Goal: Task Accomplishment & Management: Manage account settings

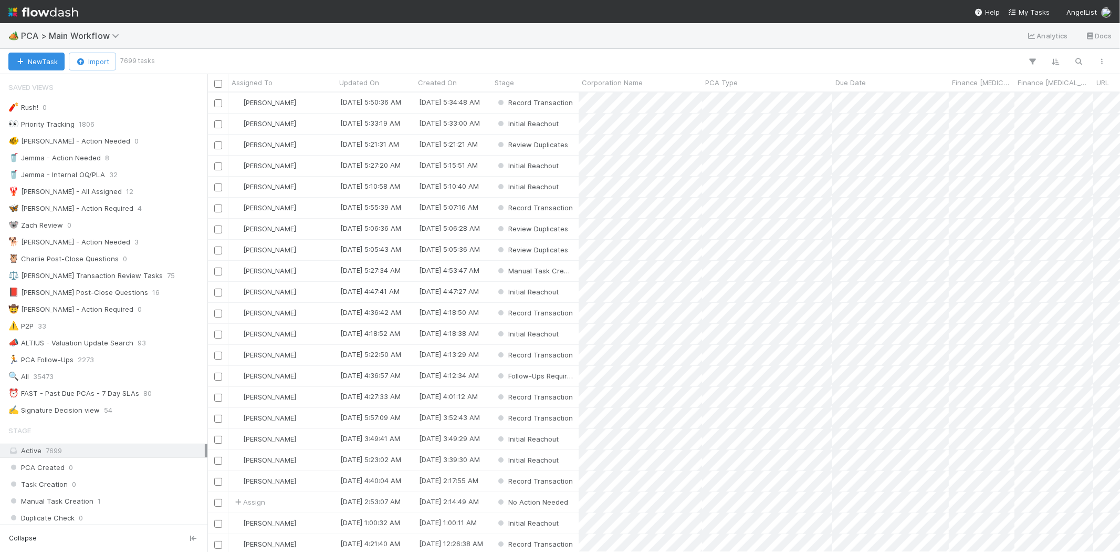
scroll to position [9, 8]
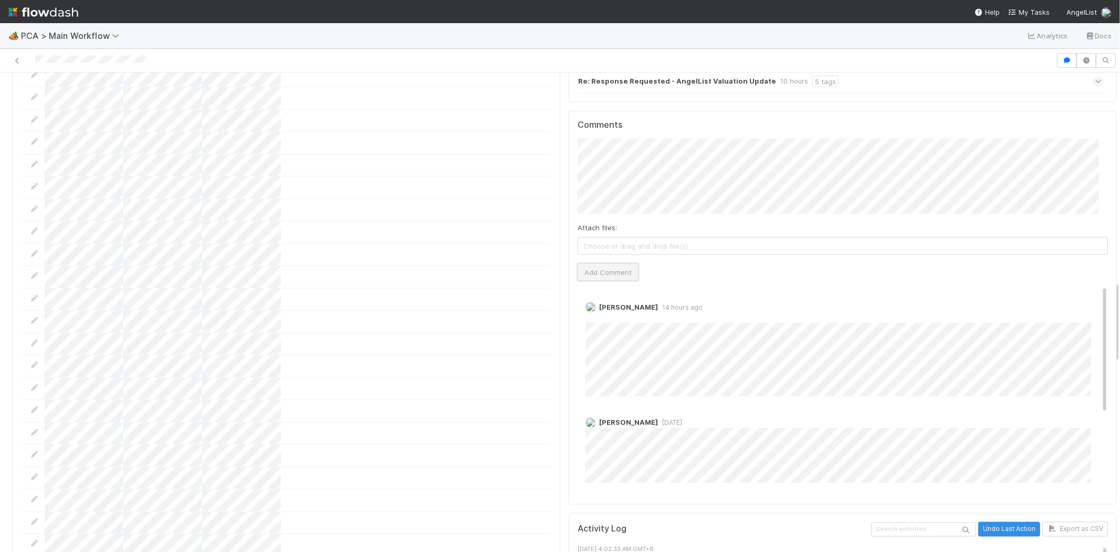
click at [589, 263] on button "Add Comment" at bounding box center [608, 272] width 61 height 18
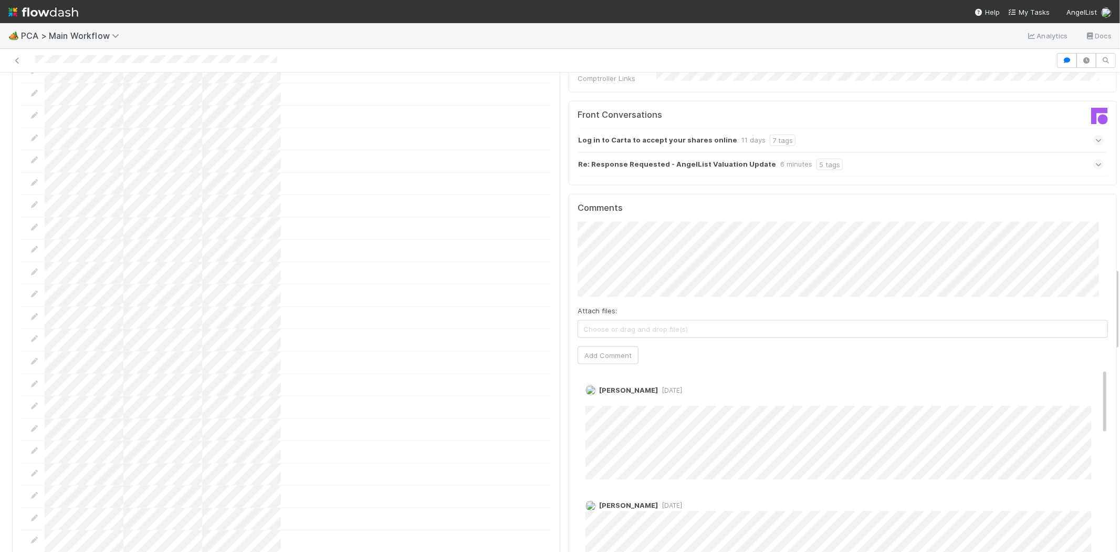
scroll to position [1109, 0]
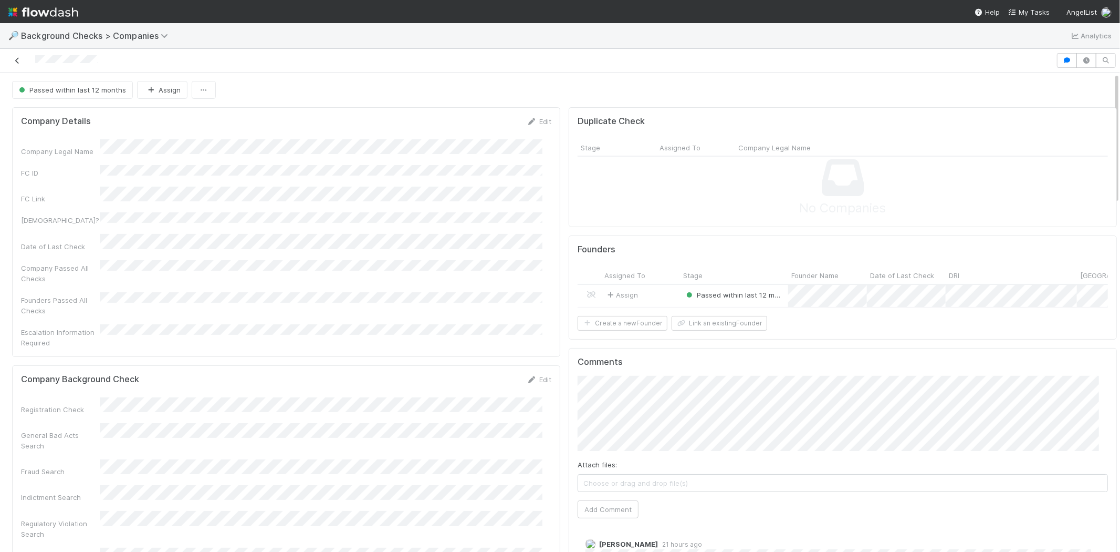
click at [17, 61] on icon at bounding box center [17, 60] width 11 height 7
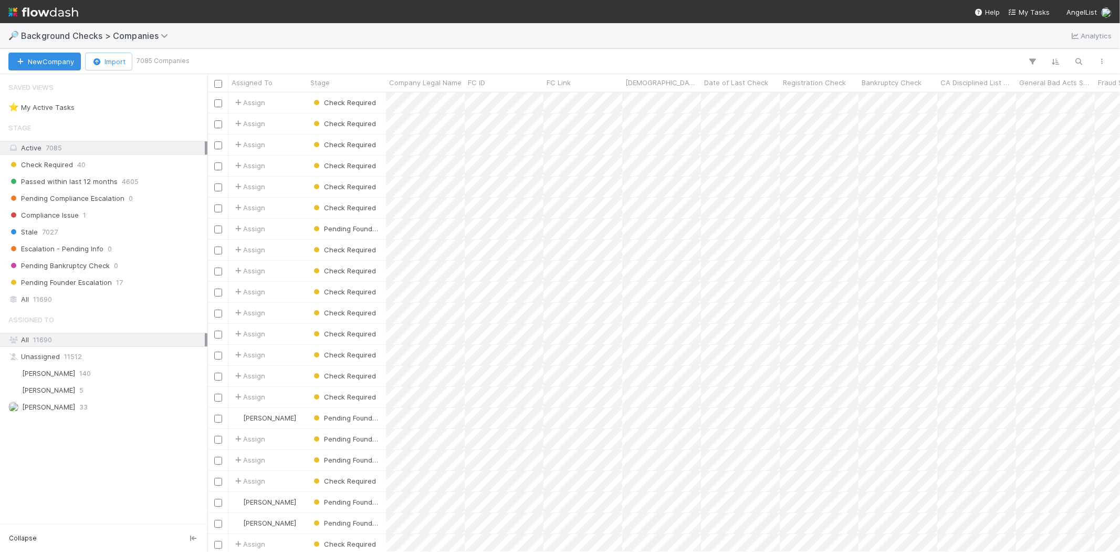
scroll to position [450, 904]
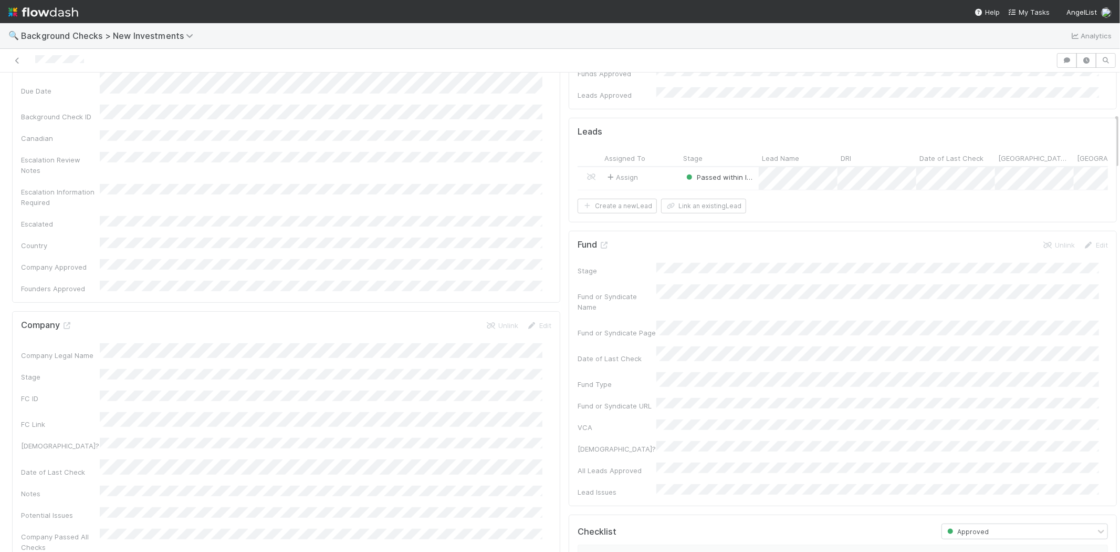
scroll to position [350, 0]
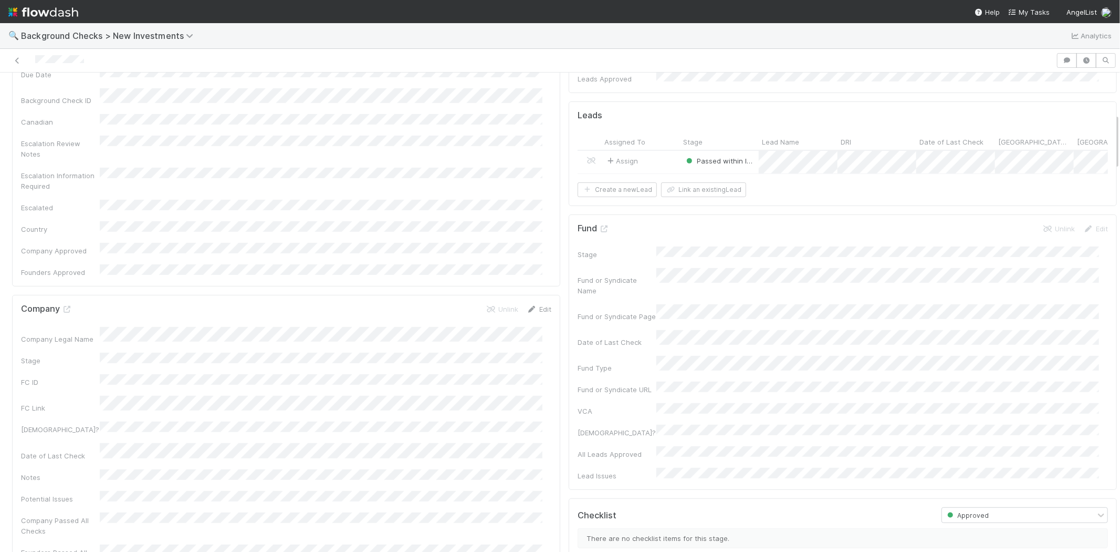
click at [536, 305] on link "Edit" at bounding box center [539, 309] width 25 height 8
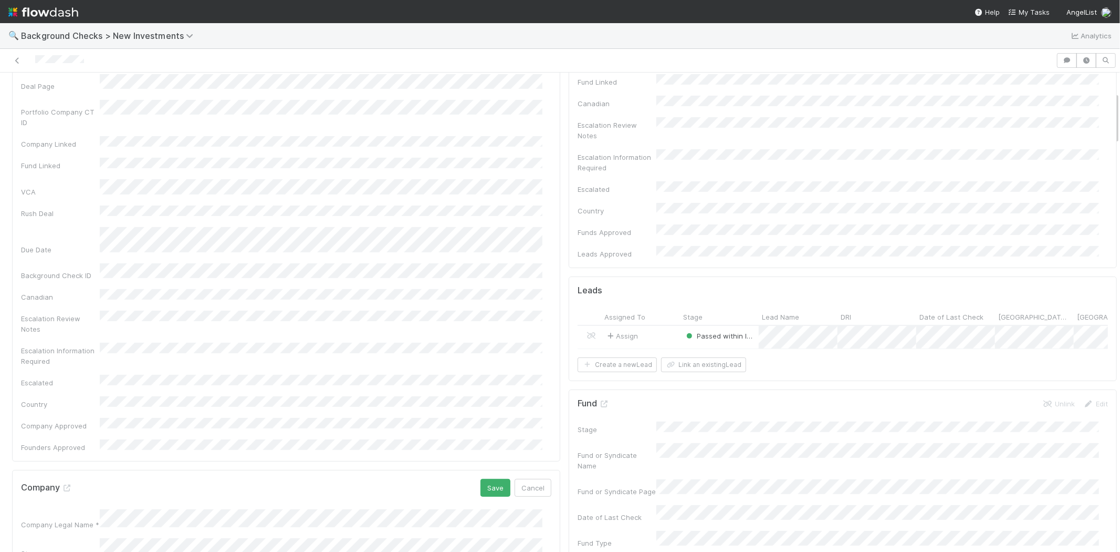
scroll to position [233, 0]
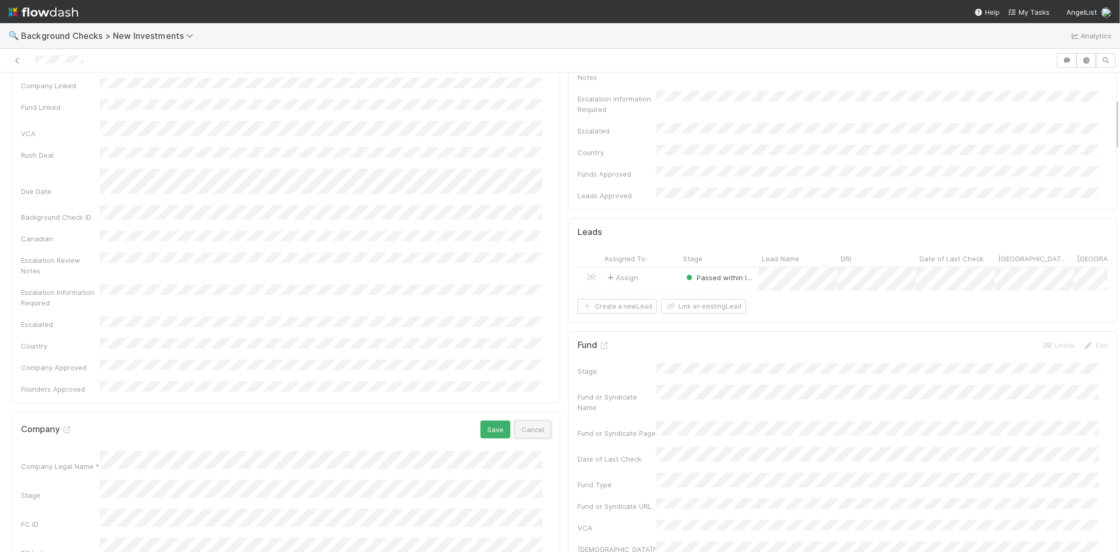
click at [531, 420] on button "Cancel" at bounding box center [533, 429] width 37 height 18
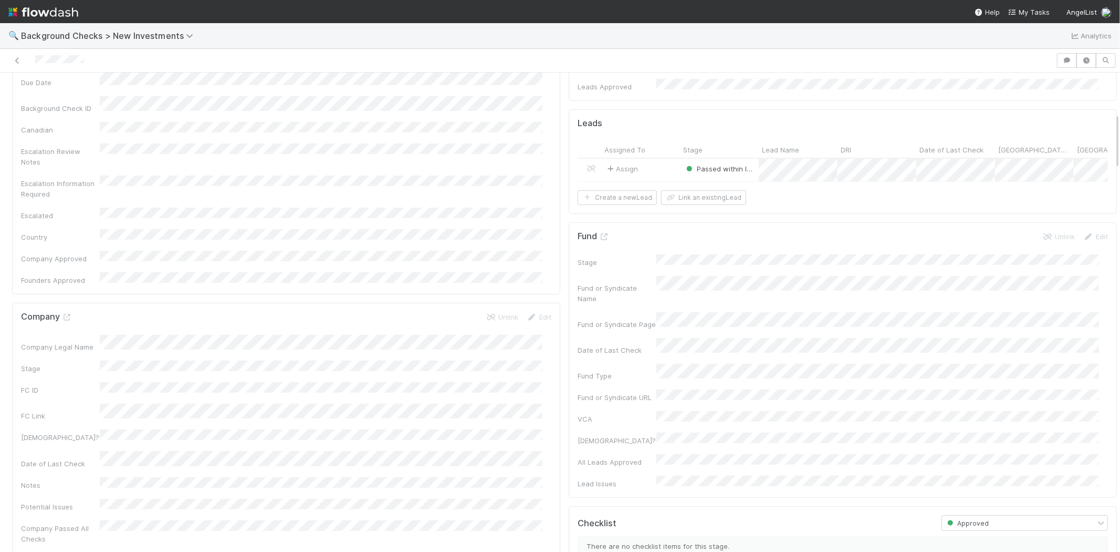
scroll to position [350, 0]
click at [537, 305] on link "Edit" at bounding box center [539, 309] width 25 height 8
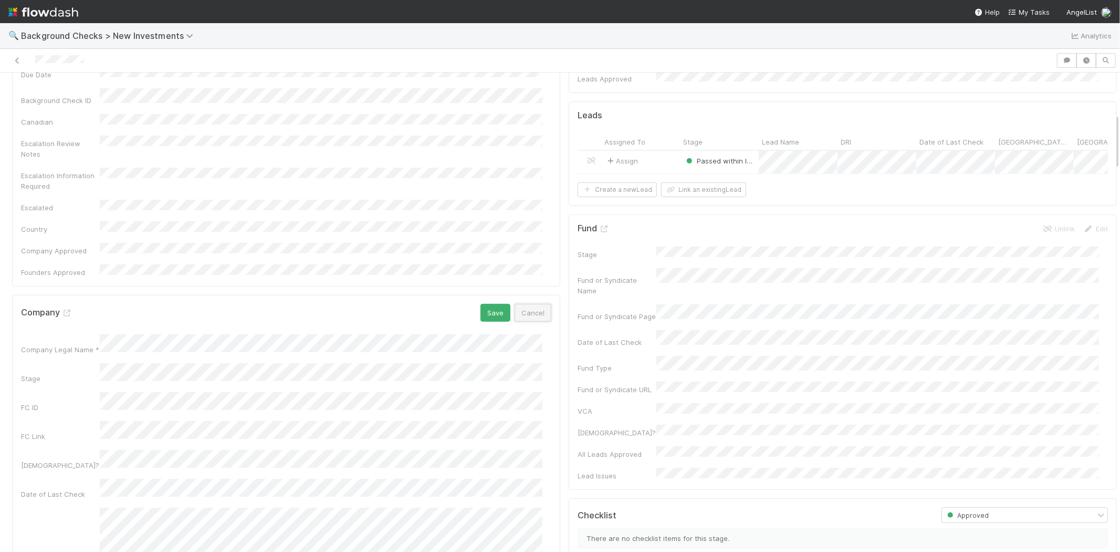
click at [527, 304] on button "Cancel" at bounding box center [533, 313] width 37 height 18
click at [493, 305] on link "Unlink" at bounding box center [502, 309] width 33 height 8
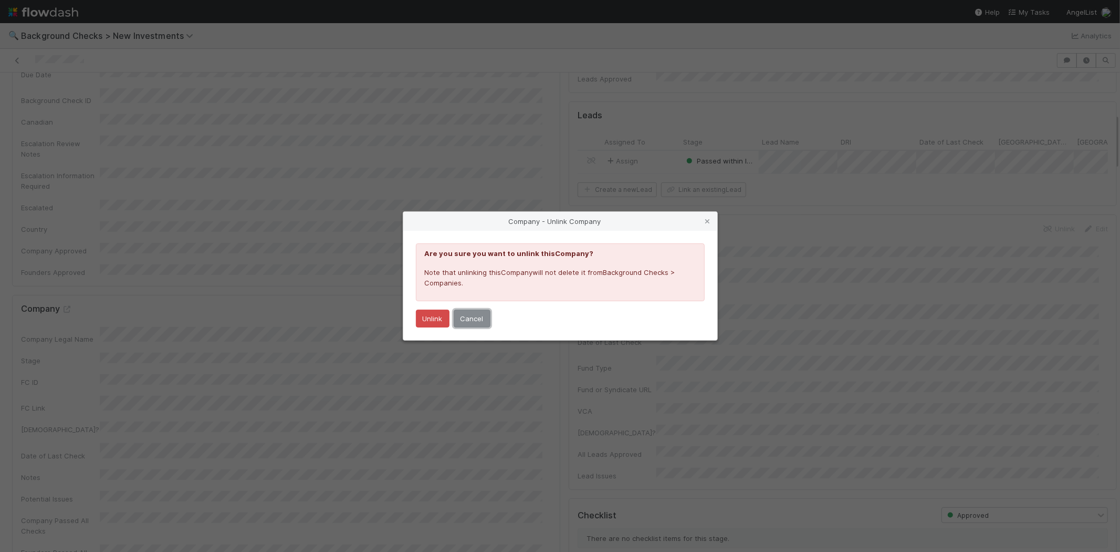
click at [480, 317] on button "Cancel" at bounding box center [472, 318] width 37 height 18
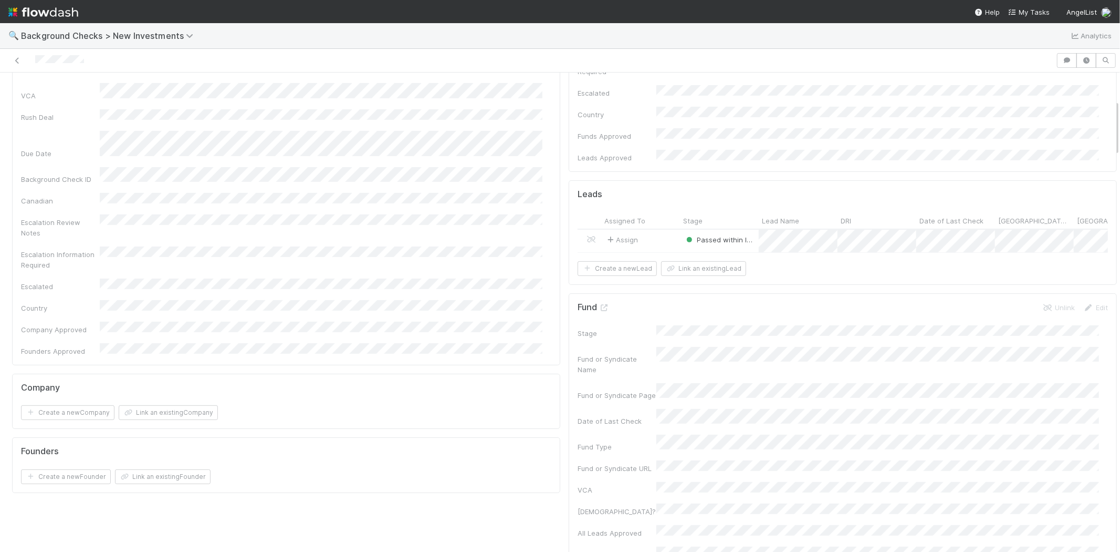
scroll to position [292, 0]
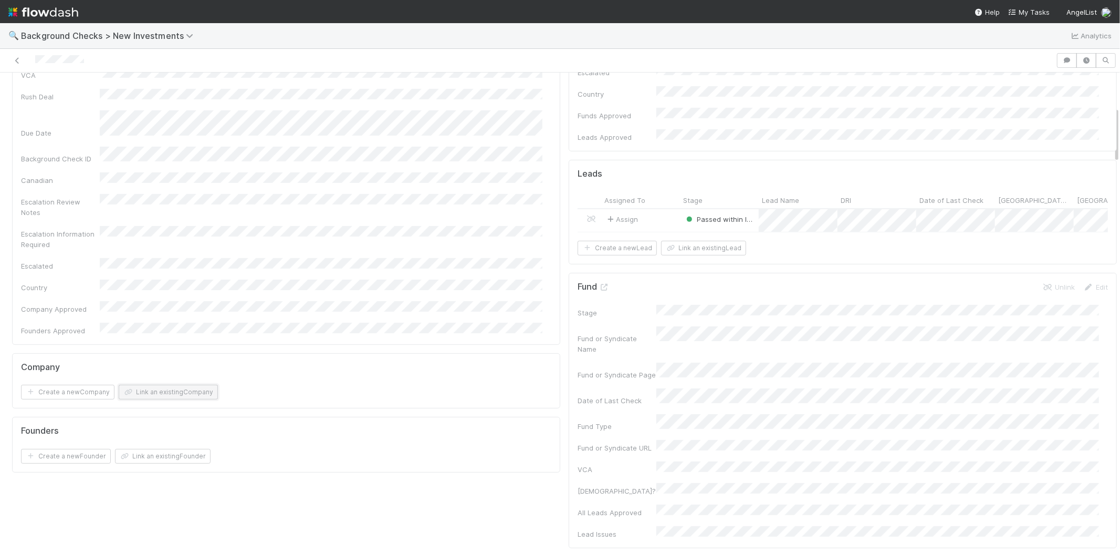
click at [188, 385] on button "Link an existing Company" at bounding box center [168, 392] width 99 height 15
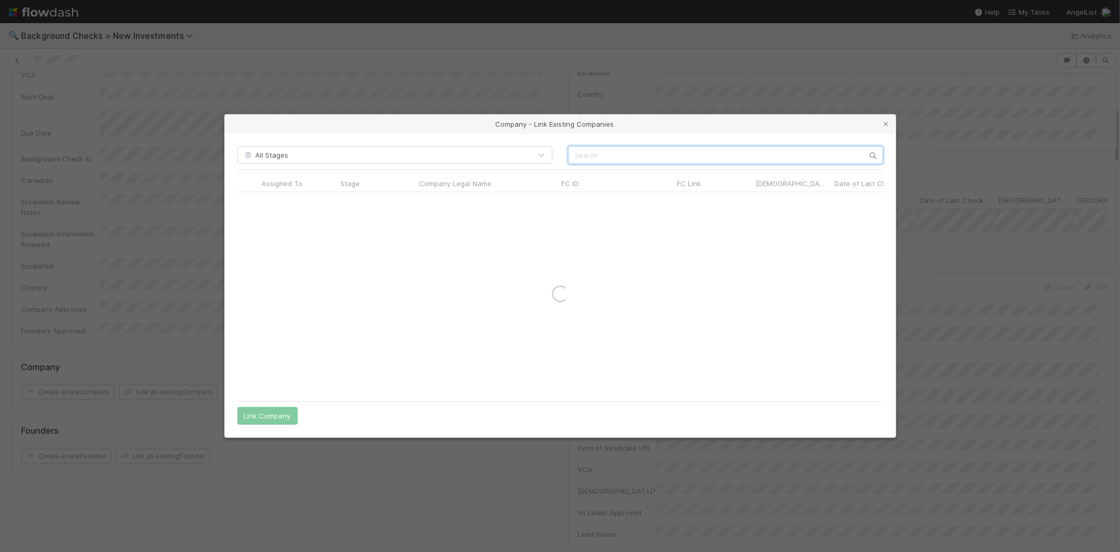
click at [595, 159] on input "text" at bounding box center [725, 155] width 315 height 18
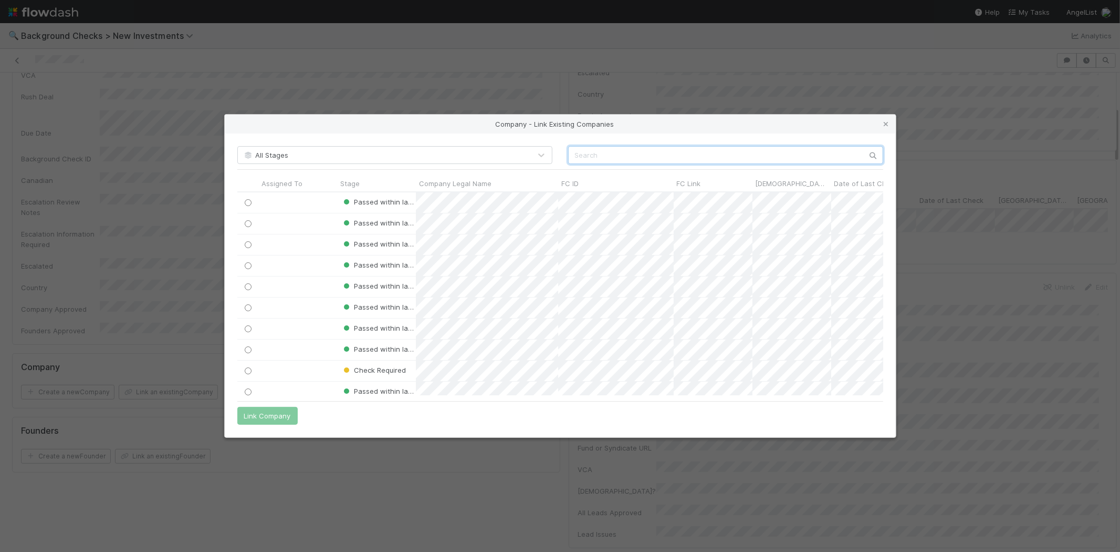
scroll to position [194, 637]
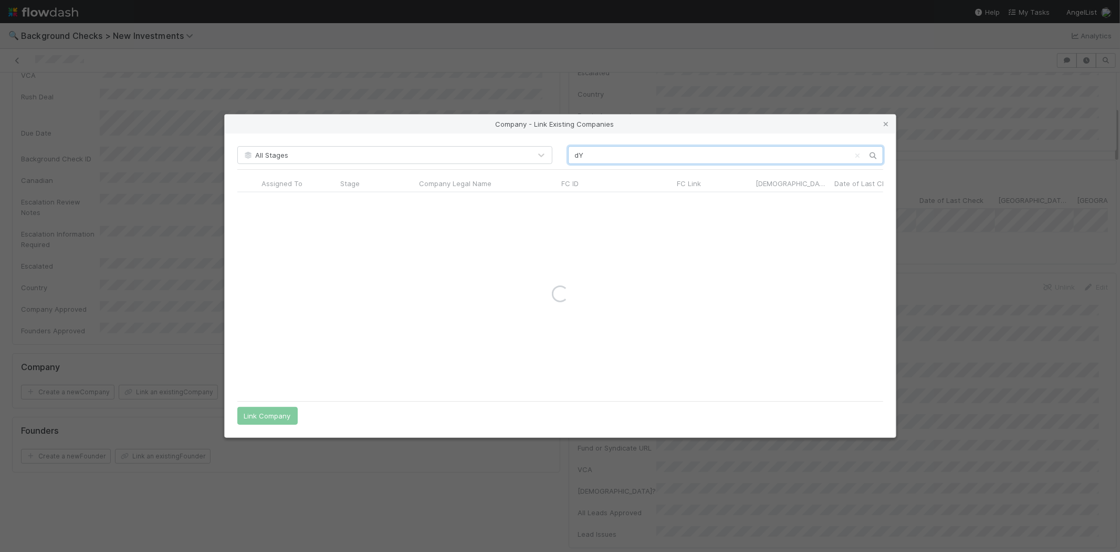
type input "d"
type input "DYNA ROBO"
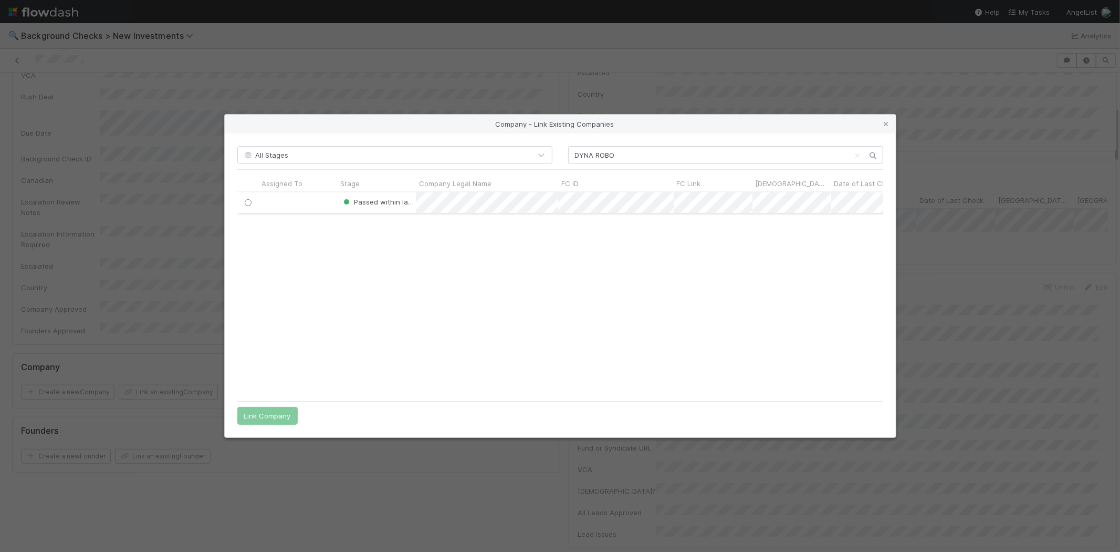
click at [248, 203] on input "radio" at bounding box center [247, 202] width 7 height 7
click at [275, 417] on button "Link Company" at bounding box center [267, 416] width 60 height 18
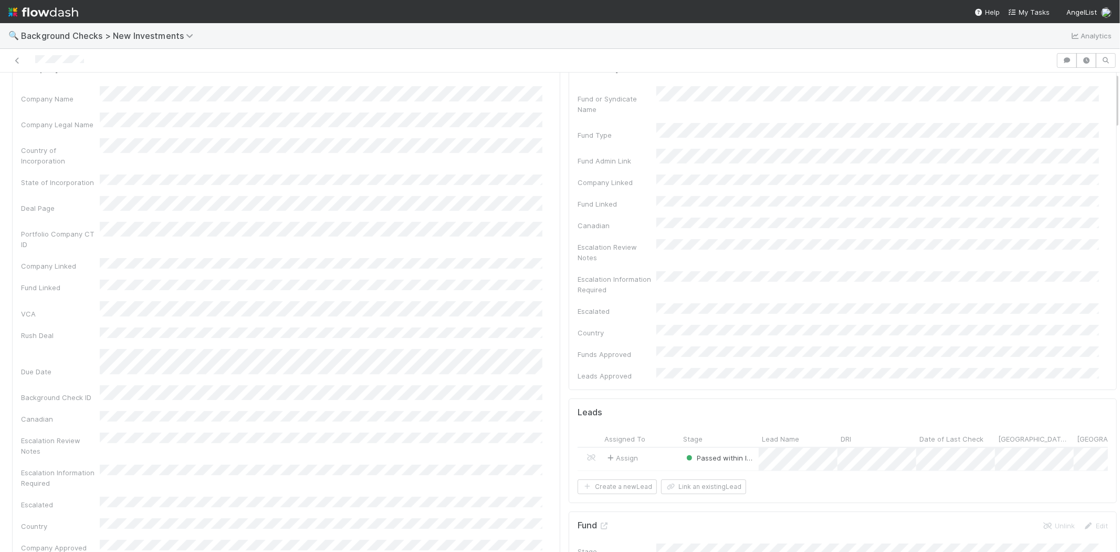
scroll to position [0, 0]
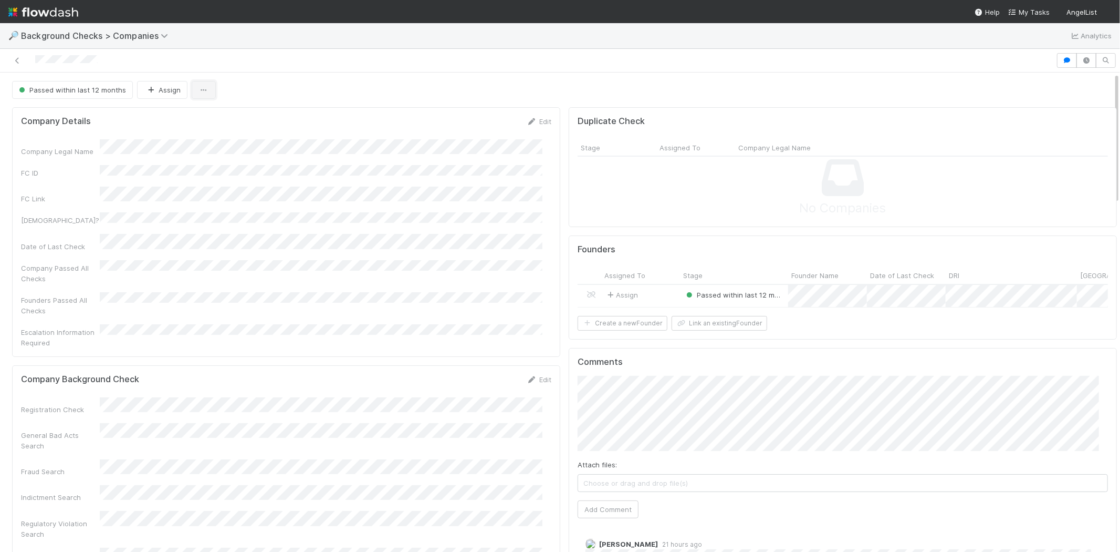
click at [204, 94] on icon "button" at bounding box center [204, 90] width 11 height 7
click at [249, 85] on div "Duplicate Delete" at bounding box center [560, 276] width 1120 height 552
click at [206, 92] on button "button" at bounding box center [204, 90] width 24 height 18
click at [83, 34] on span "Background Checks > Companies" at bounding box center [97, 35] width 152 height 11
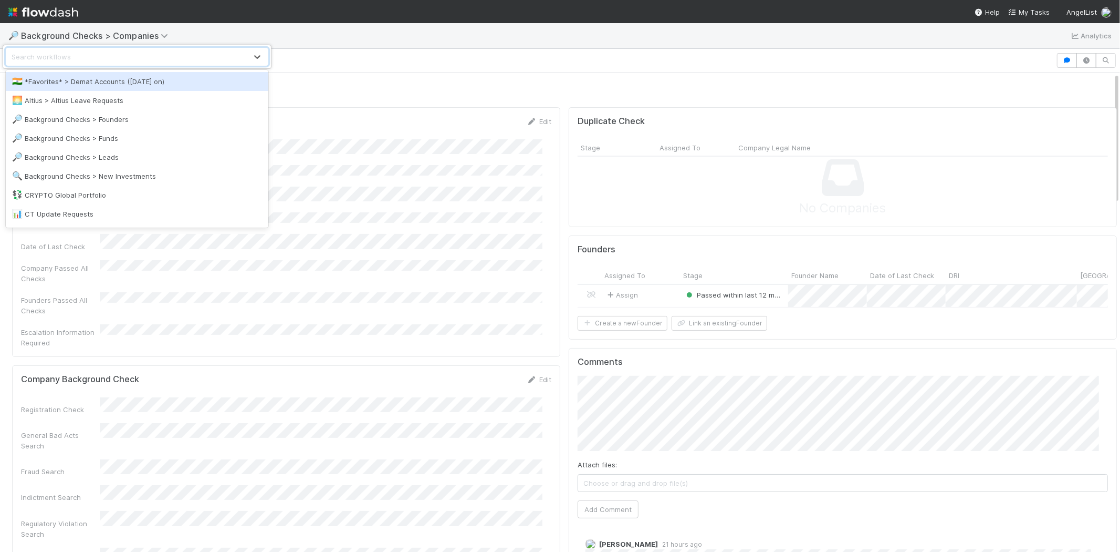
drag, startPoint x: 410, startPoint y: 171, endPoint x: 416, endPoint y: 174, distance: 6.6
click at [410, 171] on div "option *Favorites* > Demat Accounts ([DATE] on) focused, 1 of 23. 23 results av…" at bounding box center [560, 276] width 1120 height 552
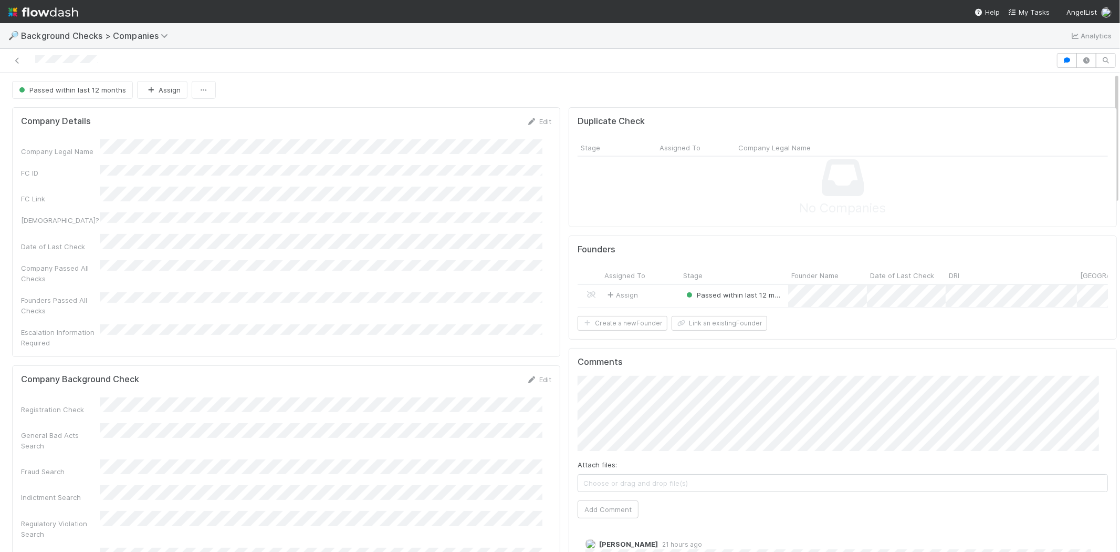
click at [648, 296] on div "Assign" at bounding box center [640, 296] width 79 height 23
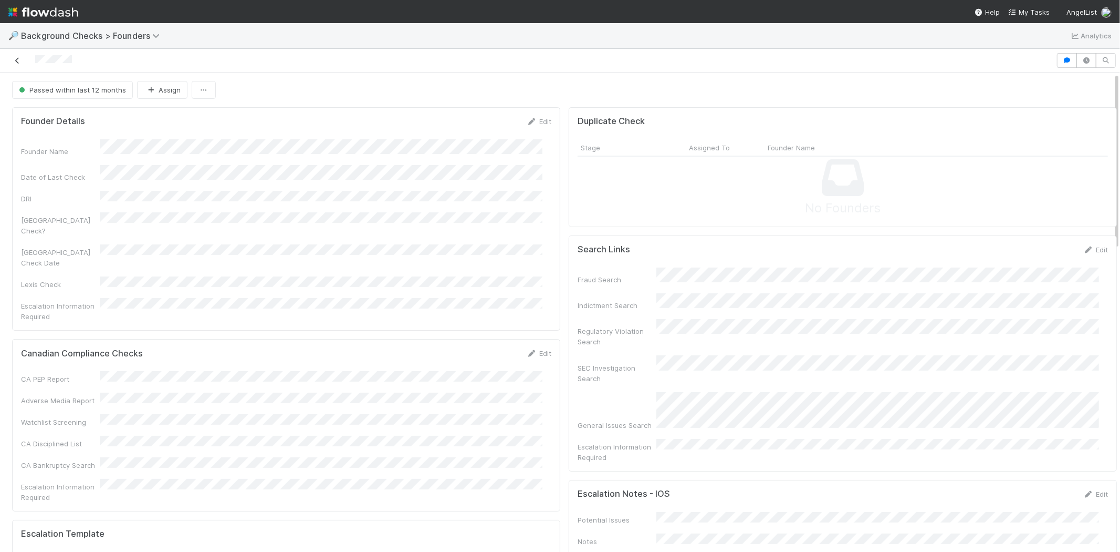
click at [17, 60] on icon at bounding box center [17, 60] width 11 height 7
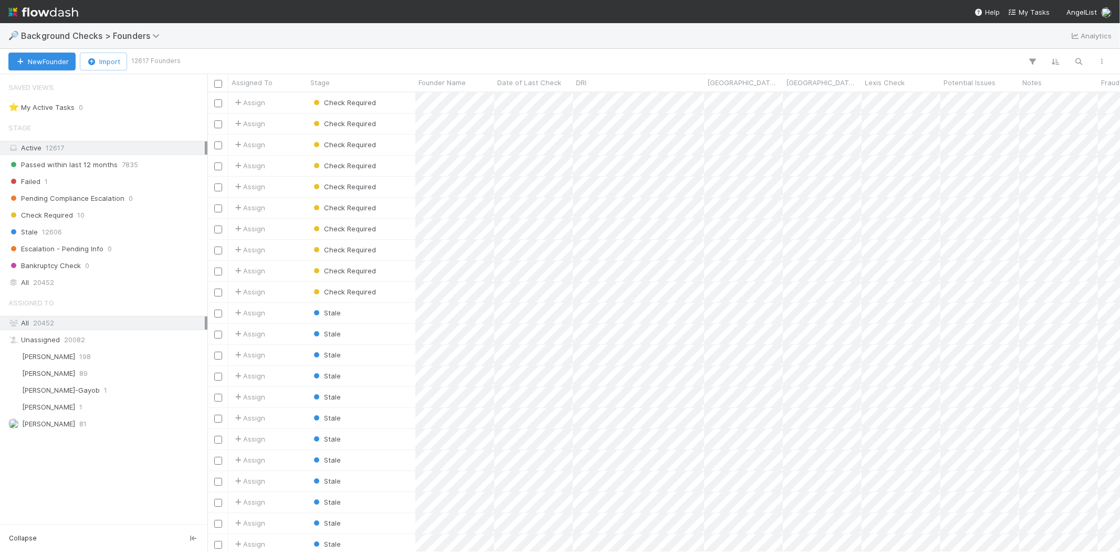
scroll to position [9, 8]
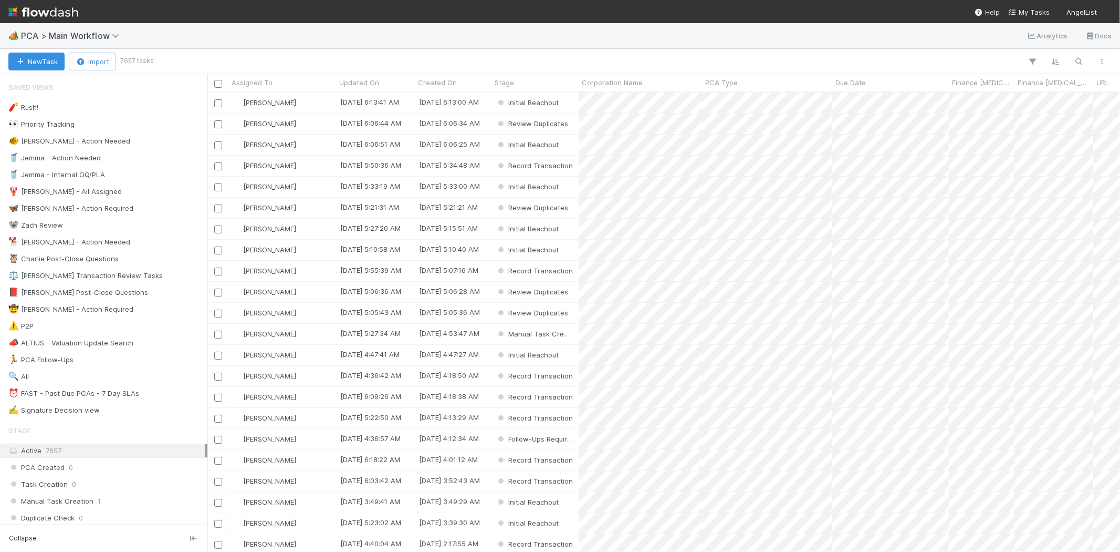
scroll to position [450, 904]
click at [37, 12] on img at bounding box center [43, 12] width 70 height 18
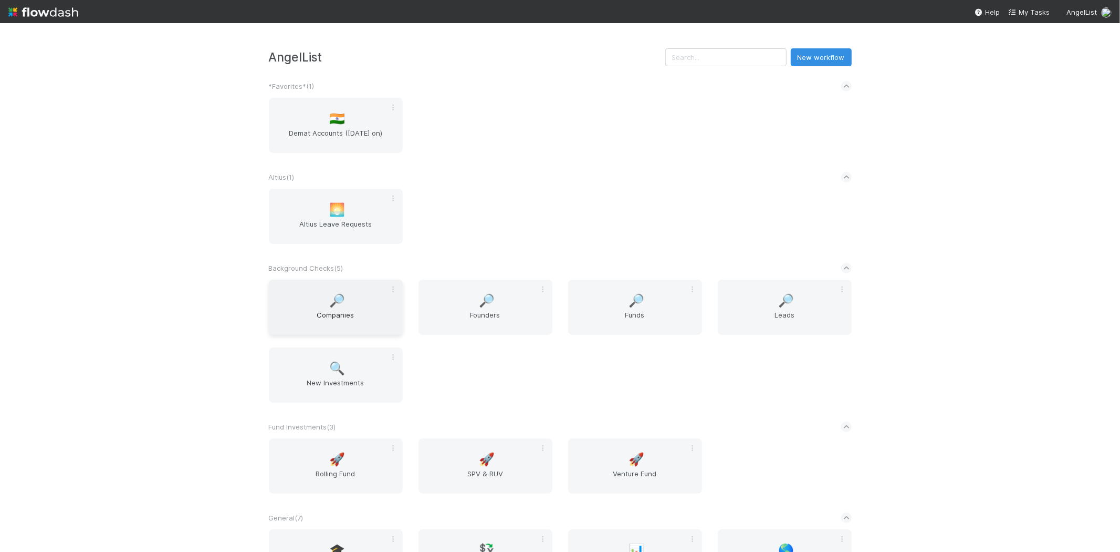
click at [336, 309] on span "Companies" at bounding box center [336, 319] width 126 height 21
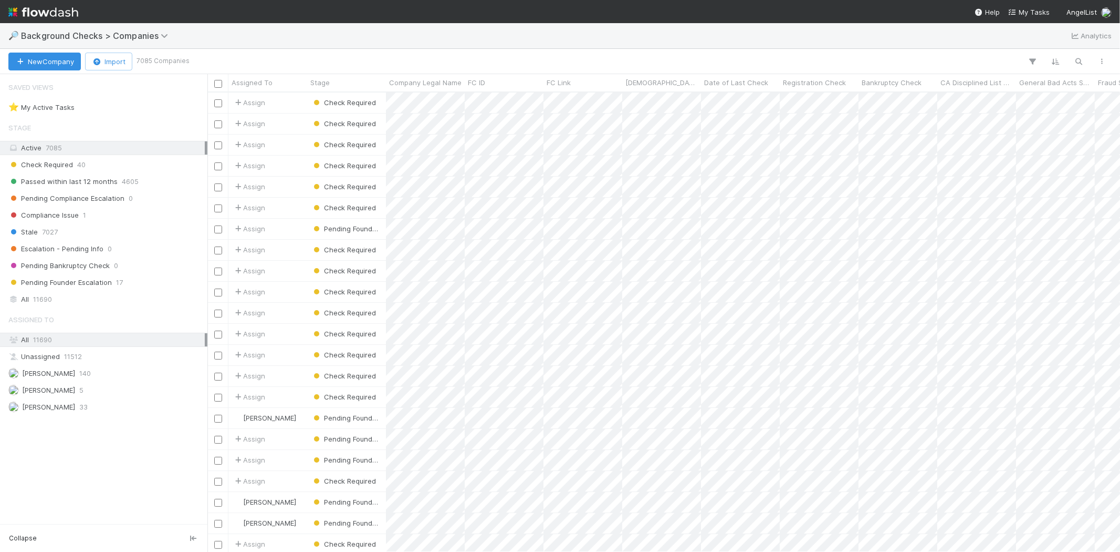
scroll to position [450, 904]
click at [1073, 59] on button "button" at bounding box center [1079, 62] width 19 height 14
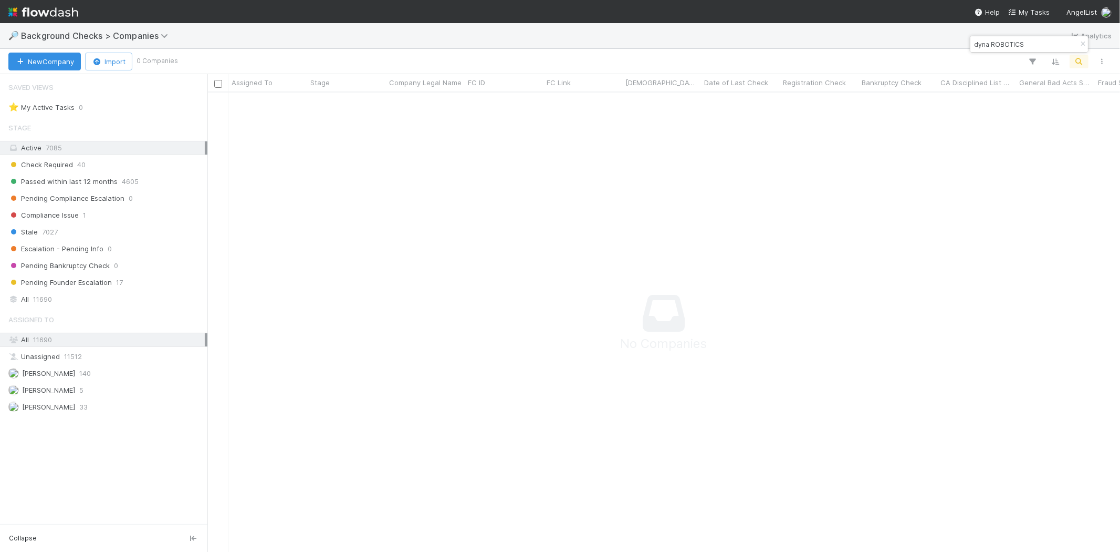
scroll to position [9, 9]
click at [978, 45] on input "dyna ROBOTICS" at bounding box center [1024, 44] width 105 height 13
type input "Dyna ROBOTICS"
click at [75, 342] on div "All 11690" at bounding box center [106, 339] width 196 height 13
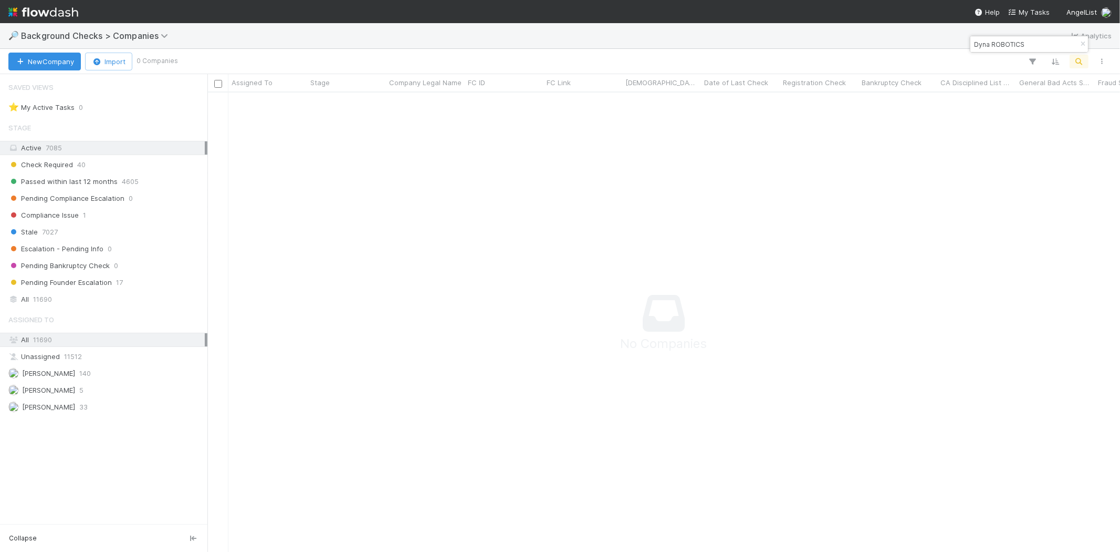
click at [79, 149] on div "Active 7085" at bounding box center [106, 147] width 196 height 13
click at [74, 185] on span "Passed within last 12 months" at bounding box center [62, 181] width 109 height 13
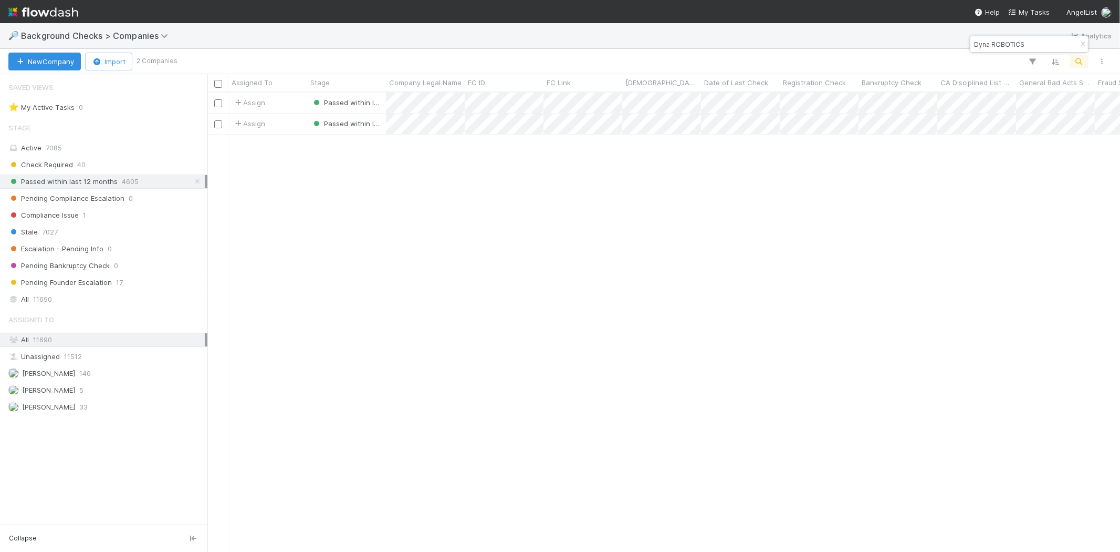
scroll to position [450, 904]
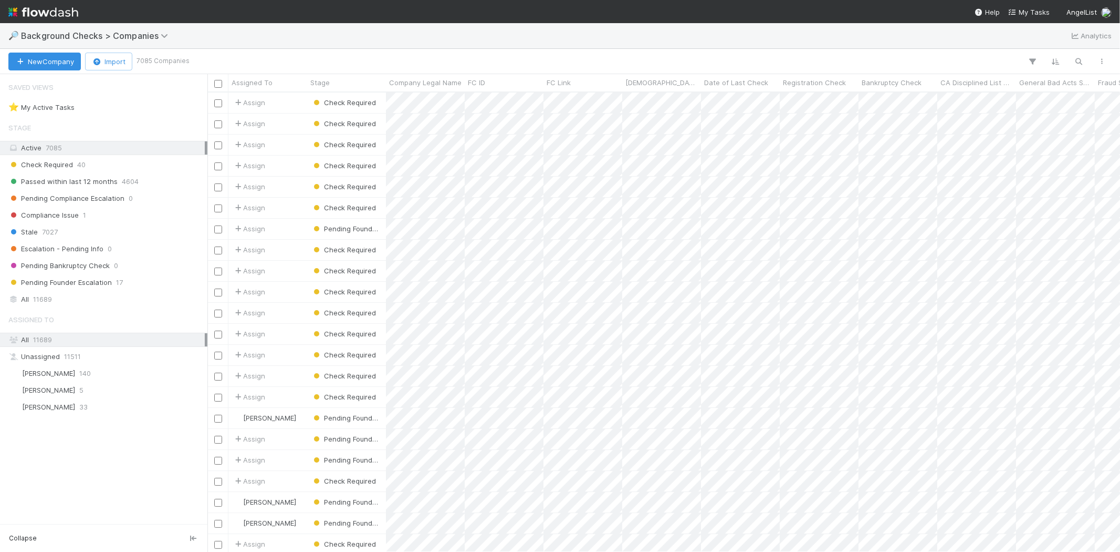
scroll to position [450, 904]
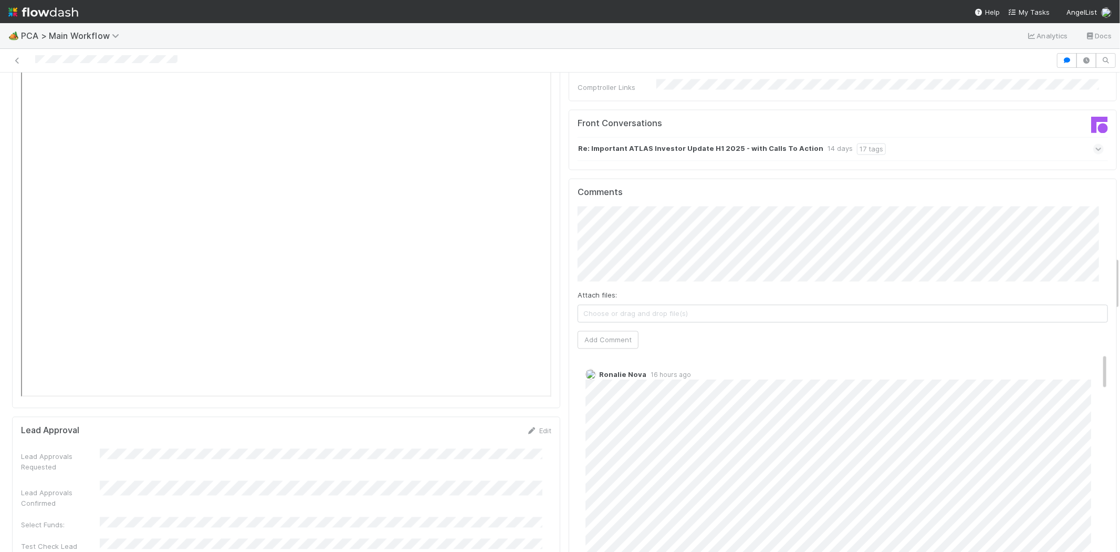
drag, startPoint x: 1089, startPoint y: 479, endPoint x: 1089, endPoint y: 271, distance: 208.5
click at [1089, 271] on div "Comments Attach files: Choose or drag and drop file(s) Add Comment Ronalie Nova…" at bounding box center [843, 376] width 531 height 376
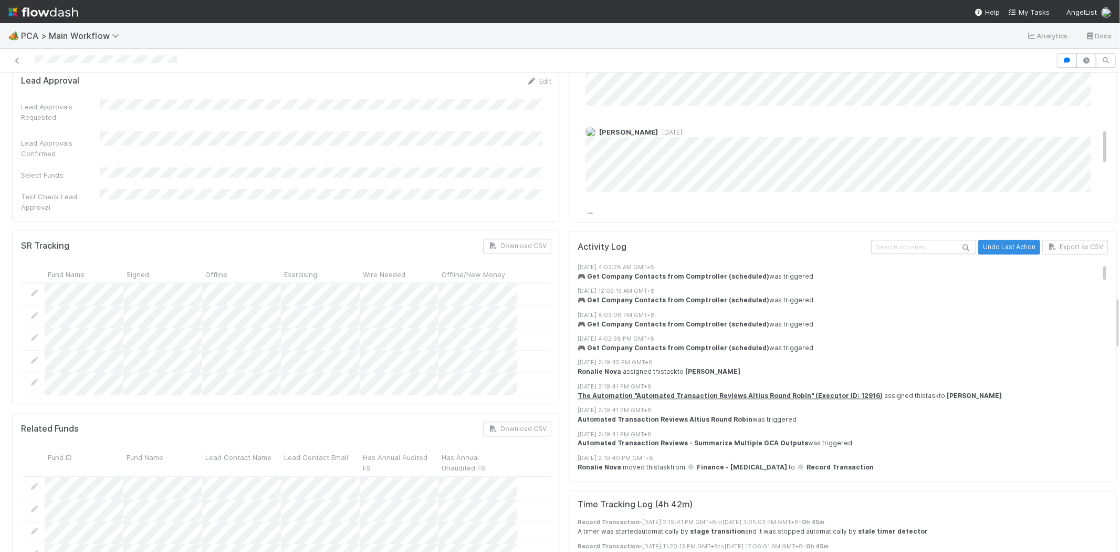
drag, startPoint x: 1088, startPoint y: 280, endPoint x: 1088, endPoint y: 192, distance: 87.7
click at [1088, 240] on div "Activity Log Undo Last Action Export as CSV 8/27/25, 4:02:28 AM GMT+8 🎮 Get Com…" at bounding box center [843, 356] width 531 height 233
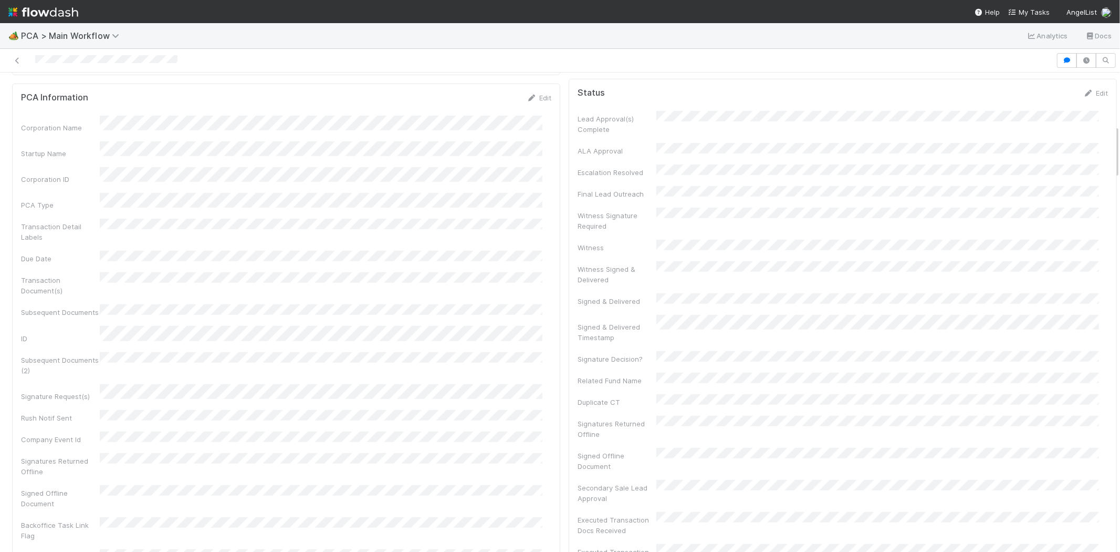
scroll to position [525, 0]
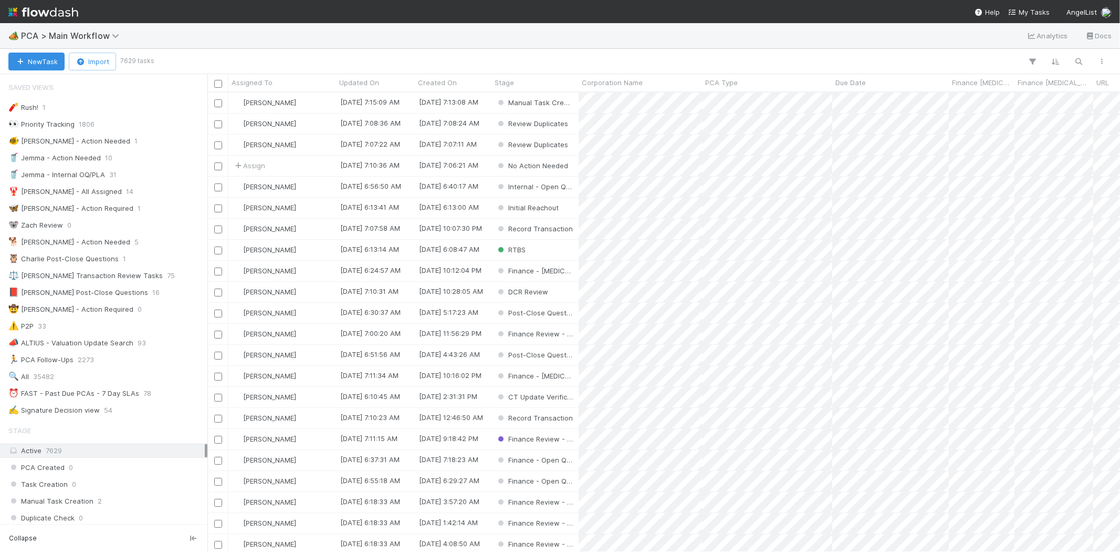
scroll to position [450, 904]
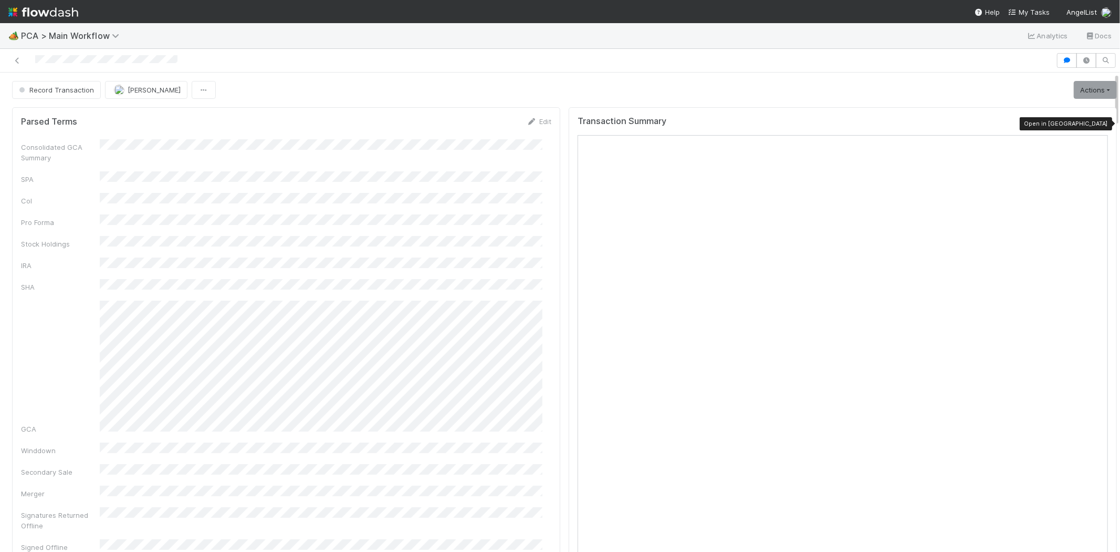
click at [1098, 123] on icon at bounding box center [1103, 123] width 11 height 7
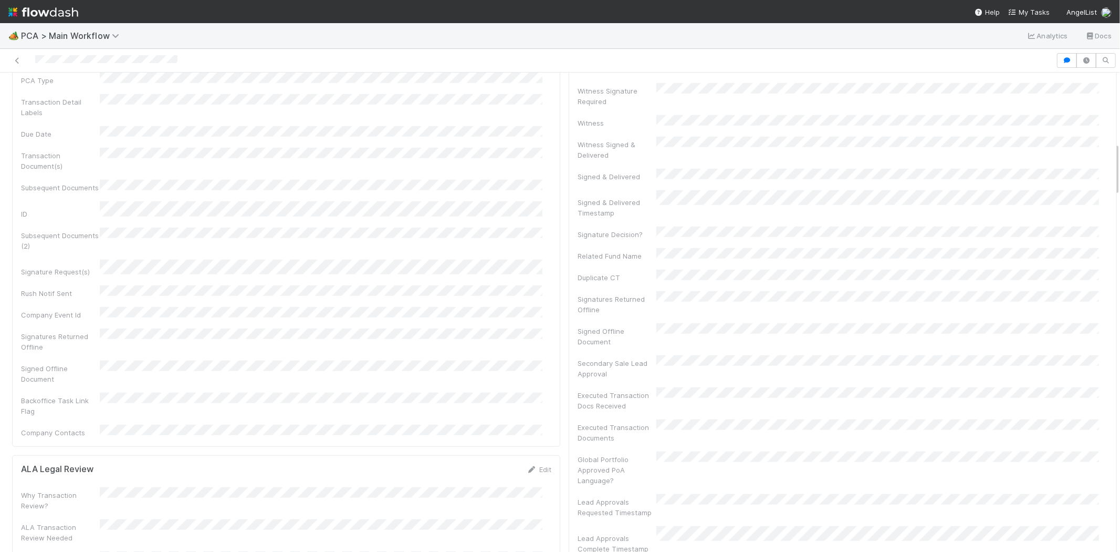
scroll to position [700, 0]
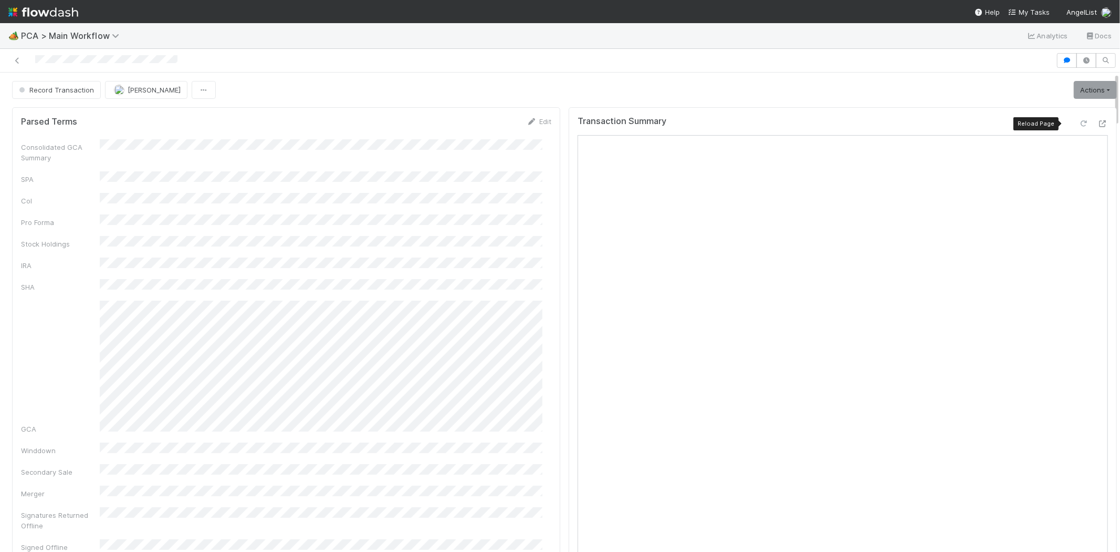
click at [1079, 123] on icon at bounding box center [1084, 123] width 11 height 7
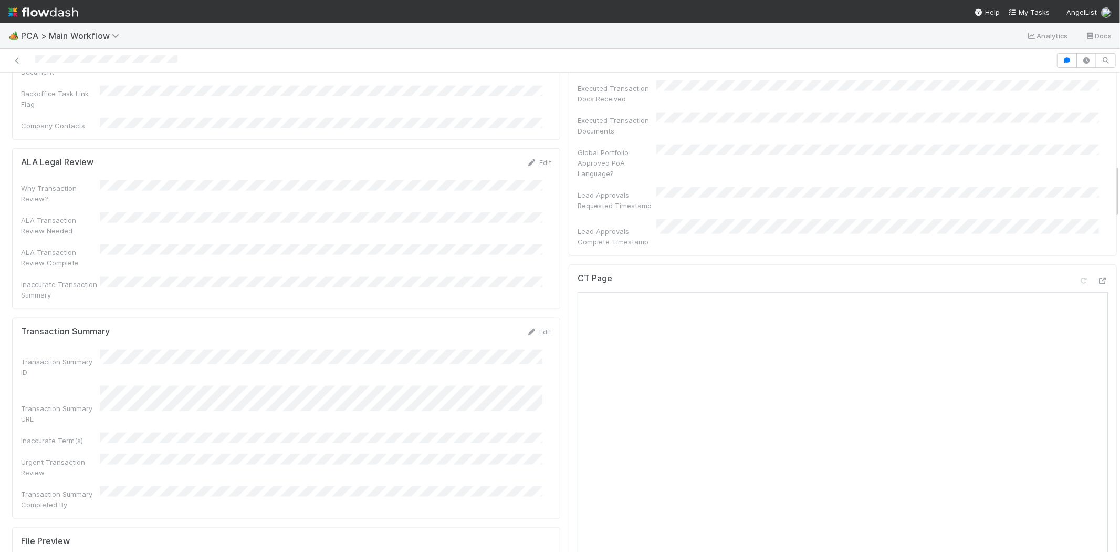
scroll to position [1051, 0]
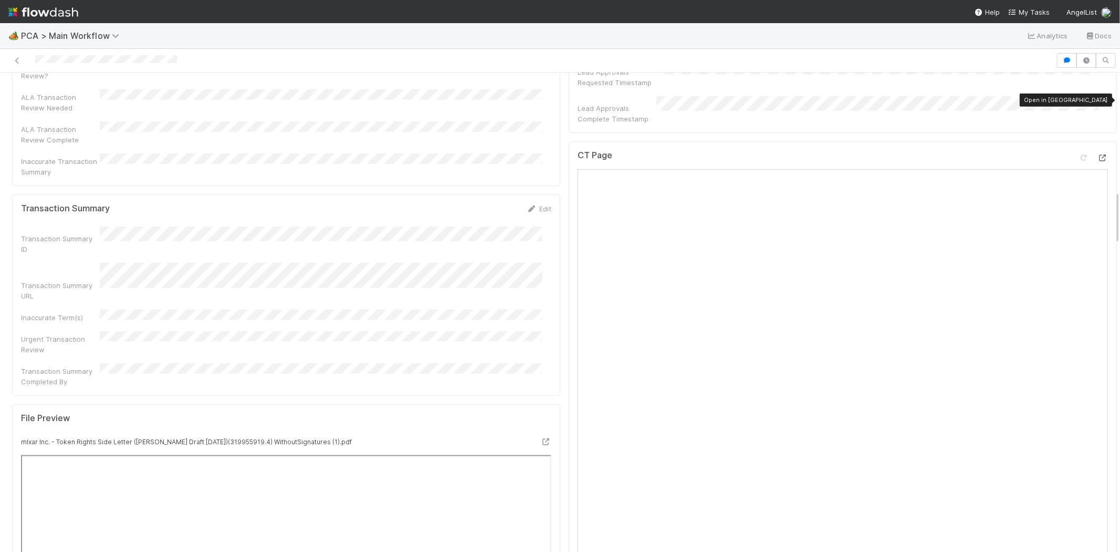
click at [1098, 154] on icon at bounding box center [1103, 157] width 11 height 7
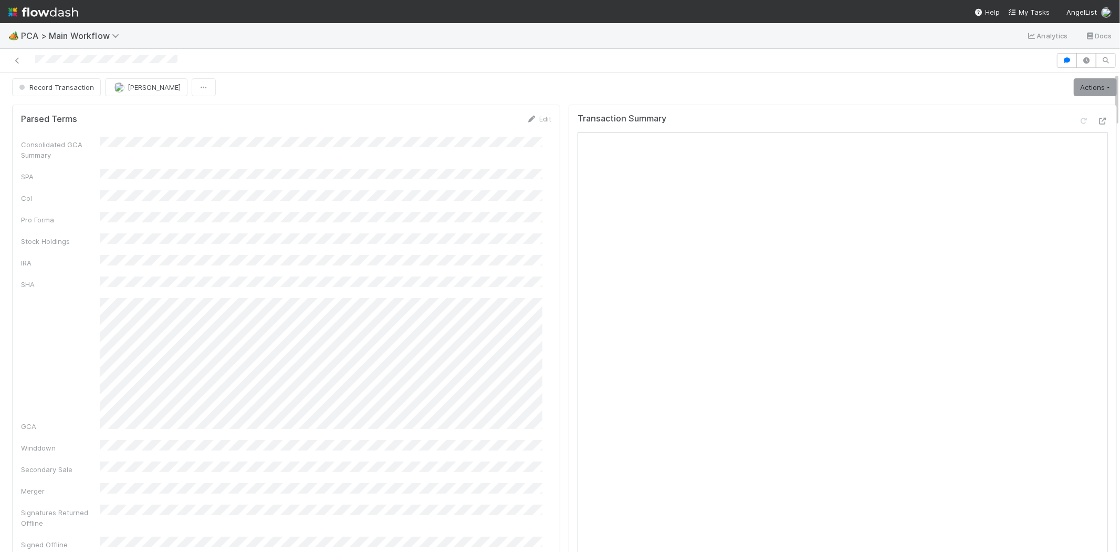
scroll to position [0, 0]
click at [1098, 122] on icon at bounding box center [1103, 123] width 11 height 7
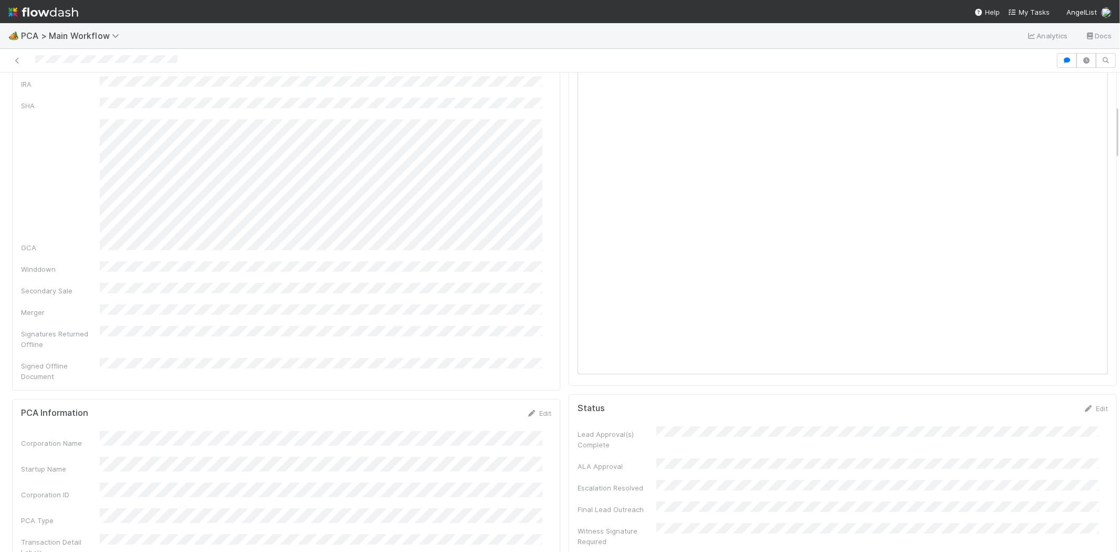
scroll to position [292, 0]
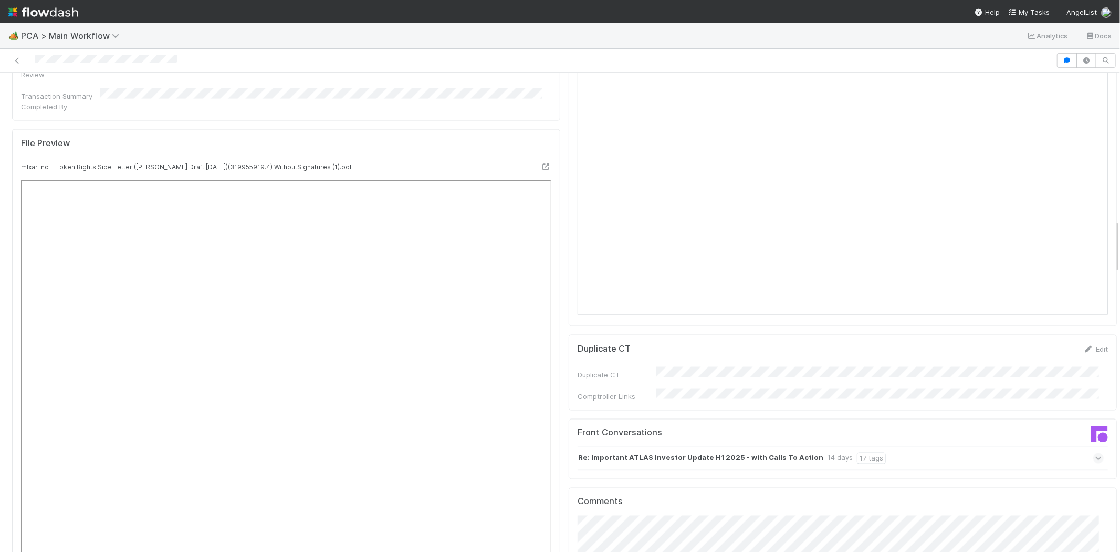
scroll to position [1342, 0]
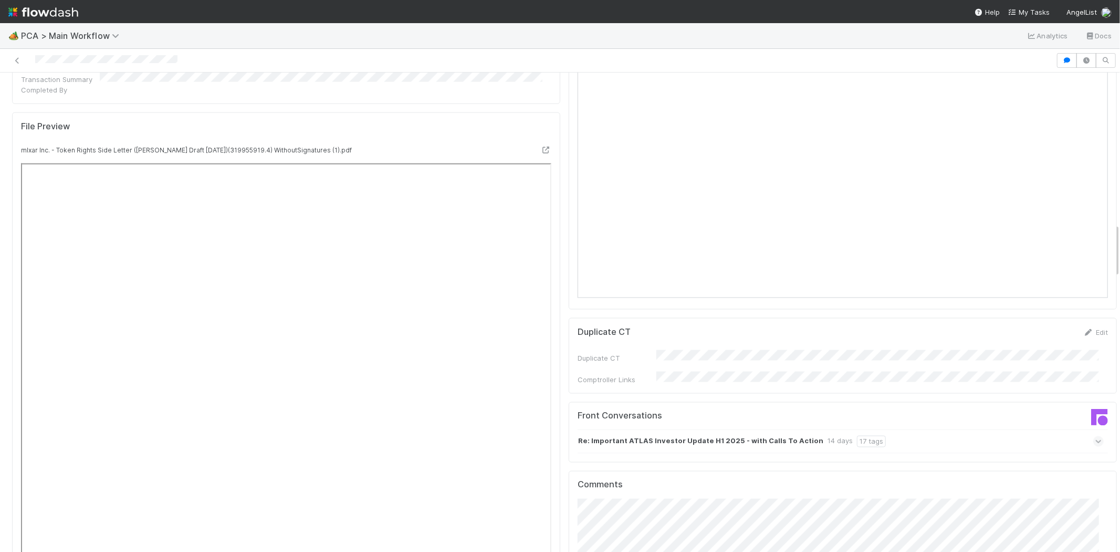
click at [1096, 436] on icon at bounding box center [1099, 441] width 7 height 11
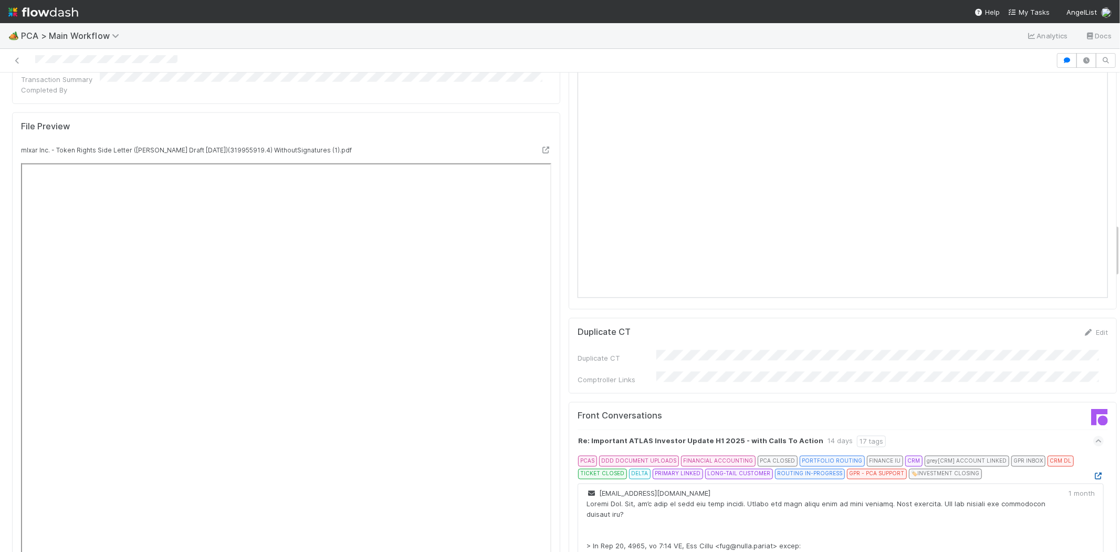
click at [1094, 473] on icon at bounding box center [1099, 476] width 11 height 7
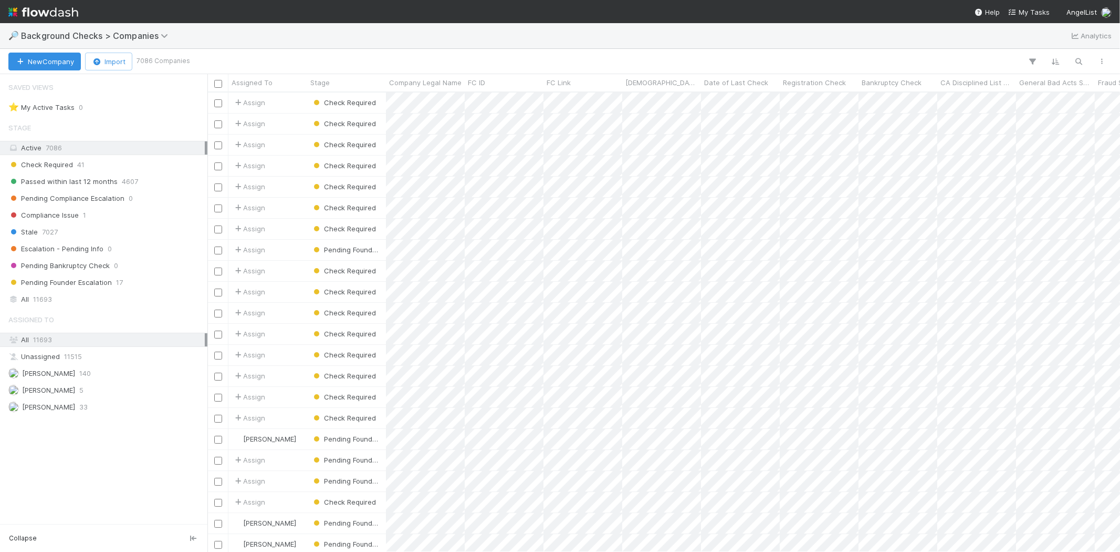
scroll to position [450, 904]
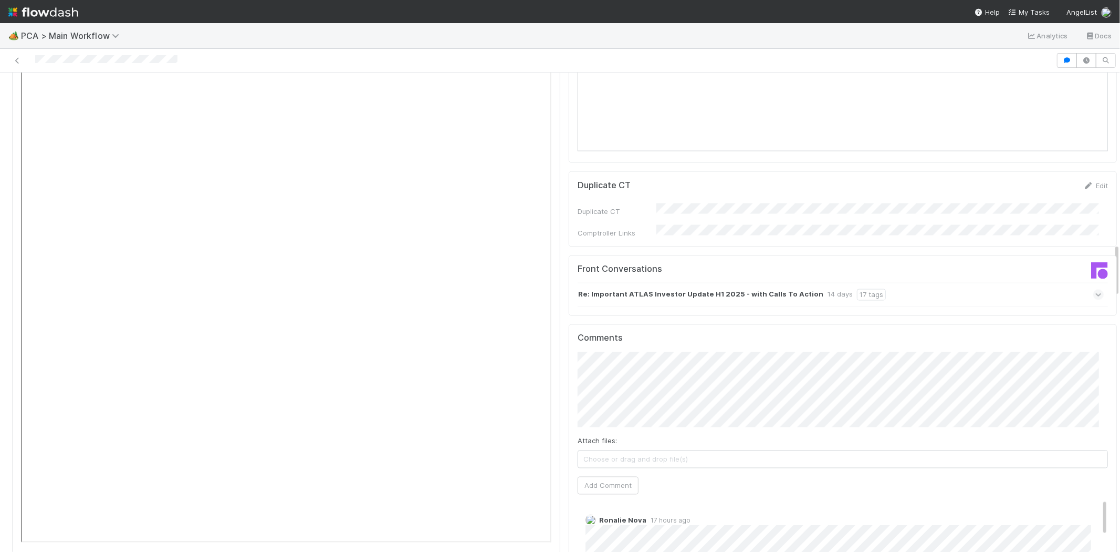
scroll to position [1517, 0]
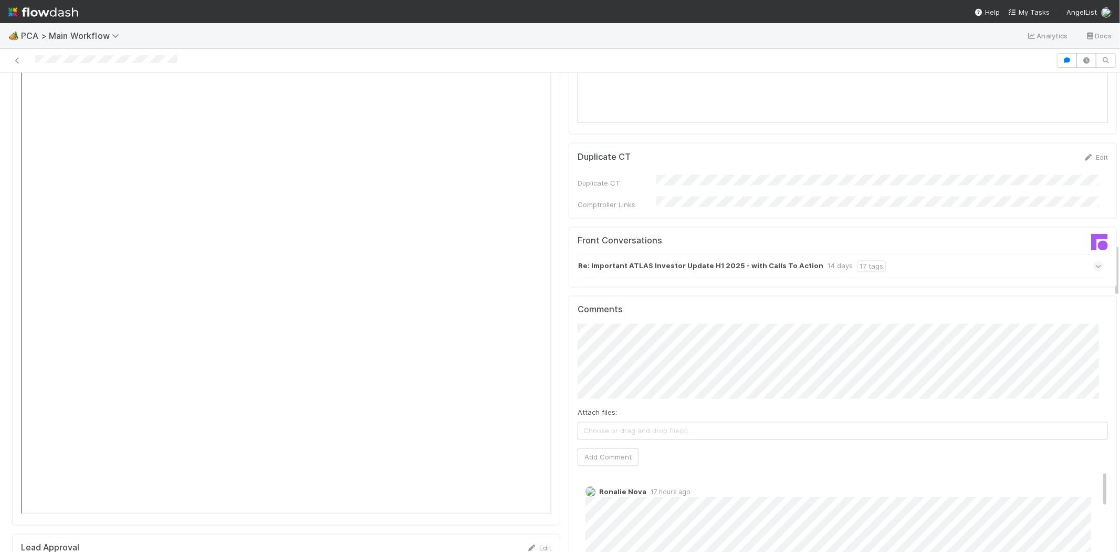
drag, startPoint x: 34, startPoint y: 60, endPoint x: 179, endPoint y: 58, distance: 145.5
click at [179, 58] on div at bounding box center [528, 60] width 1048 height 15
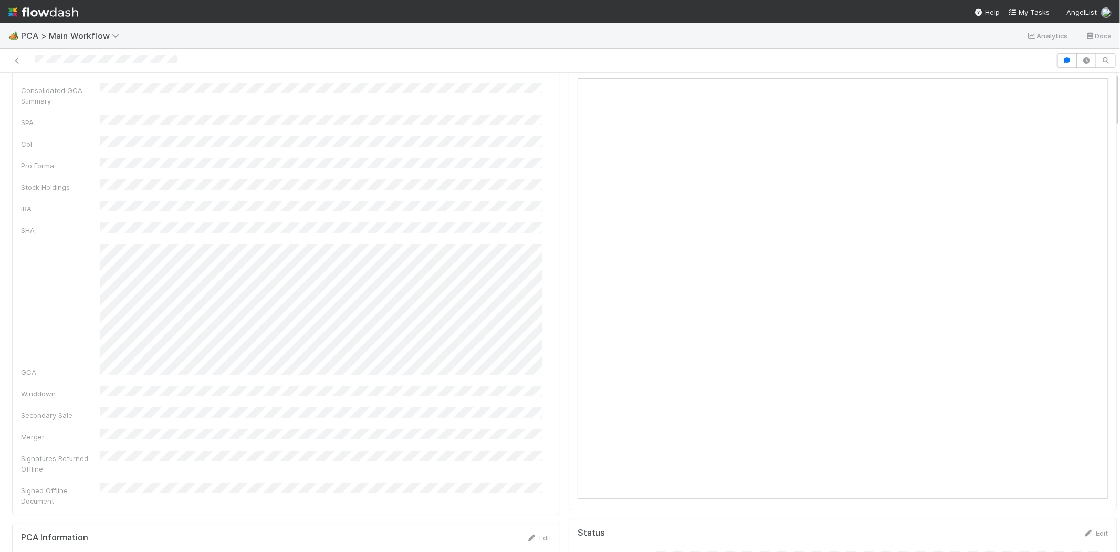
scroll to position [0, 0]
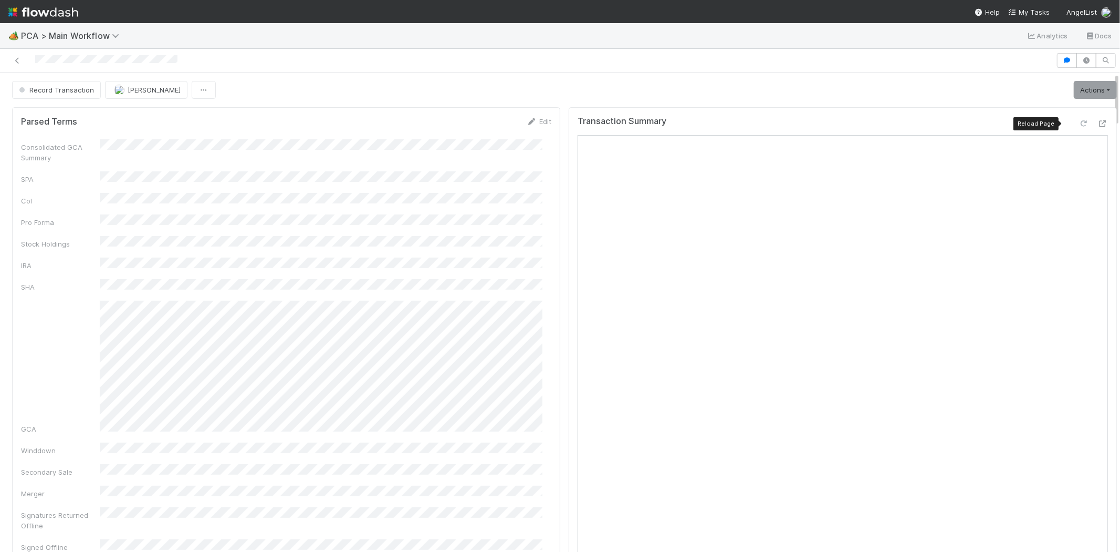
click at [1079, 124] on icon at bounding box center [1084, 123] width 11 height 7
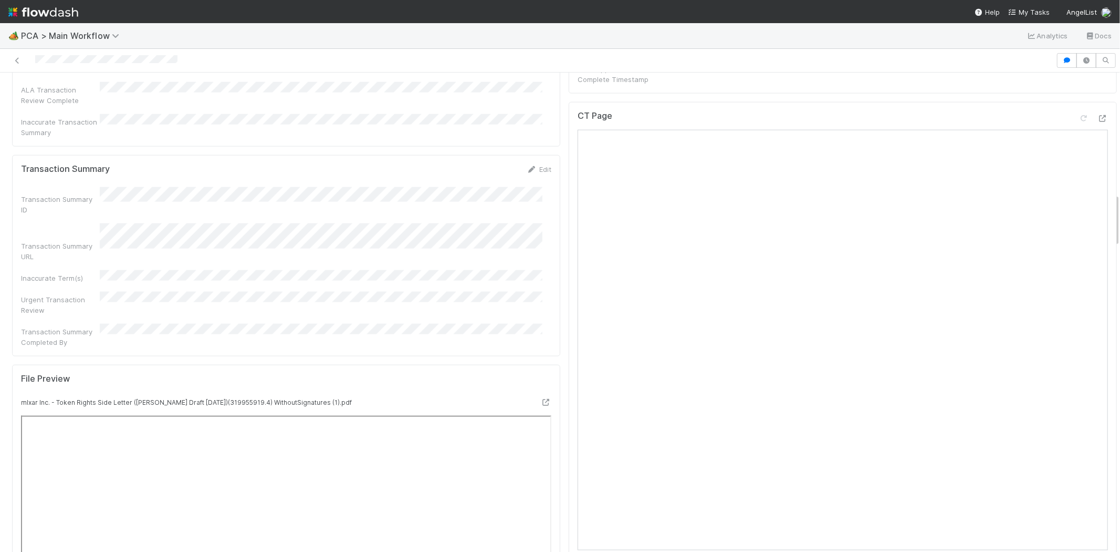
scroll to position [973, 0]
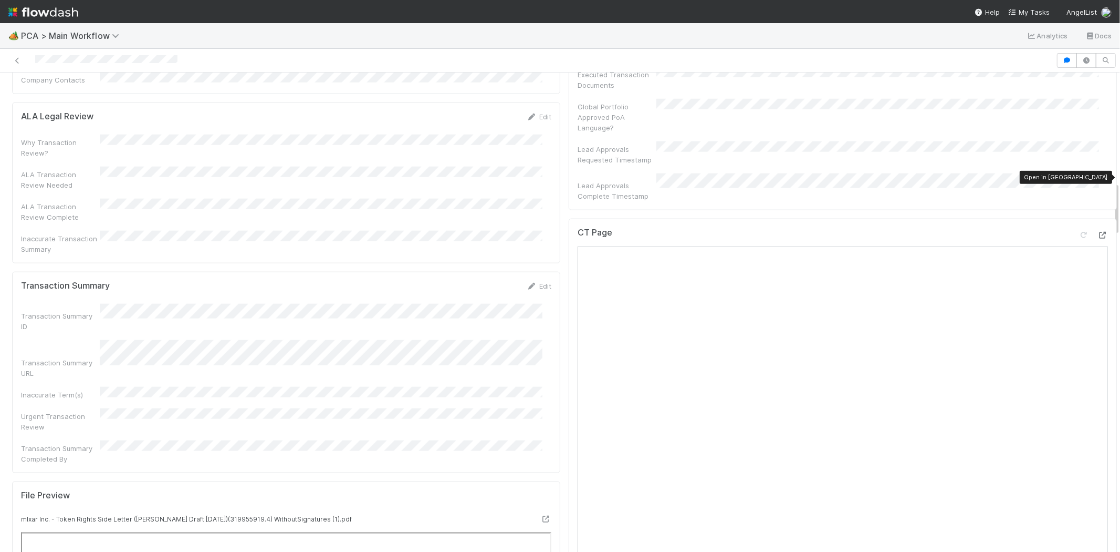
click at [1098, 232] on icon at bounding box center [1103, 235] width 11 height 7
click at [539, 282] on link "Edit" at bounding box center [539, 286] width 25 height 8
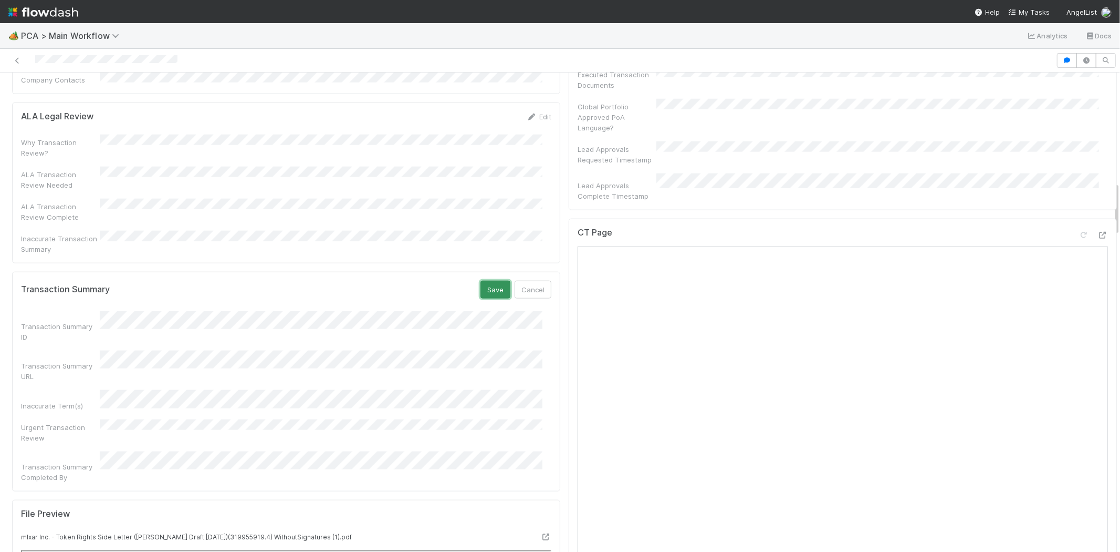
click at [484, 281] on button "Save" at bounding box center [496, 290] width 30 height 18
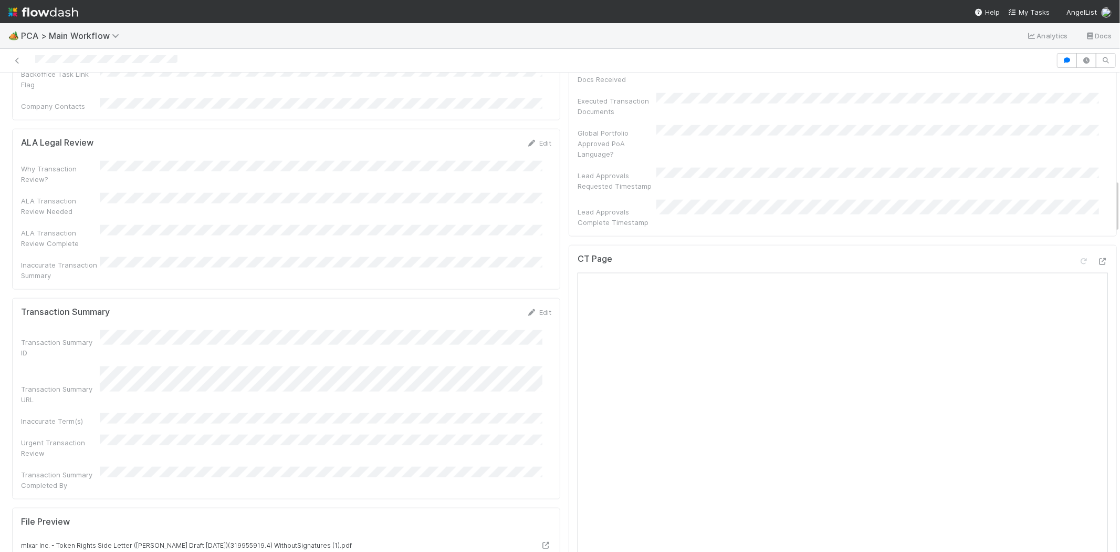
scroll to position [933, 0]
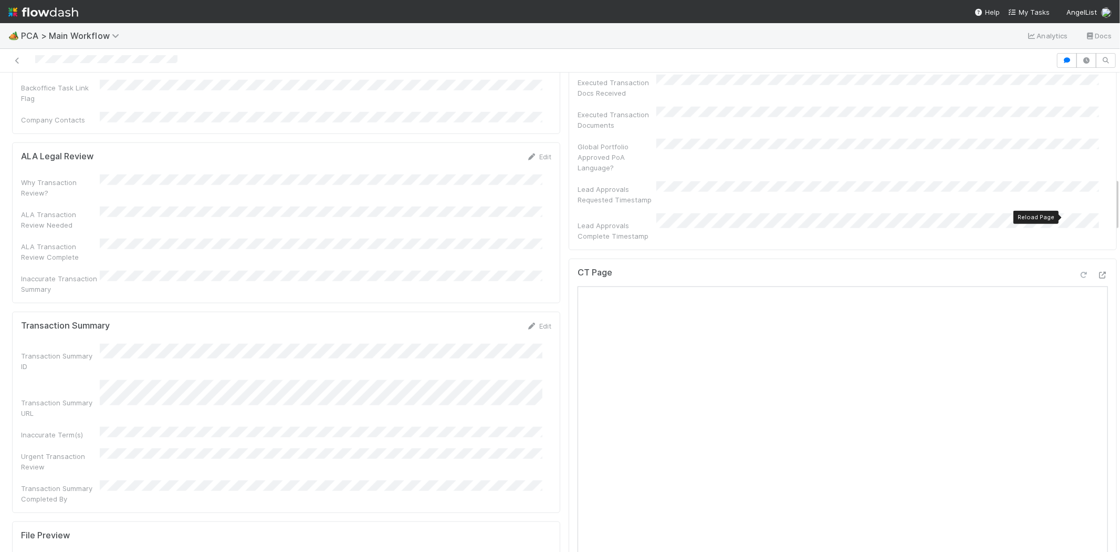
click at [1079, 272] on icon at bounding box center [1084, 275] width 11 height 7
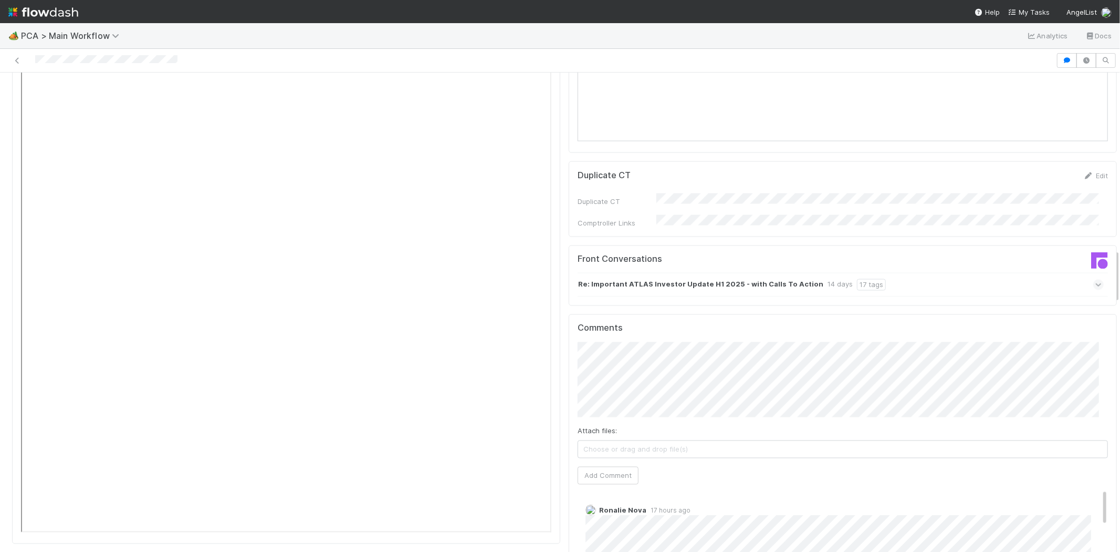
scroll to position [1576, 0]
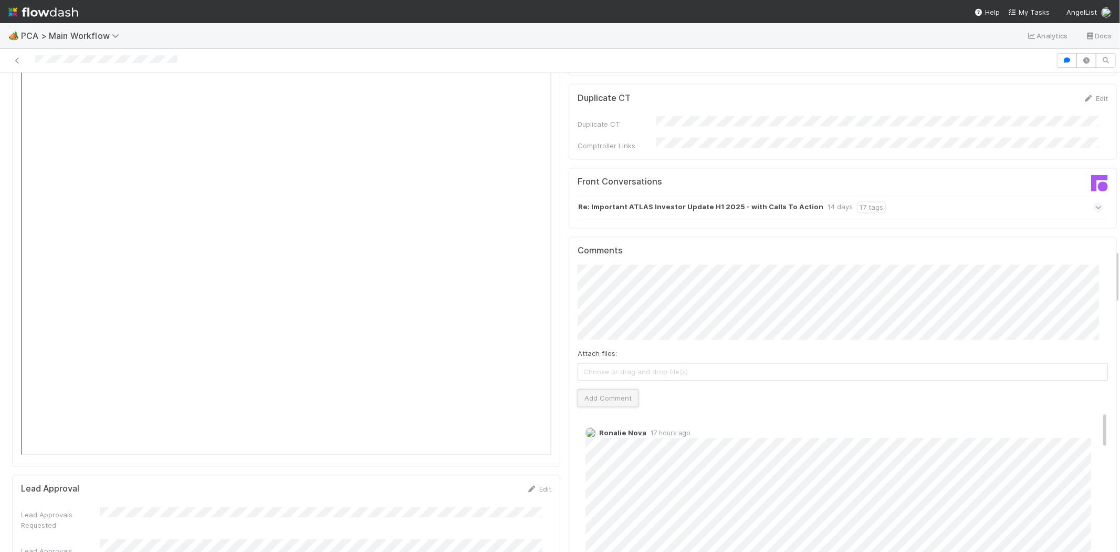
click at [613, 389] on button "Add Comment" at bounding box center [608, 398] width 61 height 18
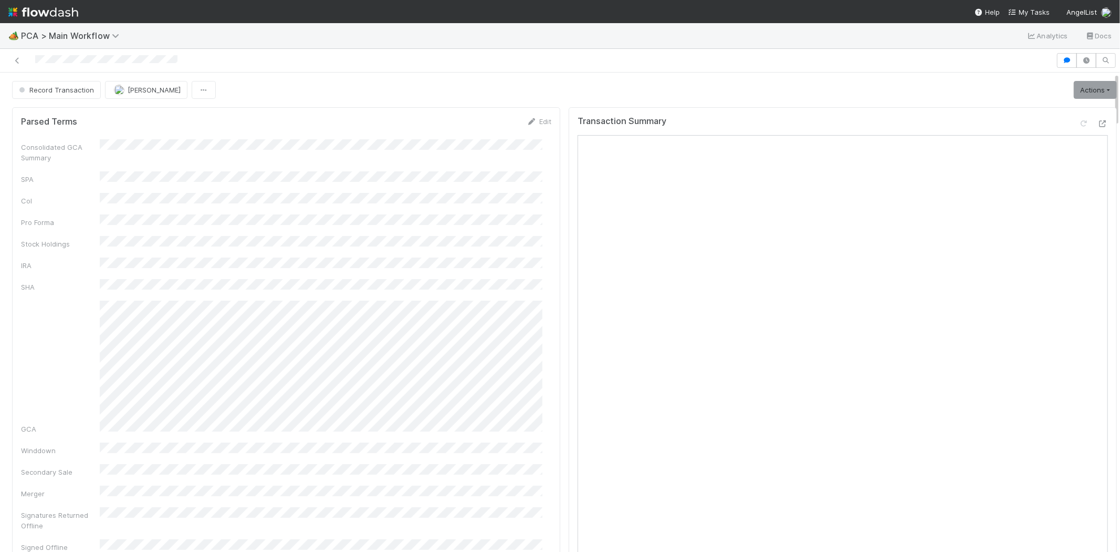
scroll to position [0, 0]
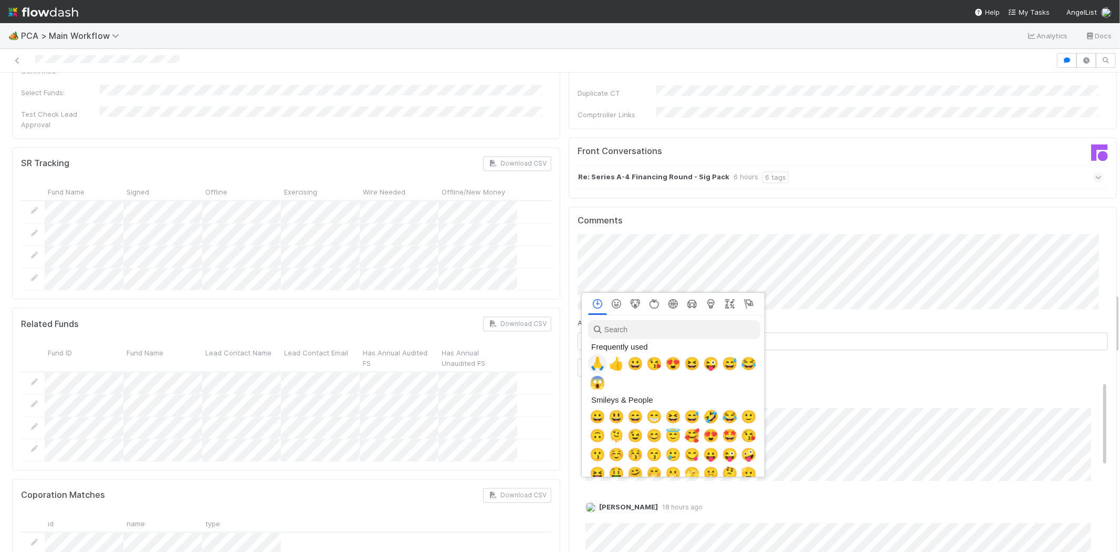
scroll to position [0, 4]
click at [595, 362] on span "🙏" at bounding box center [596, 363] width 16 height 15
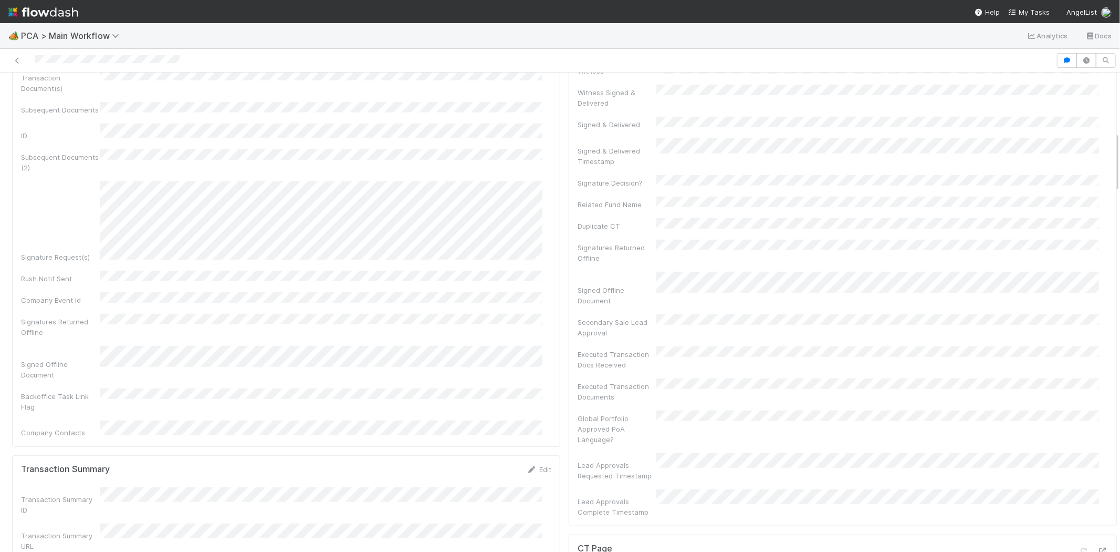
scroll to position [466, 0]
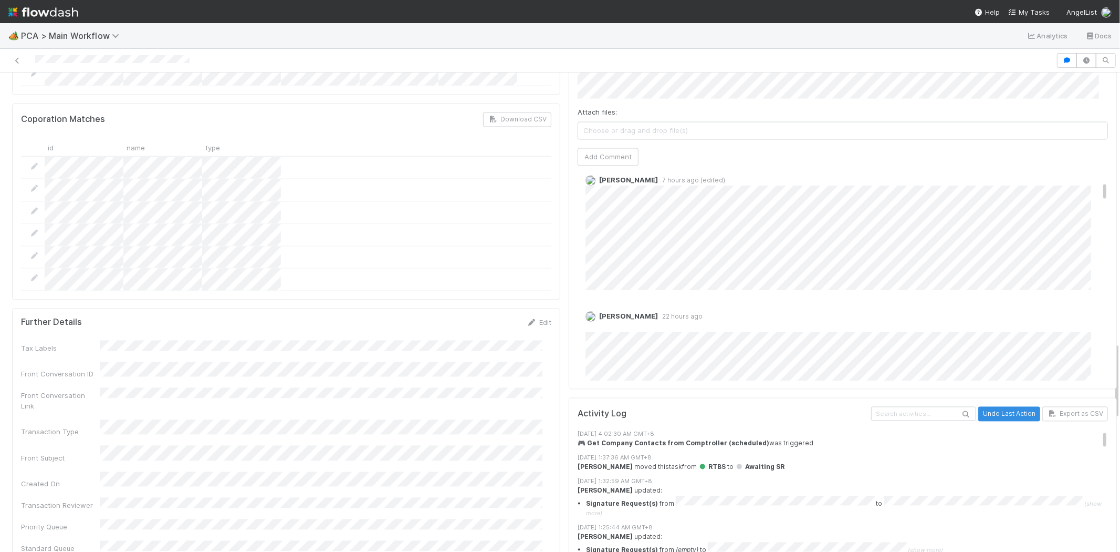
scroll to position [1634, 0]
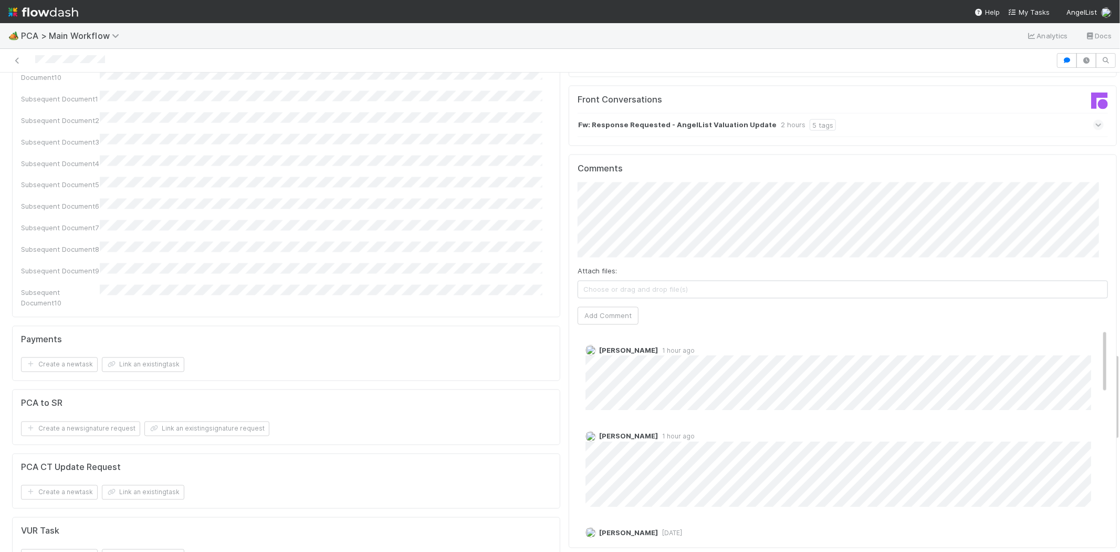
scroll to position [1517, 0]
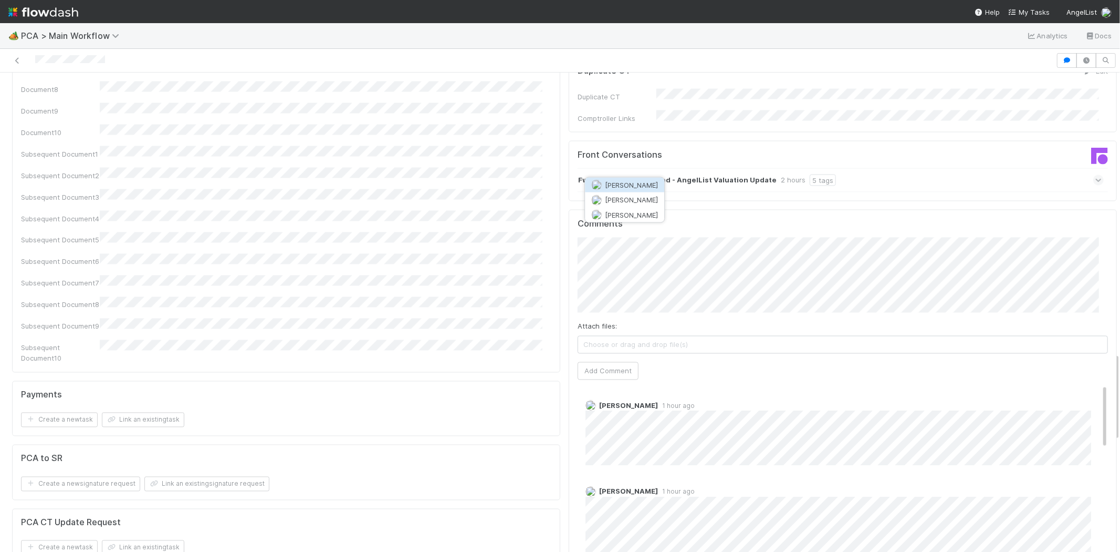
click at [637, 189] on button "[PERSON_NAME]" at bounding box center [624, 185] width 79 height 15
click at [586, 362] on button "Add Comment" at bounding box center [608, 371] width 61 height 18
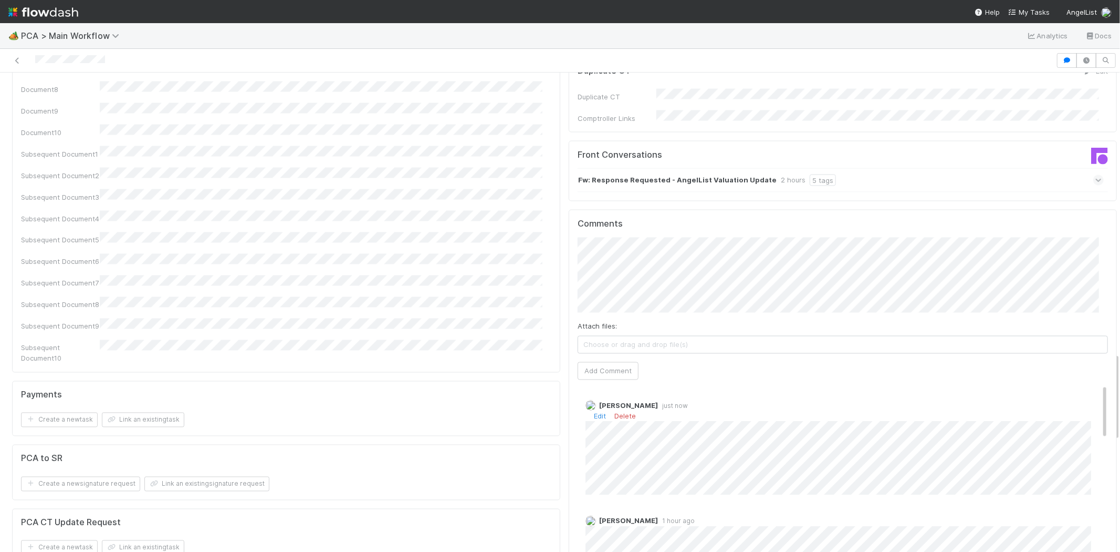
click at [586, 411] on div "Edit Delete" at bounding box center [847, 416] width 523 height 11
click at [594, 412] on link "Edit" at bounding box center [600, 416] width 12 height 8
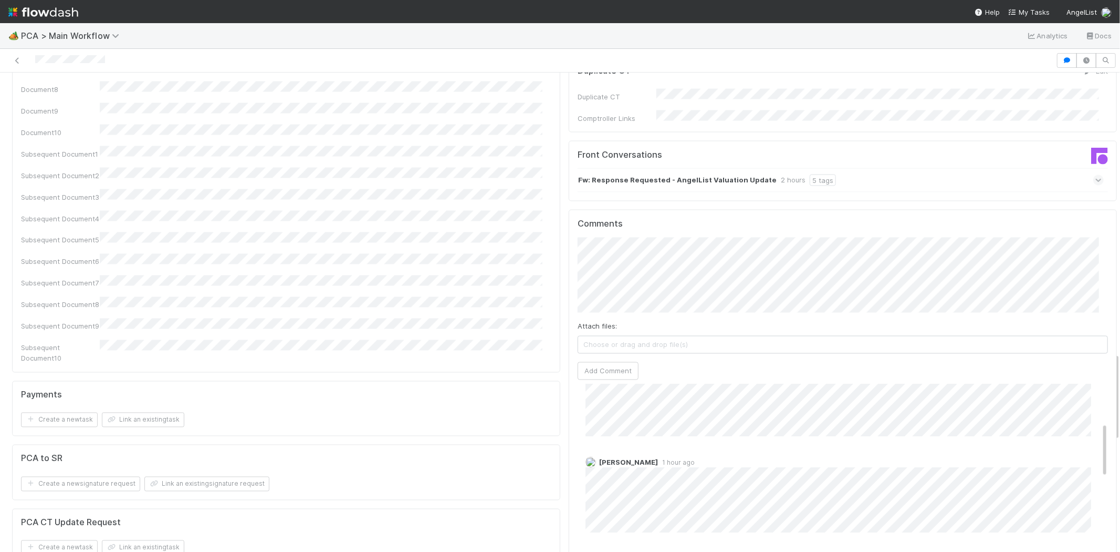
scroll to position [0, 0]
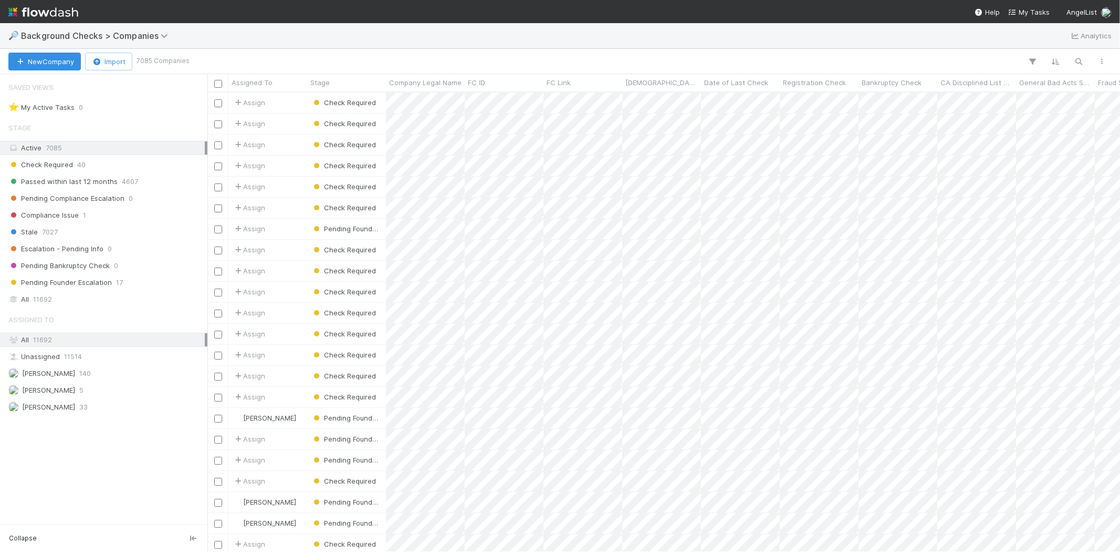
scroll to position [450, 904]
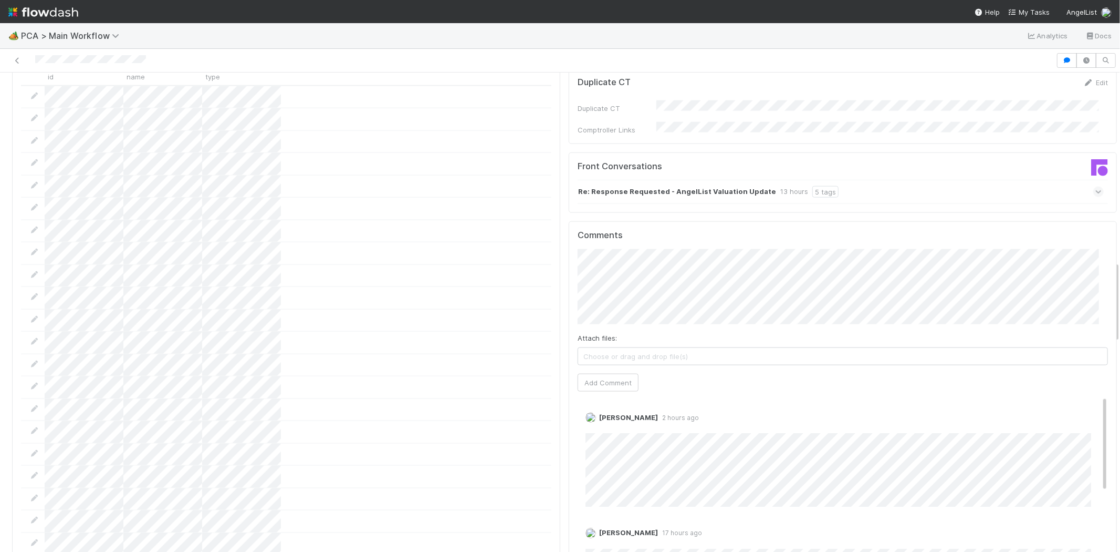
scroll to position [1109, 0]
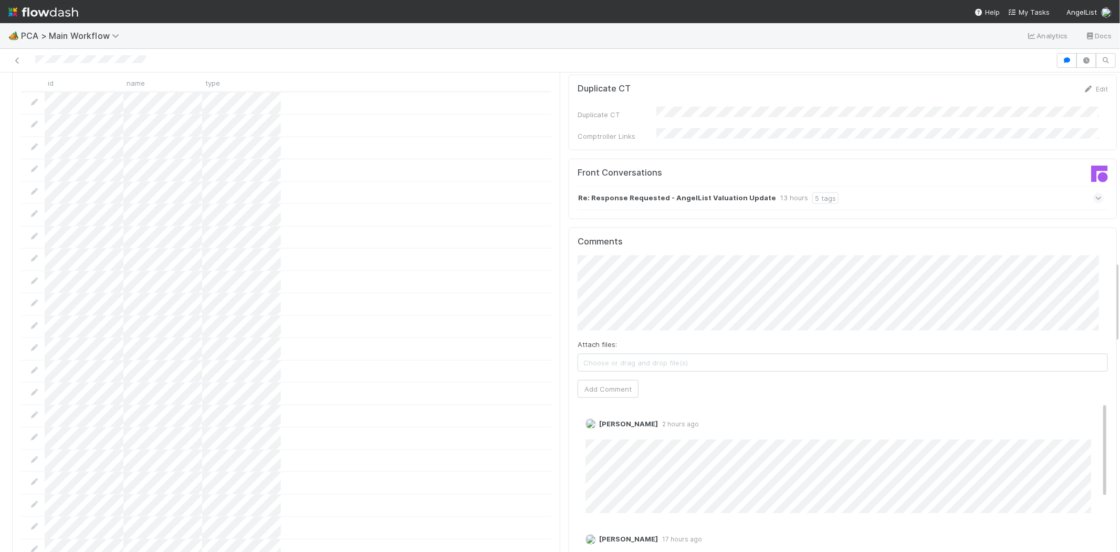
drag, startPoint x: 1088, startPoint y: 361, endPoint x: 1088, endPoint y: 319, distance: 42.0
click at [1088, 319] on div "Comments Attach files: Choose or drag and drop file(s) Add Comment Michael Capi…" at bounding box center [843, 424] width 531 height 376
click at [1086, 334] on div "Attach files: Choose or drag and drop file(s) Add Comment" at bounding box center [843, 326] width 531 height 142
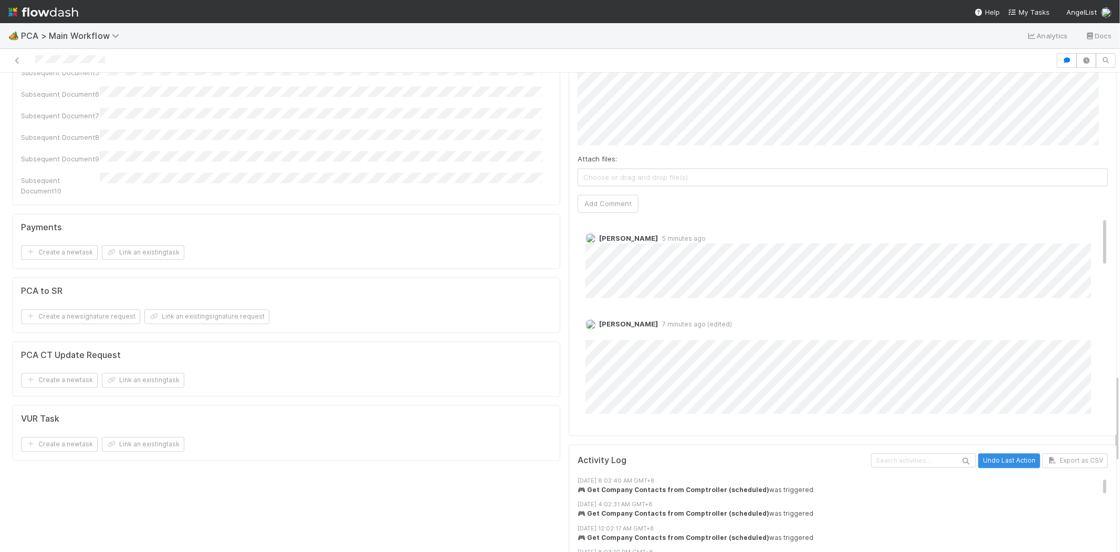
scroll to position [1634, 0]
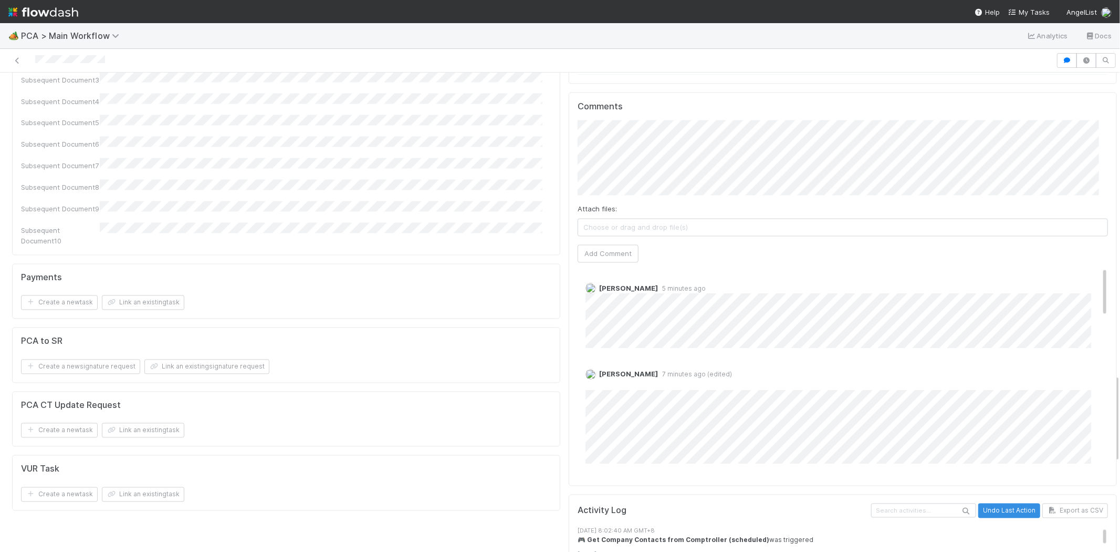
drag, startPoint x: 1105, startPoint y: 380, endPoint x: 1104, endPoint y: 370, distance: 10.6
click at [1038, 11] on span "My Tasks" at bounding box center [1029, 12] width 41 height 8
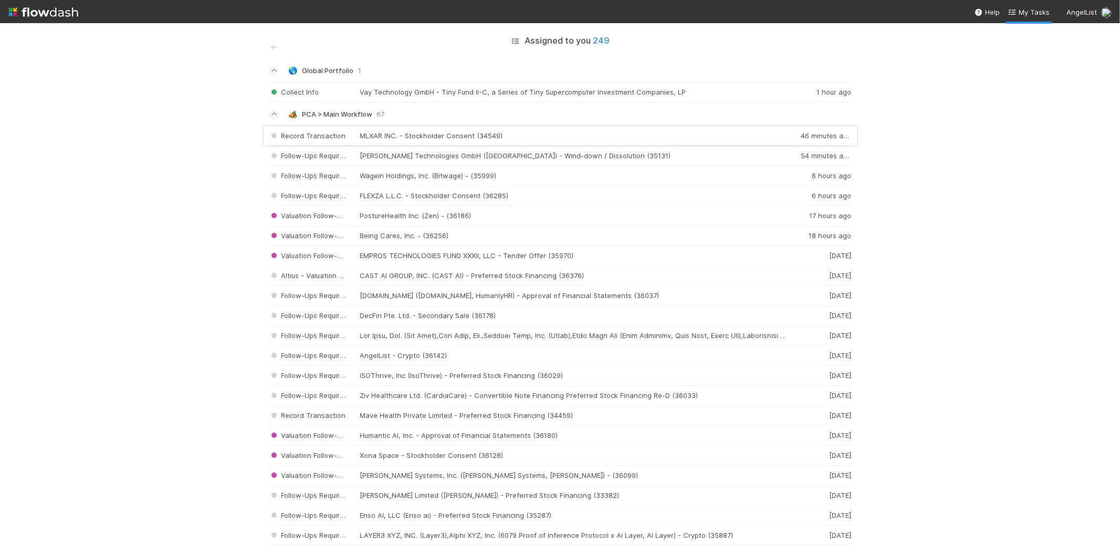
click at [374, 134] on div "Record Transaction MLXAR INC. - Stockholder Consent (34549) 46 minutes ago" at bounding box center [560, 136] width 583 height 20
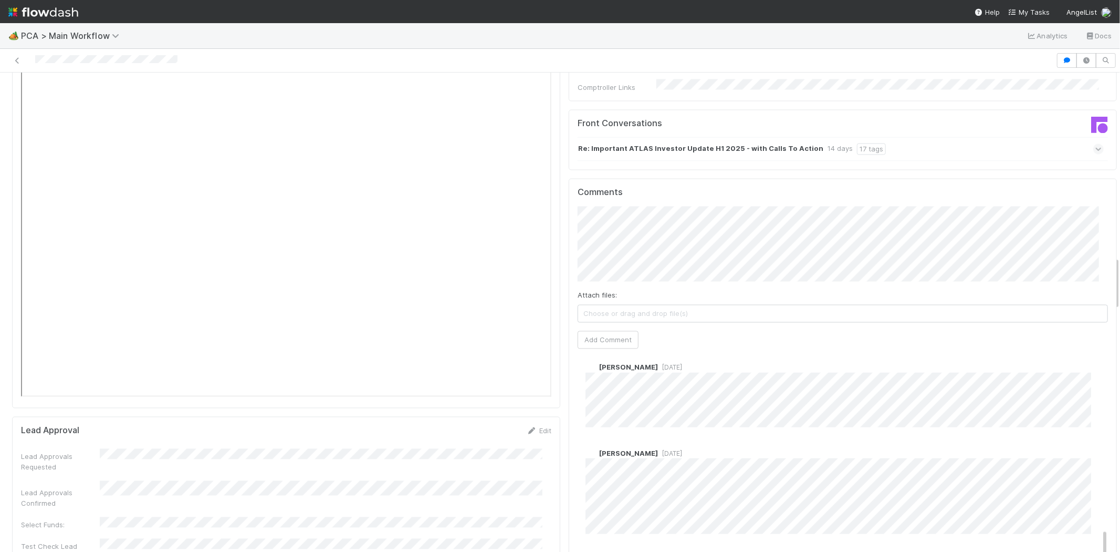
scroll to position [1067, 0]
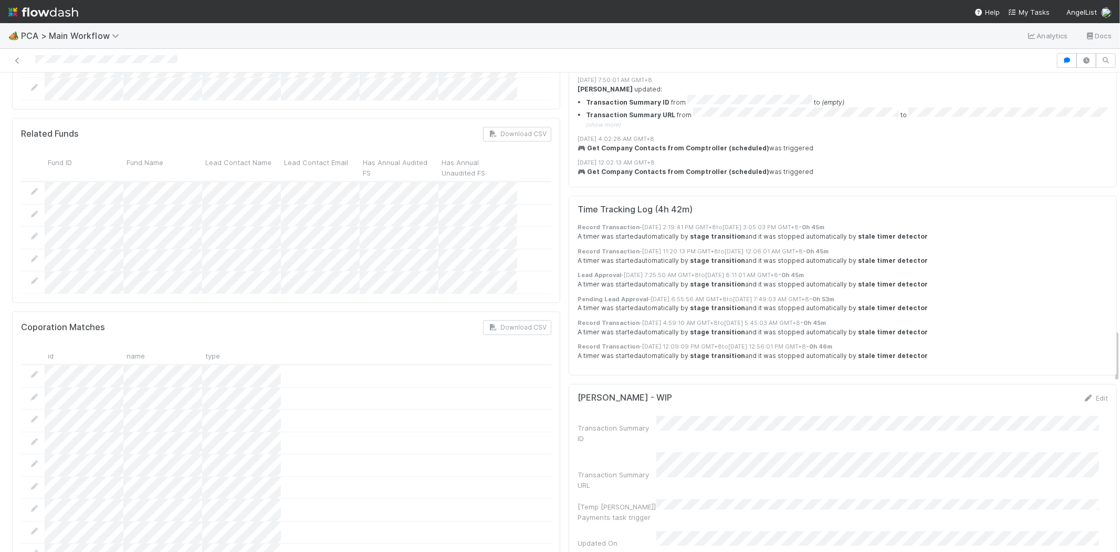
drag, startPoint x: 1107, startPoint y: 273, endPoint x: 1097, endPoint y: 340, distance: 67.5
click at [1100, 342] on div "Parsed Terms Edit Consolidated GCA Summary SPA CoI Pro Forma Stock Holdings IRA…" at bounding box center [564, 48] width 1129 height 4448
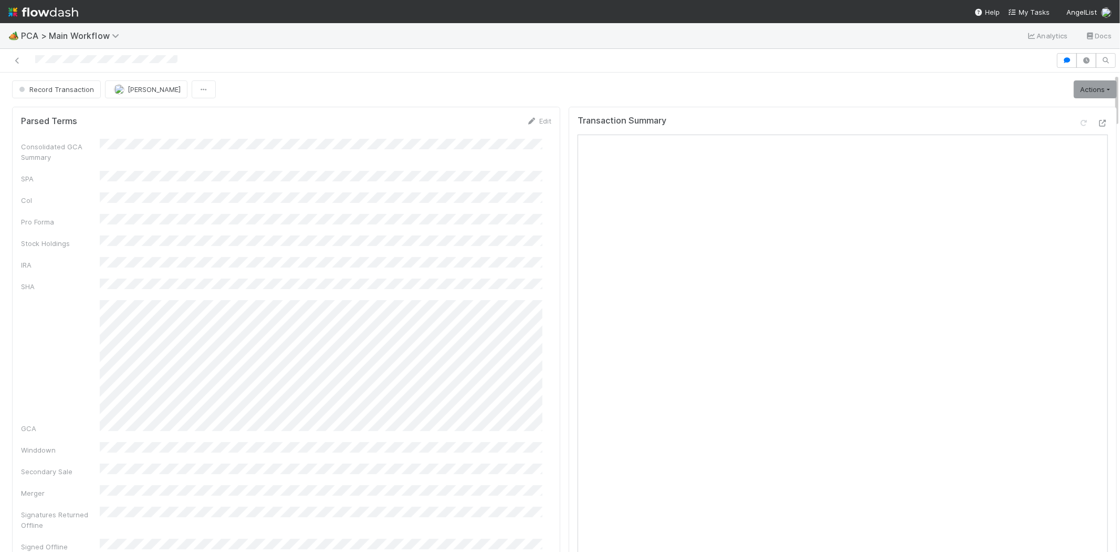
scroll to position [0, 0]
click at [77, 94] on button "Record Transaction" at bounding box center [56, 90] width 89 height 18
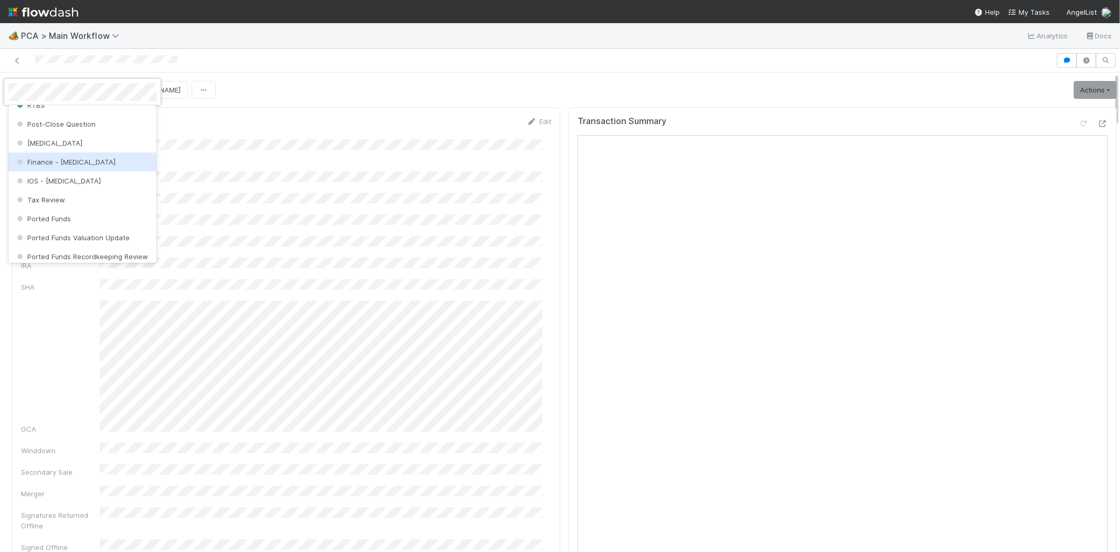
click at [98, 161] on div "Finance - ICU" at bounding box center [82, 161] width 148 height 19
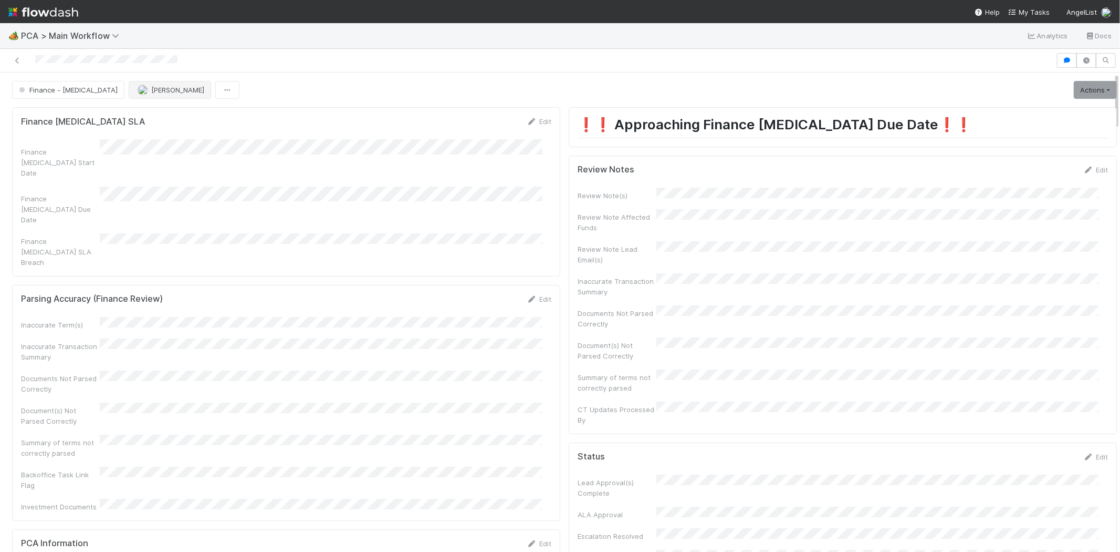
scroll to position [253, 0]
click at [151, 93] on span "Michael Capilitan" at bounding box center [177, 90] width 53 height 8
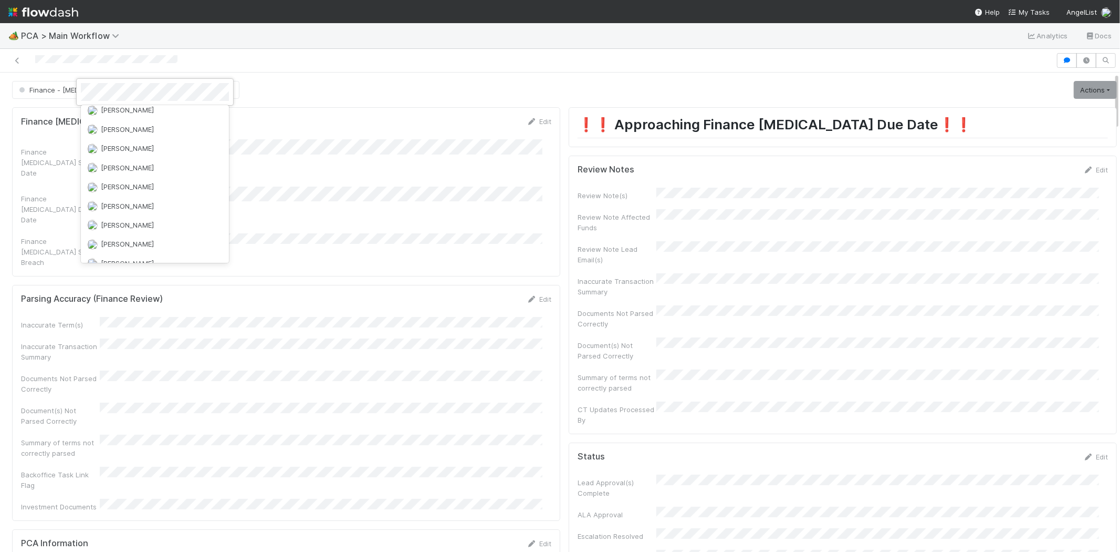
click at [182, 273] on div "Ronalie Nova" at bounding box center [155, 282] width 148 height 19
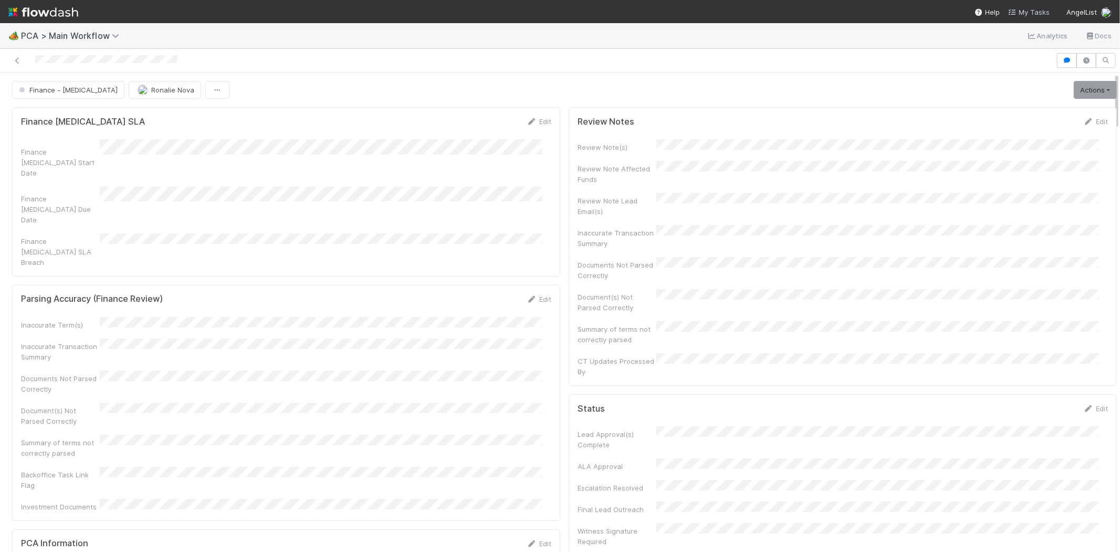
click at [1033, 16] on link "My Tasks" at bounding box center [1029, 12] width 41 height 11
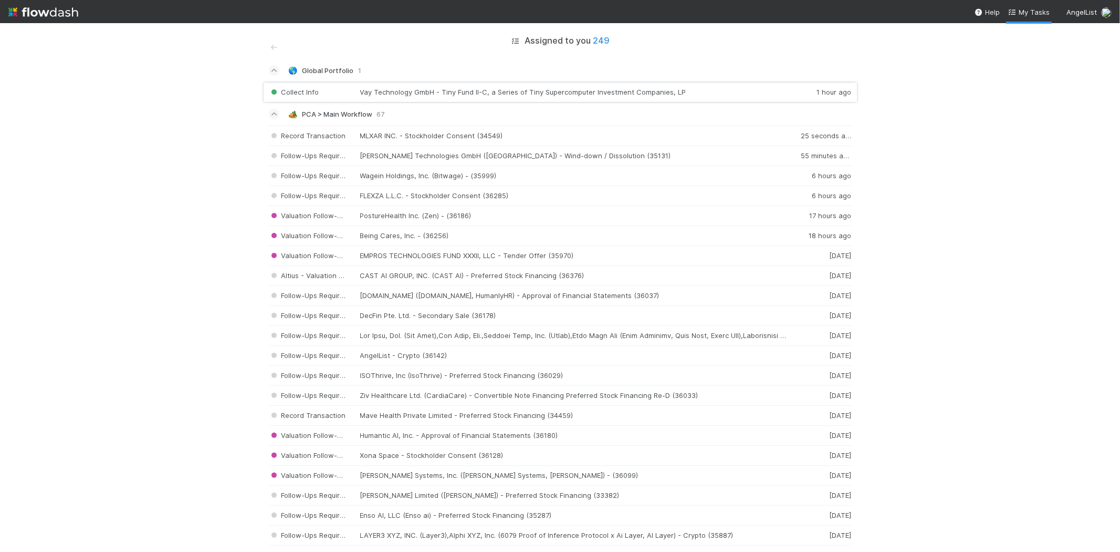
click at [532, 91] on div "Collect Info Vay Technology GmbH - Tiny Fund II-C, a Series of Tiny Supercomput…" at bounding box center [560, 92] width 583 height 20
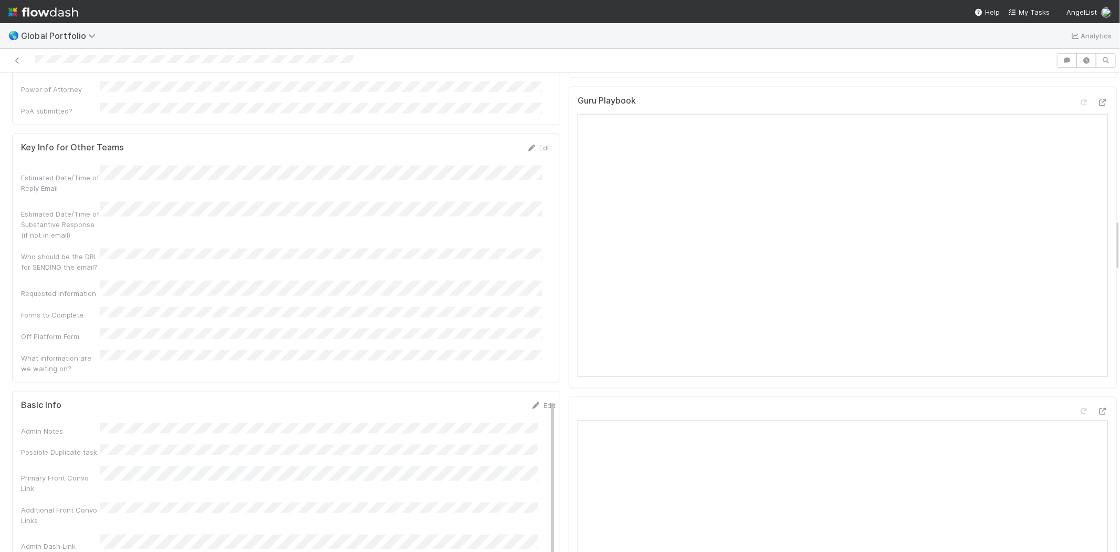
scroll to position [1284, 0]
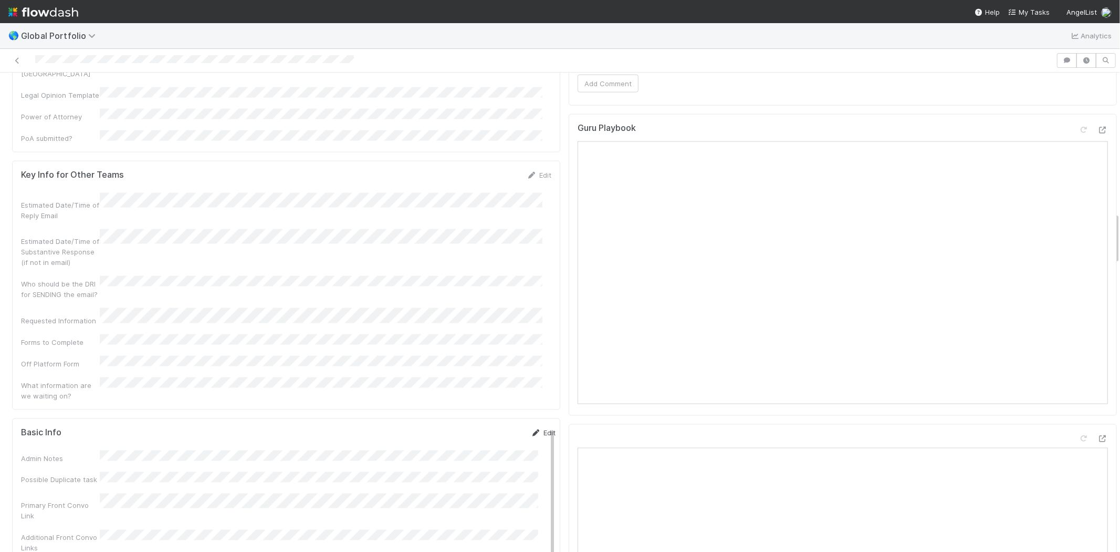
click at [532, 428] on link "Edit" at bounding box center [543, 432] width 25 height 8
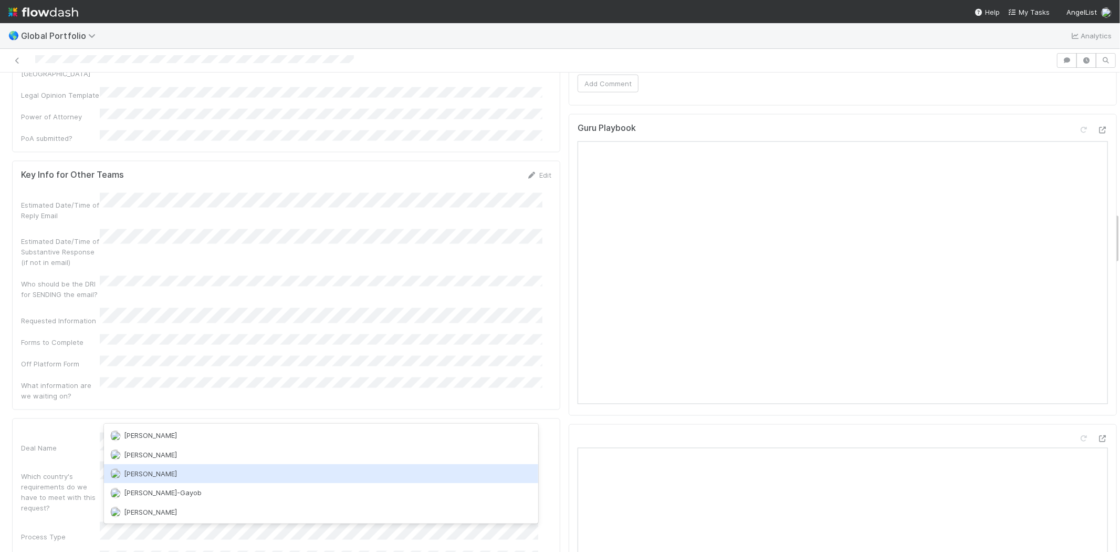
click at [171, 476] on div "[PERSON_NAME]" at bounding box center [321, 473] width 434 height 19
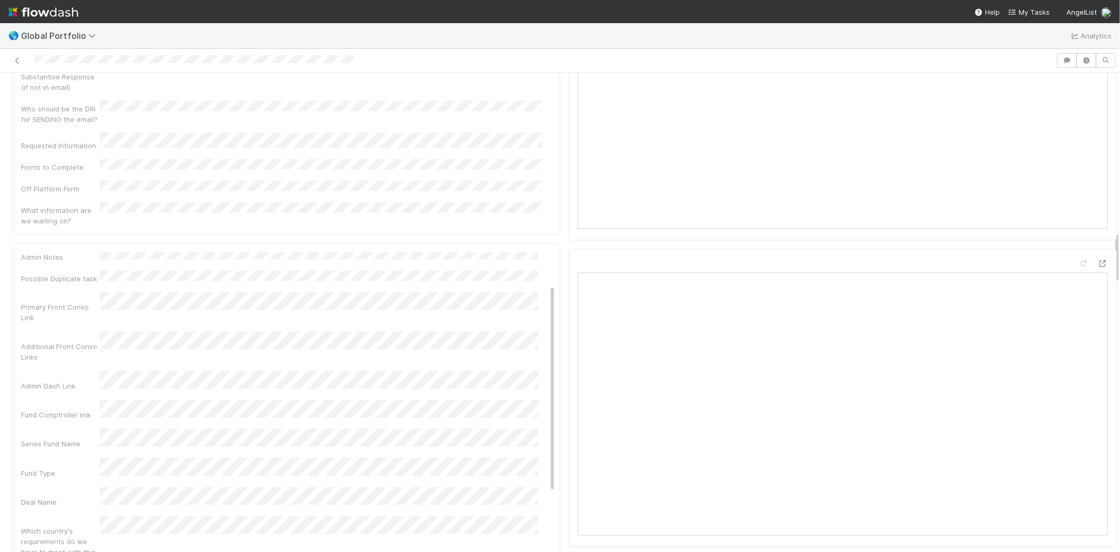
click at [565, 226] on div "Possible Duplicates 1 Request Primary Front Convo Link Series Fund Name Deal Na…" at bounding box center [843, 245] width 557 height 3203
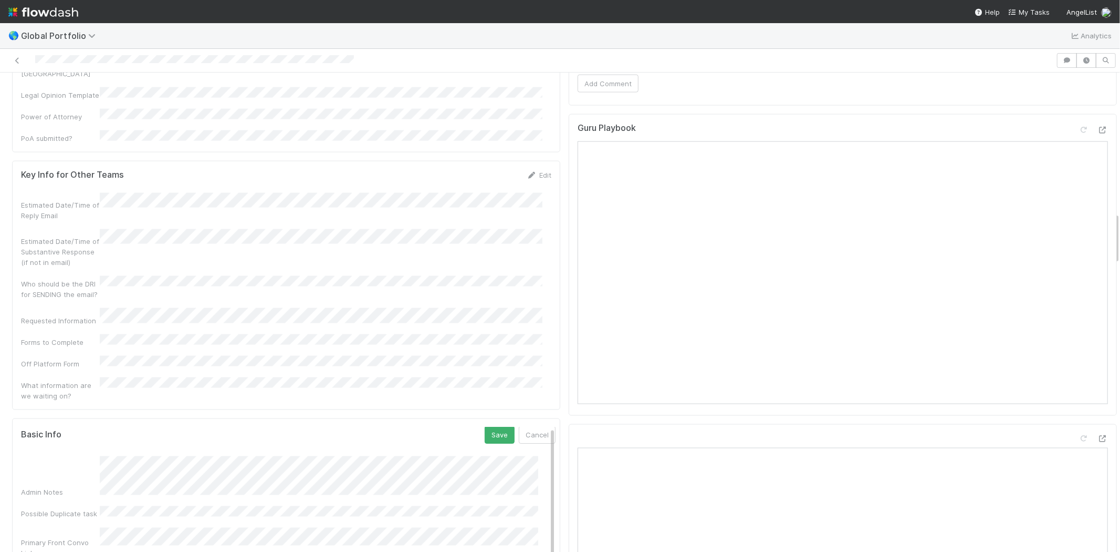
scroll to position [0, 0]
drag, startPoint x: 543, startPoint y: 356, endPoint x: 543, endPoint y: 334, distance: 21.5
click at [485, 427] on button "Save" at bounding box center [500, 436] width 30 height 18
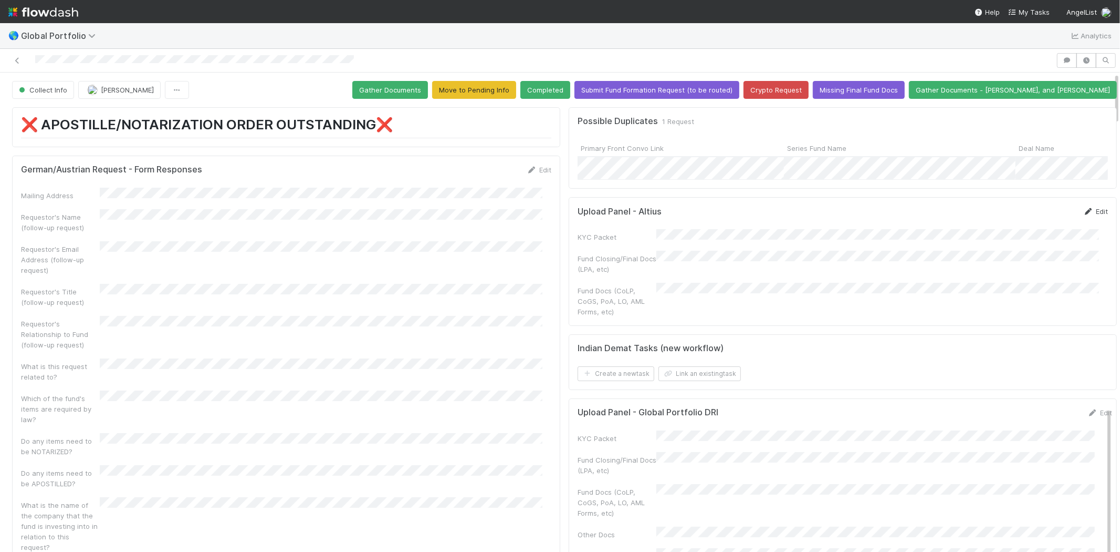
click at [1084, 215] on link "Edit" at bounding box center [1096, 211] width 25 height 8
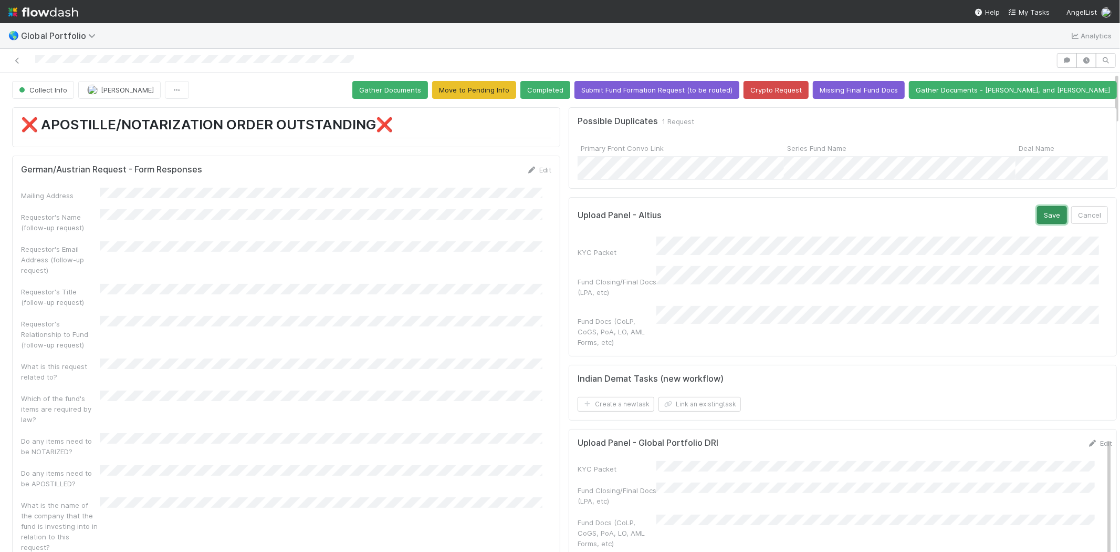
click at [1037, 216] on button "Save" at bounding box center [1052, 215] width 30 height 18
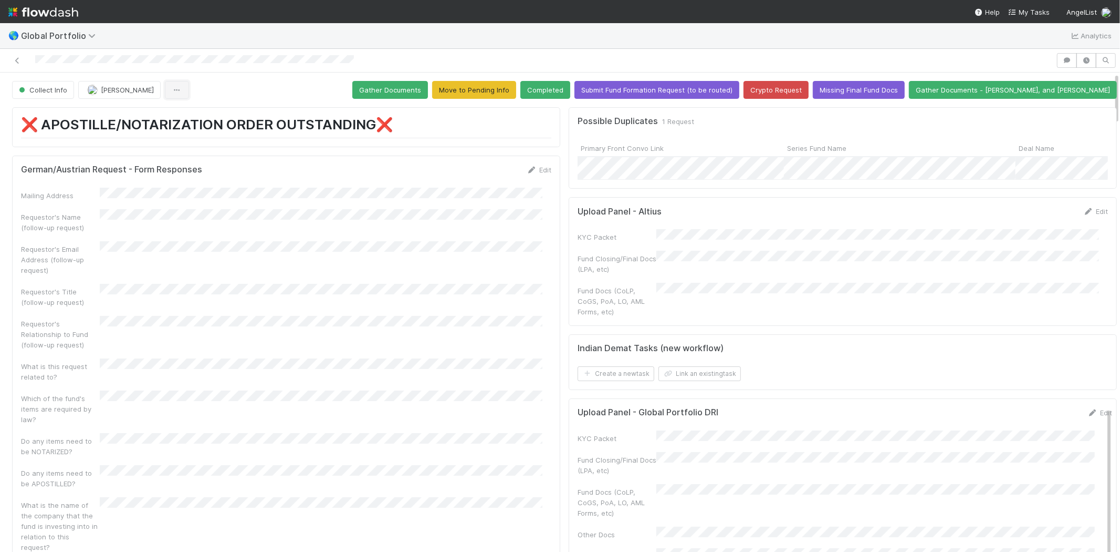
click at [175, 85] on button "button" at bounding box center [177, 90] width 24 height 18
click at [228, 84] on div "Duplicate" at bounding box center [560, 276] width 1120 height 552
click at [181, 89] on icon "button" at bounding box center [177, 90] width 11 height 7
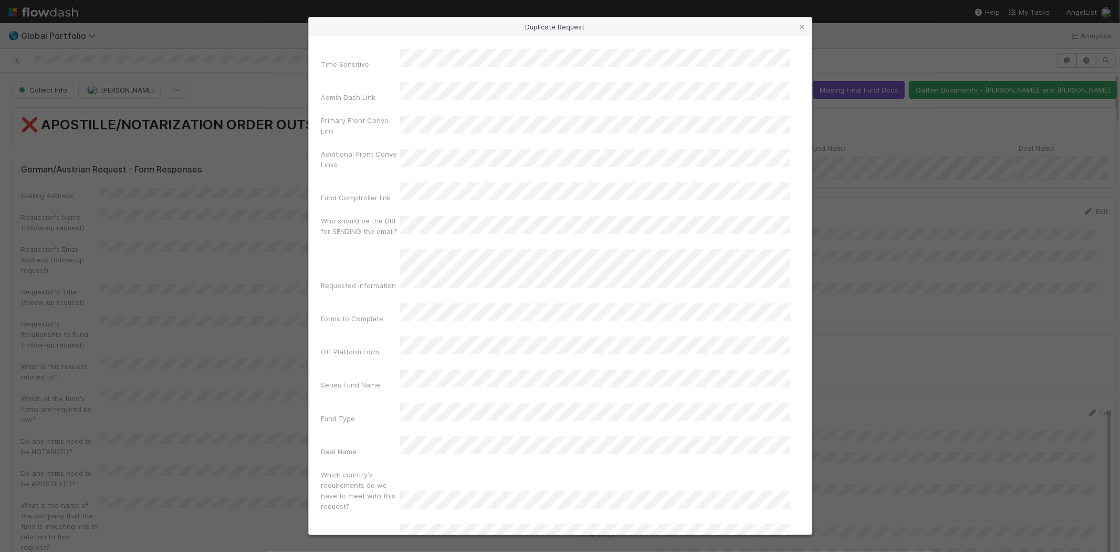
click at [389, 369] on div "Series Fund Name" at bounding box center [560, 381] width 478 height 25
click at [379, 182] on div "Fund Comptroller link" at bounding box center [560, 194] width 478 height 25
click at [380, 479] on div "Master LP Name" at bounding box center [560, 491] width 478 height 25
click at [396, 512] on div "Registration Number" at bounding box center [560, 524] width 478 height 25
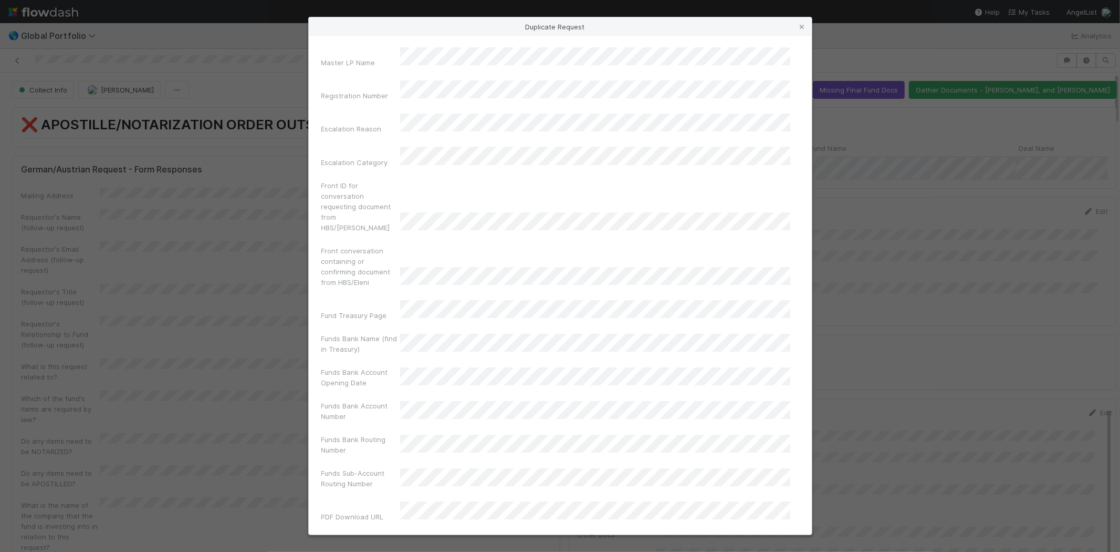
scroll to position [2873, 0]
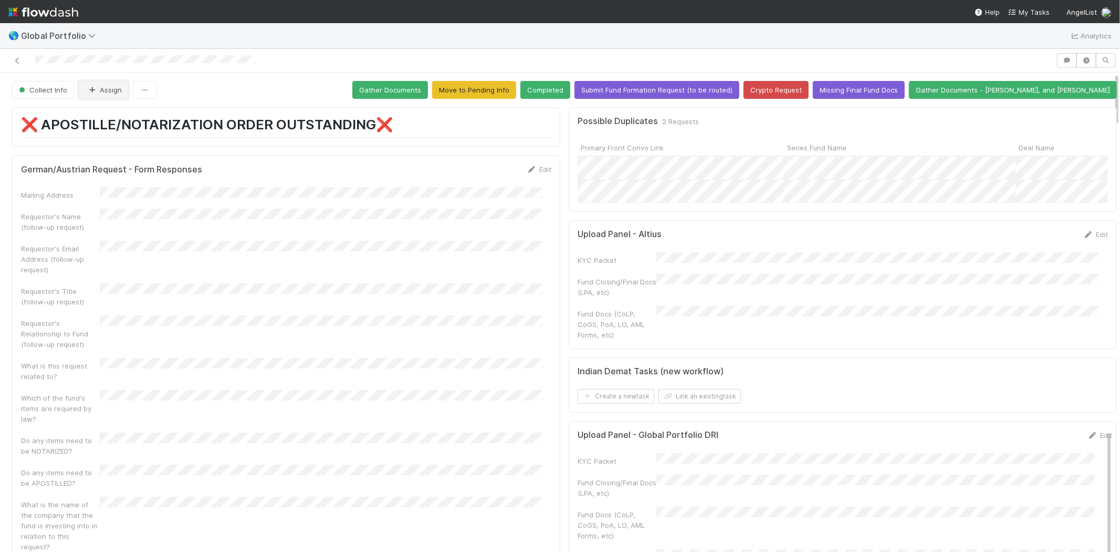
click at [109, 88] on button "Assign" at bounding box center [103, 90] width 50 height 18
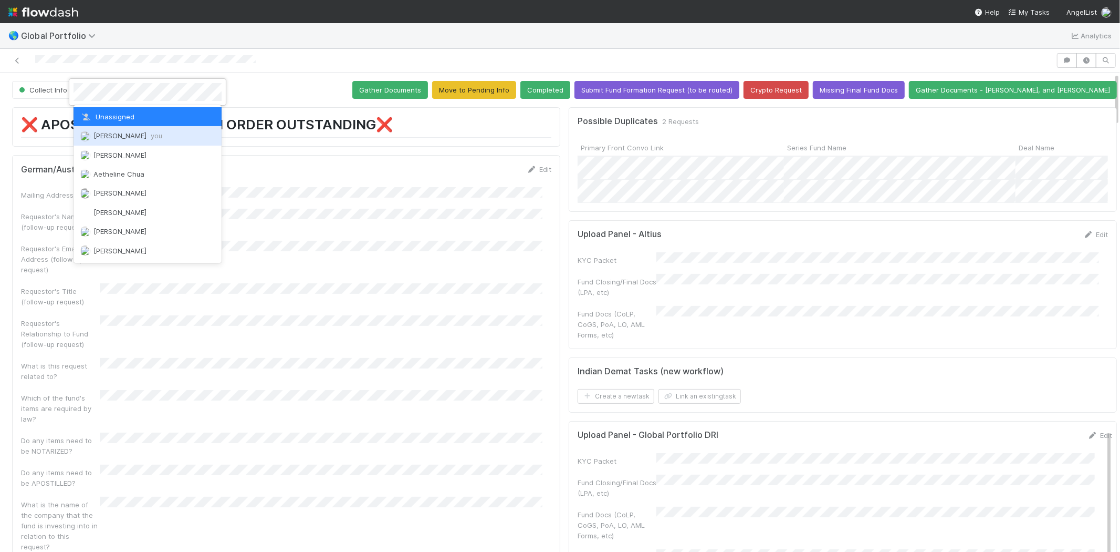
click at [120, 133] on span "Michael Capilitan you" at bounding box center [128, 135] width 69 height 8
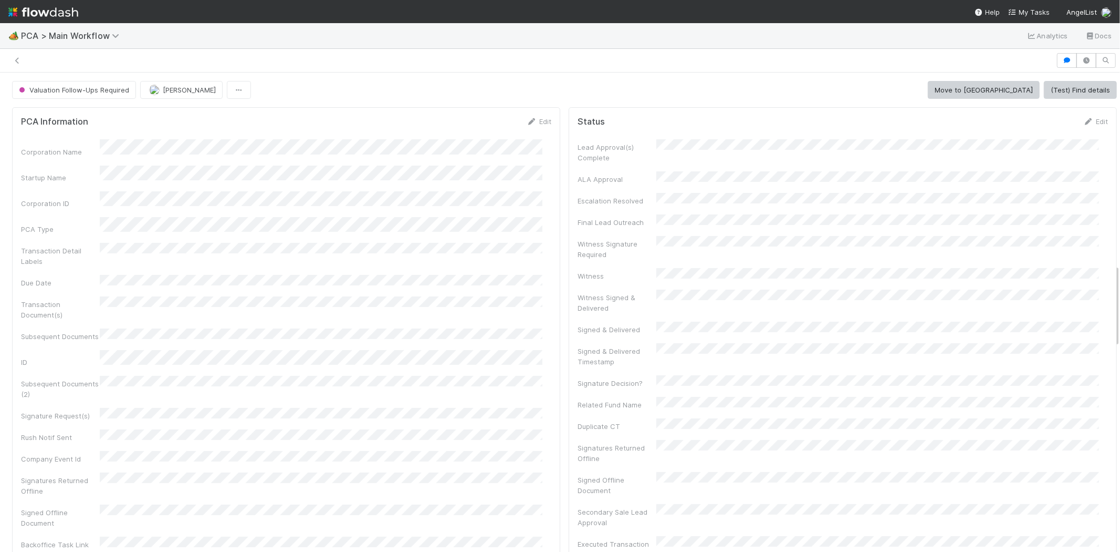
scroll to position [1109, 0]
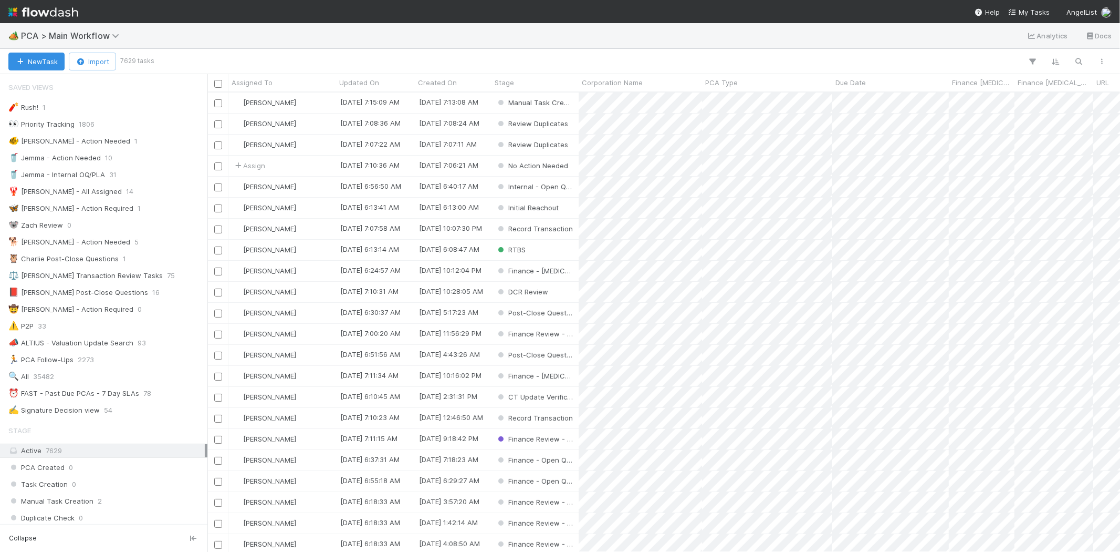
scroll to position [450, 904]
click at [1026, 17] on link "My Tasks" at bounding box center [1029, 12] width 41 height 11
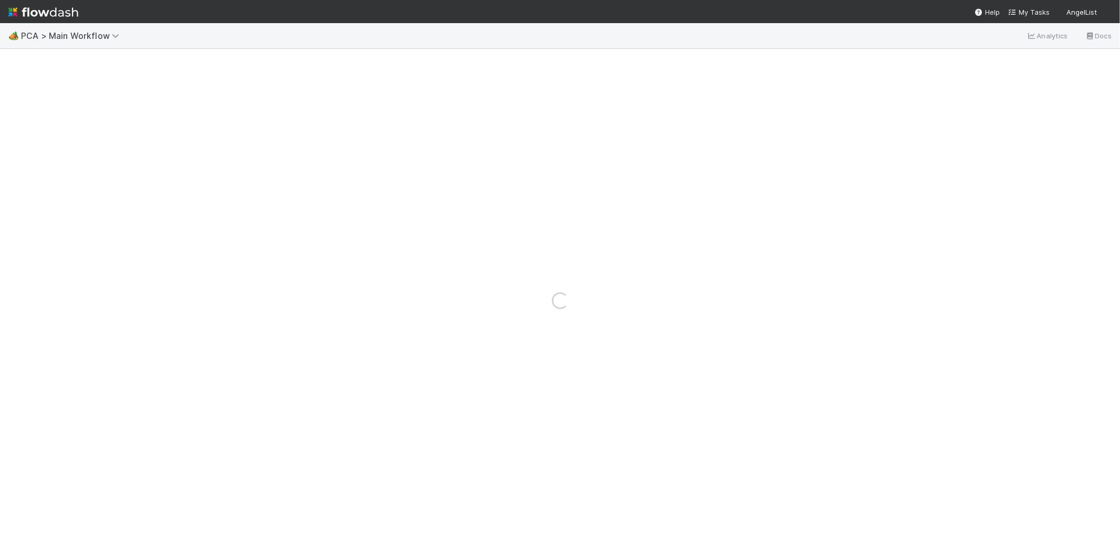
click at [44, 12] on img at bounding box center [43, 12] width 70 height 18
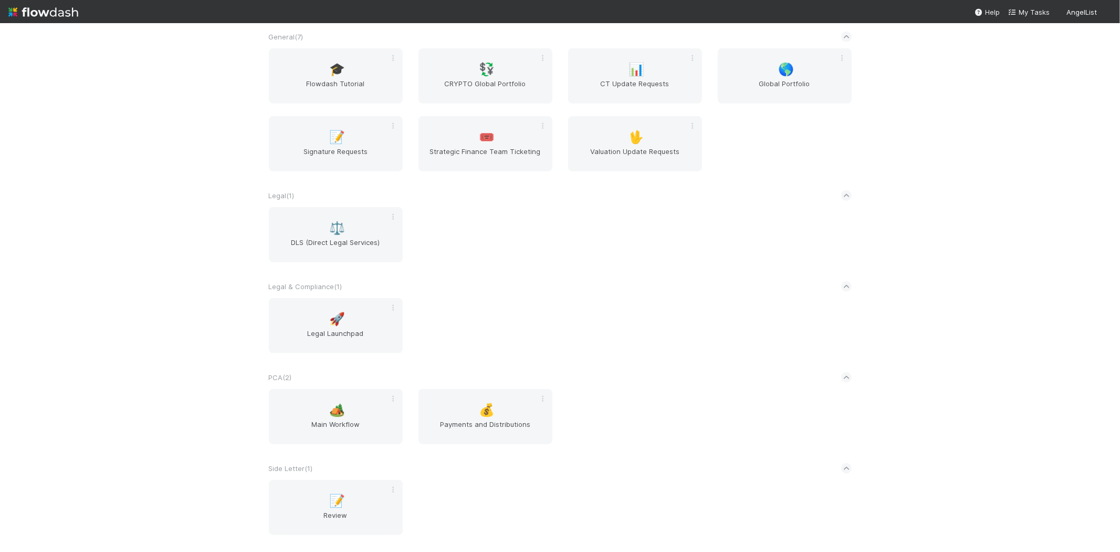
scroll to position [362, 0]
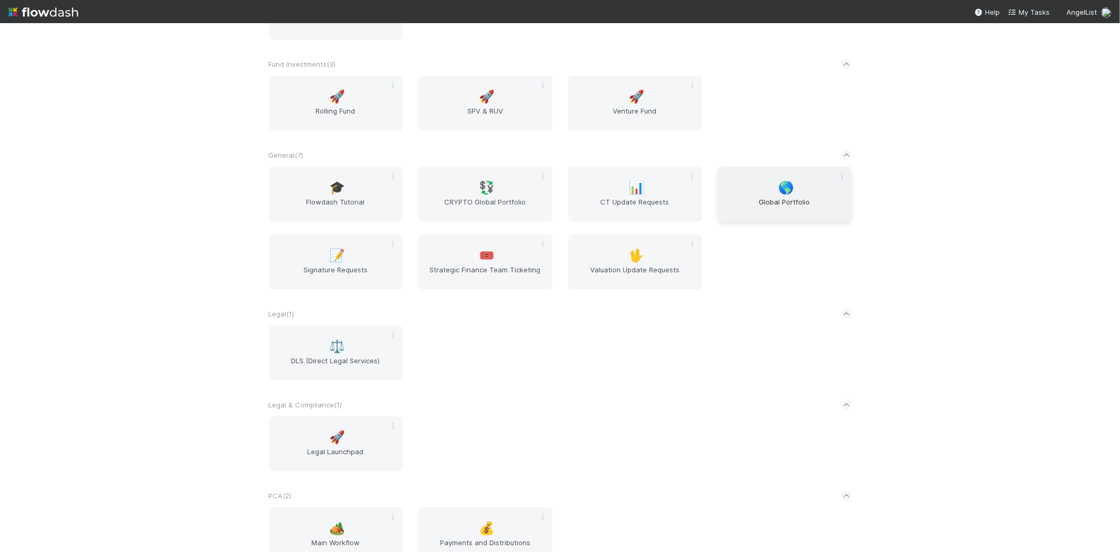
click at [728, 187] on div "🌎 Global Portfolio" at bounding box center [785, 194] width 134 height 55
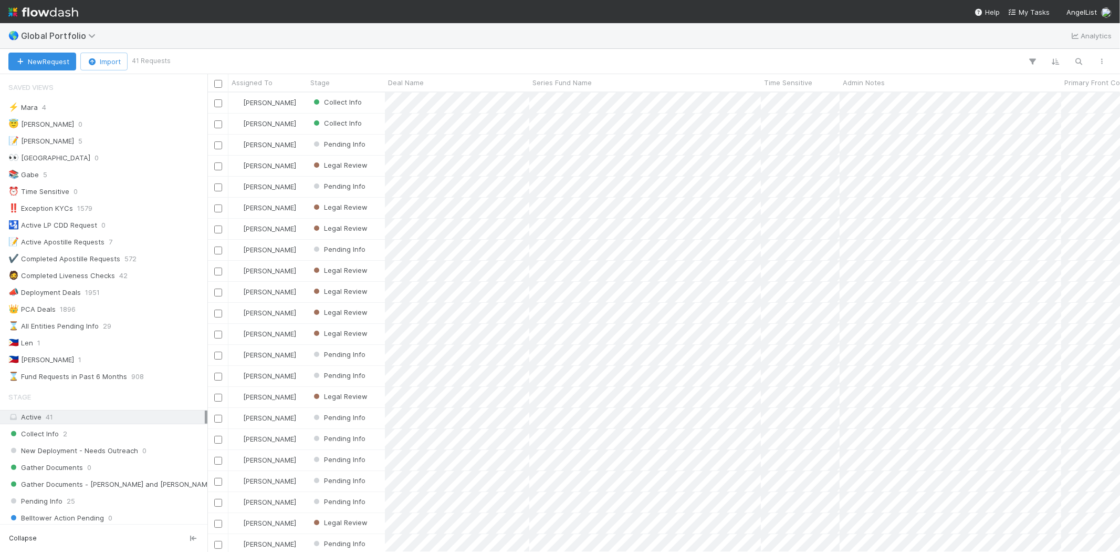
scroll to position [450, 904]
click at [67, 349] on div "🇵🇭 Len 1" at bounding box center [106, 342] width 196 height 13
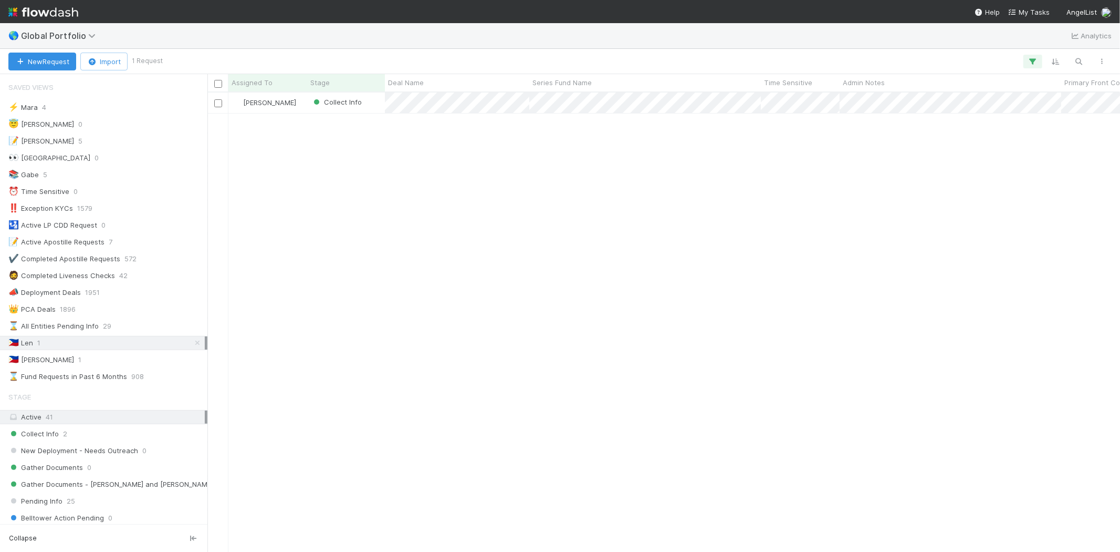
scroll to position [450, 904]
click at [87, 357] on div "🇵🇭 [PERSON_NAME] 1" at bounding box center [106, 359] width 196 height 13
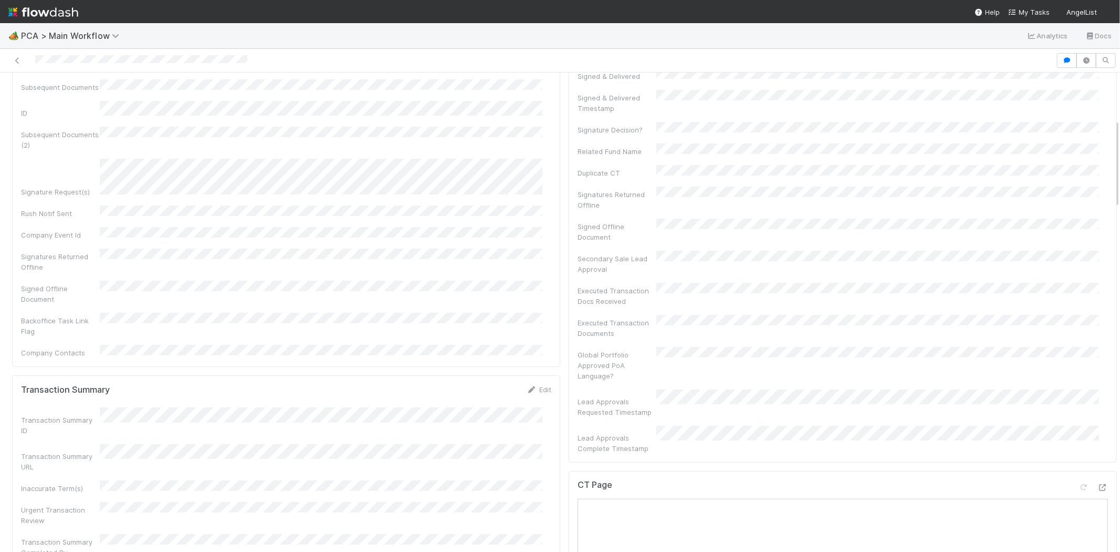
scroll to position [233, 0]
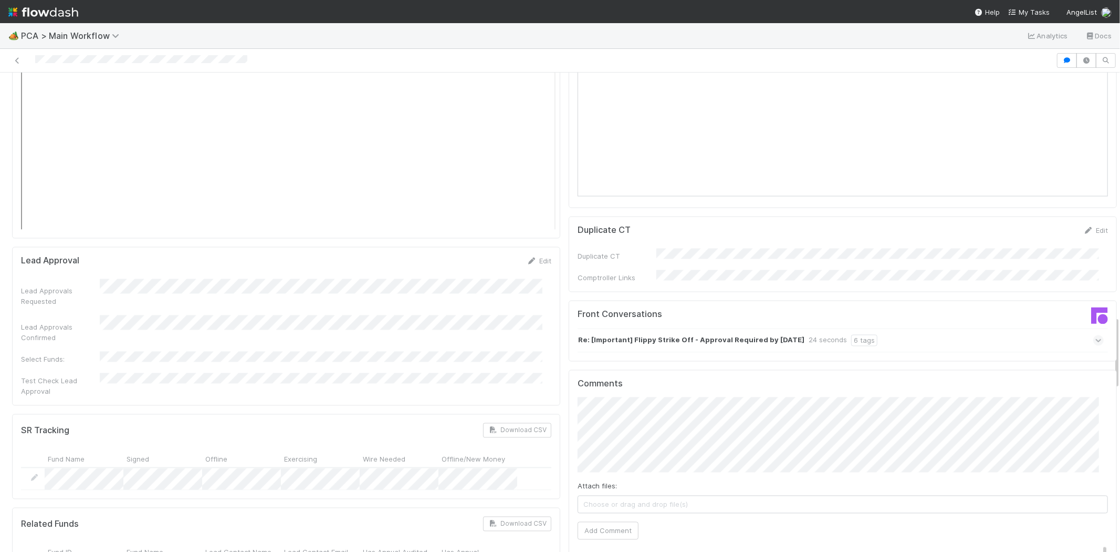
scroll to position [1576, 0]
click at [1096, 336] on icon at bounding box center [1099, 341] width 7 height 11
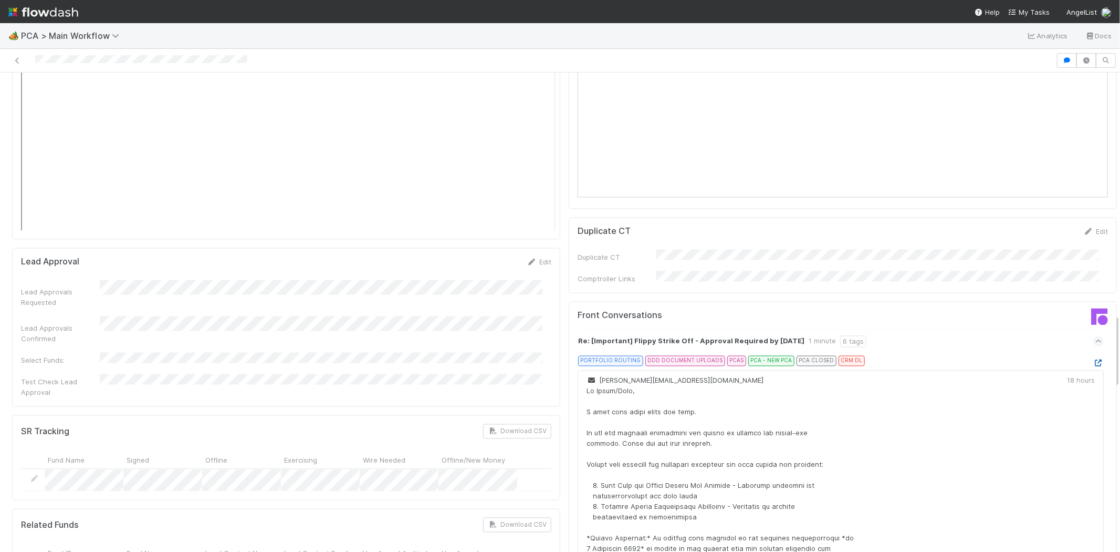
click at [1094, 360] on icon at bounding box center [1099, 363] width 11 height 7
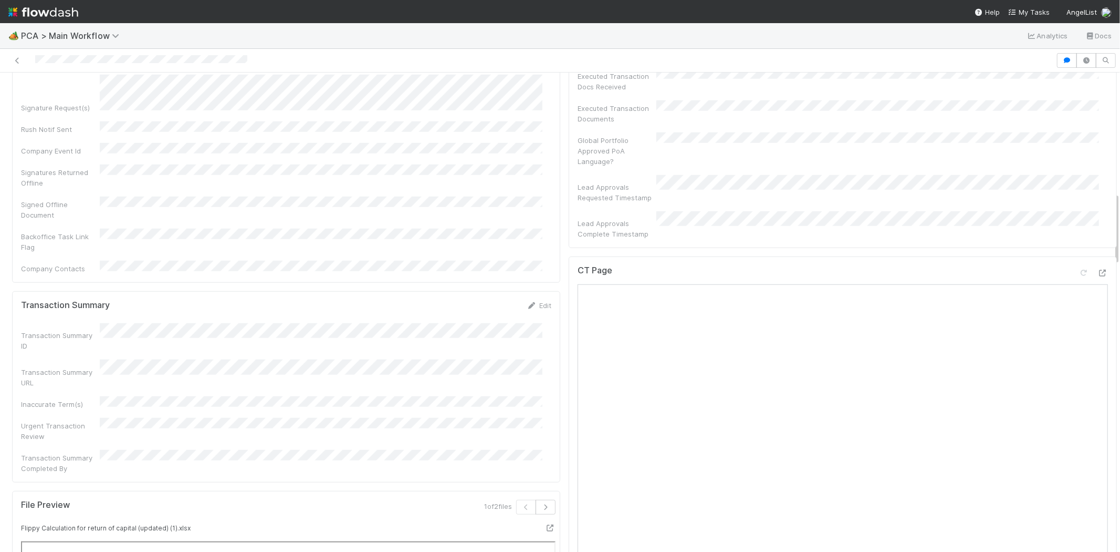
scroll to position [759, 0]
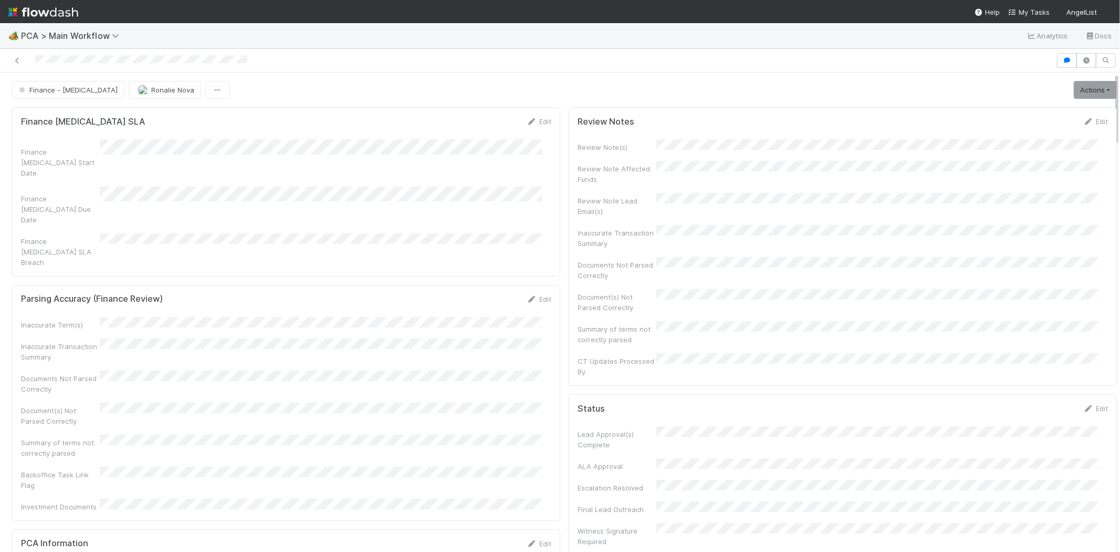
click at [113, 61] on div at bounding box center [528, 60] width 1048 height 15
click at [107, 64] on div at bounding box center [528, 60] width 1048 height 15
copy icon
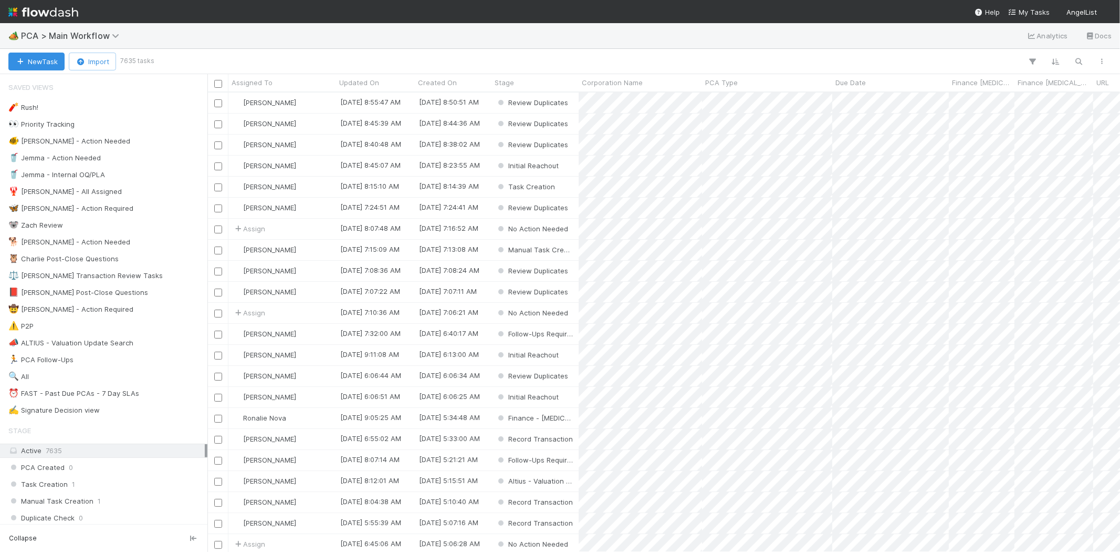
scroll to position [450, 904]
click at [1039, 11] on span "My Tasks" at bounding box center [1029, 12] width 41 height 8
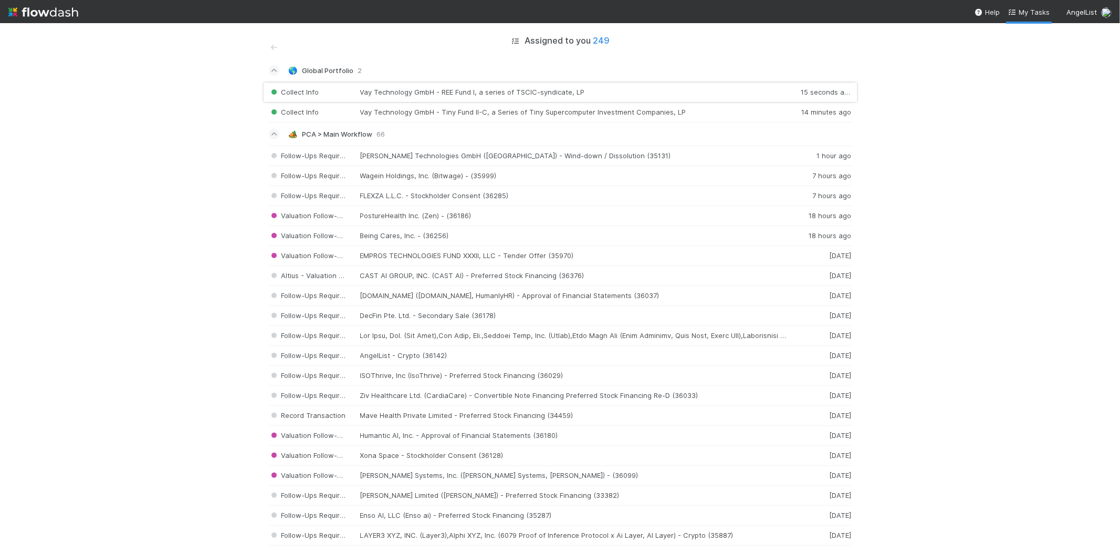
click at [520, 89] on div "Collect Info Vay Technology GmbH - REE Fund I, a series of TSCIC-syndicate, LP …" at bounding box center [560, 92] width 583 height 20
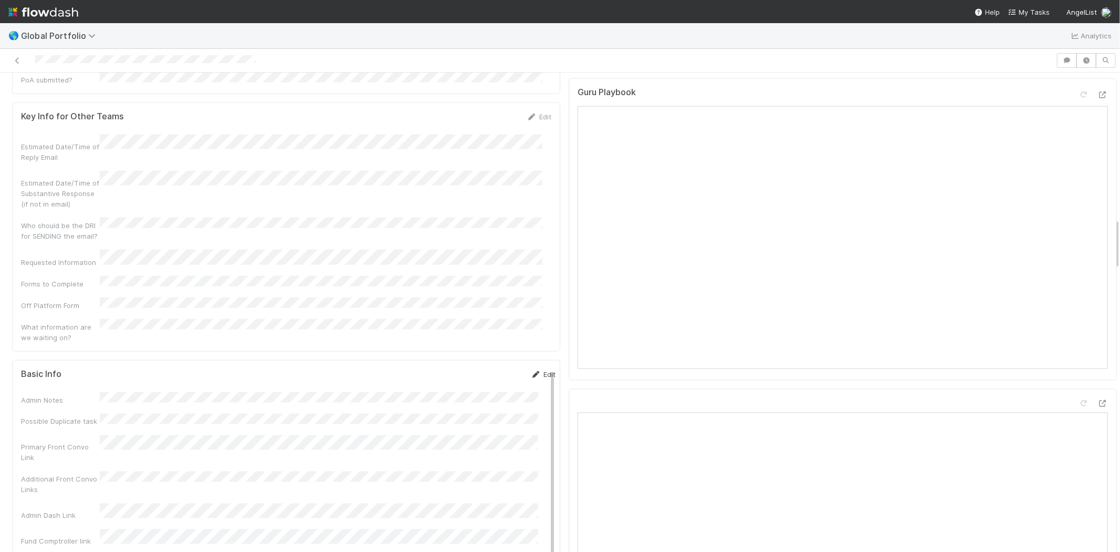
click at [531, 370] on link "Edit" at bounding box center [543, 374] width 25 height 8
click at [75, 387] on div "Admin Notes Possible Duplicate task Primary Front Convo Link Additional Front C…" at bounding box center [288, 517] width 535 height 818
click at [138, 446] on div "Admin Notes Possible Duplicate task Primary Front Convo Link Additional Front C…" at bounding box center [288, 517] width 535 height 818
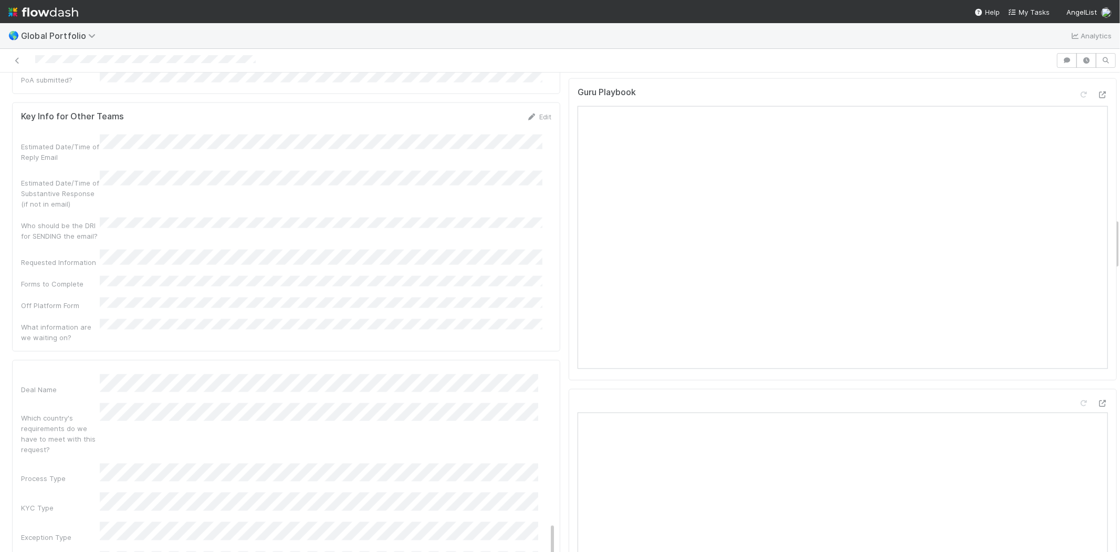
click at [485, 369] on button "Save" at bounding box center [500, 378] width 30 height 18
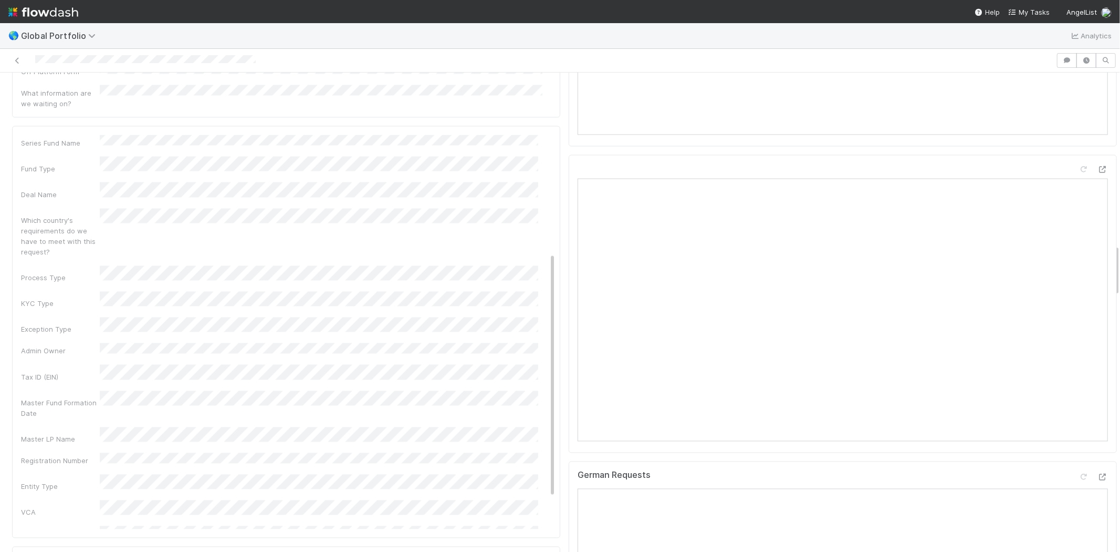
scroll to position [195, 0]
drag, startPoint x: 543, startPoint y: 205, endPoint x: 538, endPoint y: 326, distance: 121.4
click at [538, 326] on div "Basic Info Edit Admin Notes Possible Duplicate task Primary Front Convo Link Ad…" at bounding box center [292, 298] width 543 height 716
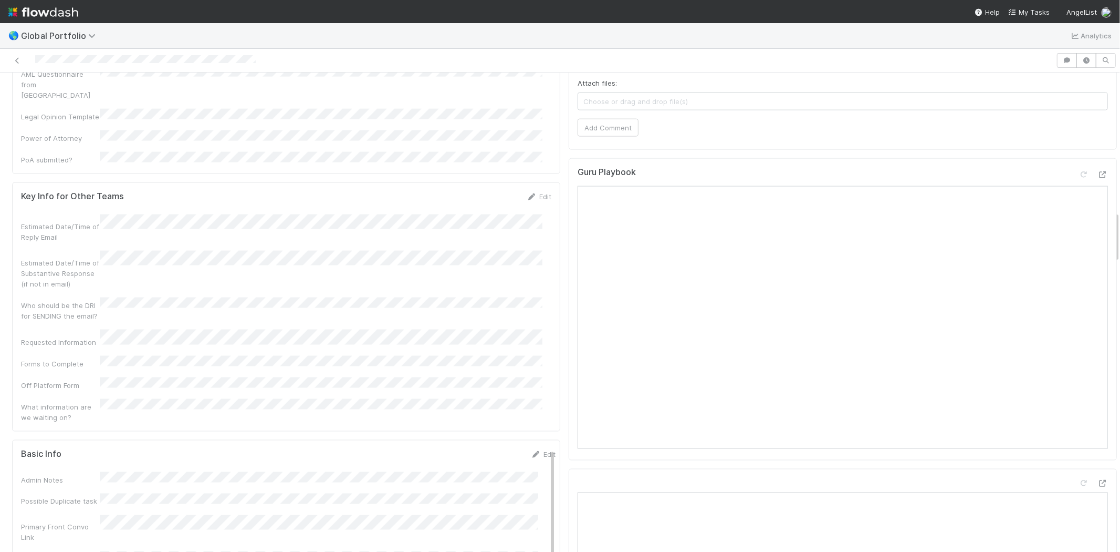
scroll to position [1225, 0]
click at [531, 486] on link "Edit" at bounding box center [543, 490] width 25 height 8
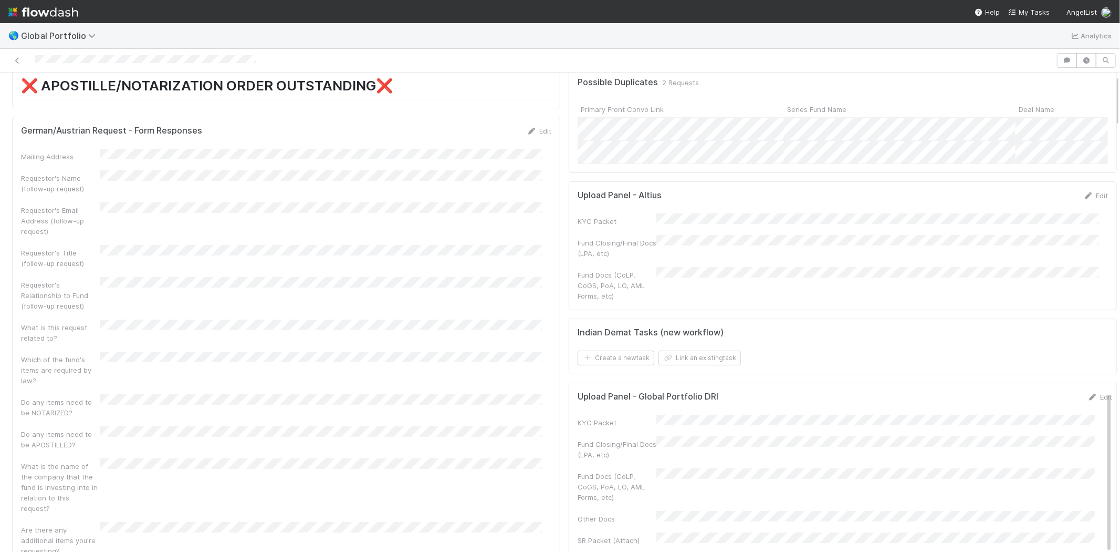
scroll to position [58, 0]
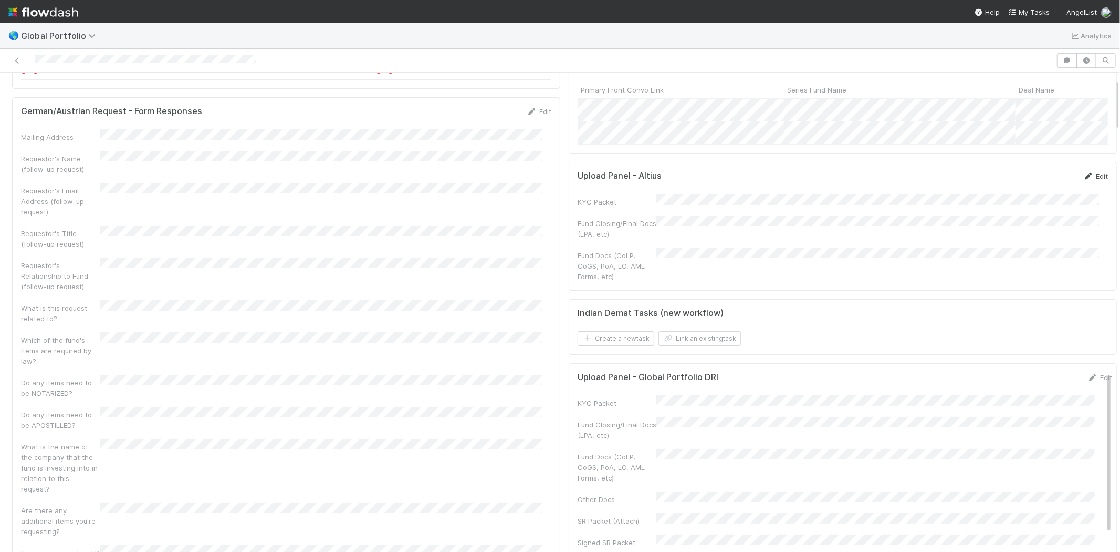
click at [1084, 180] on link "Edit" at bounding box center [1096, 176] width 25 height 8
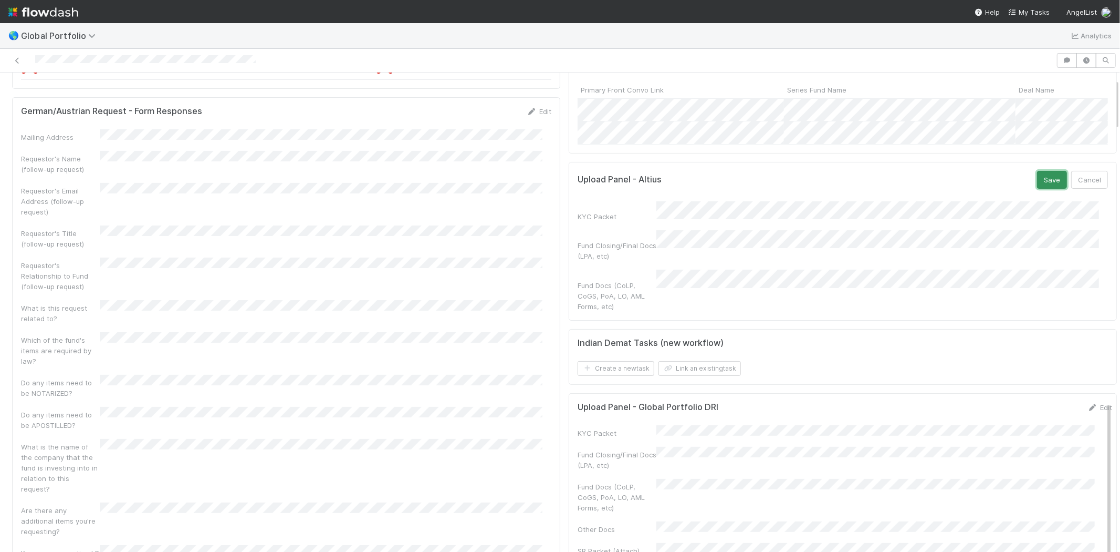
click at [1037, 187] on button "Save" at bounding box center [1052, 180] width 30 height 18
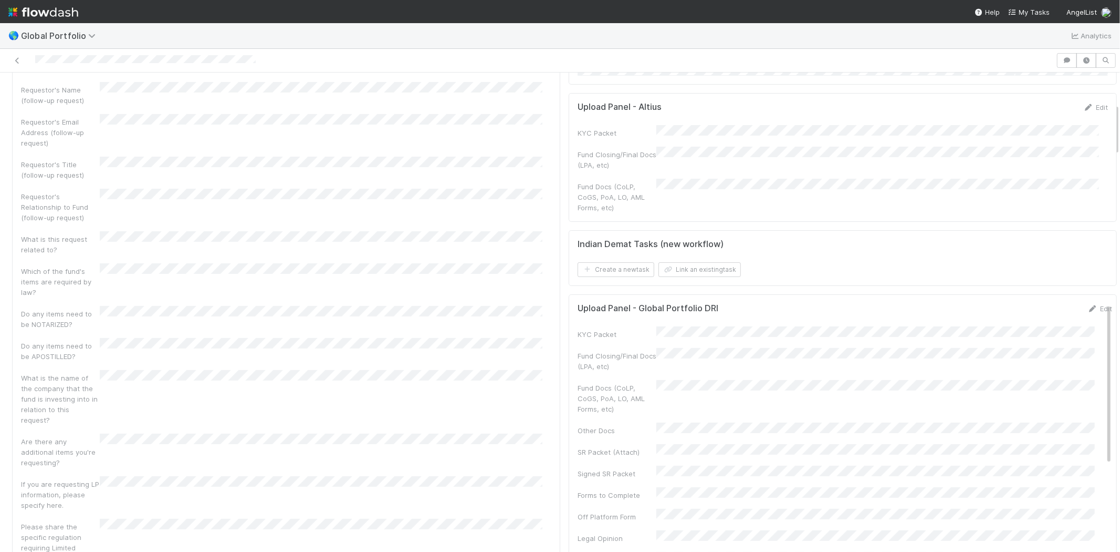
scroll to position [117, 0]
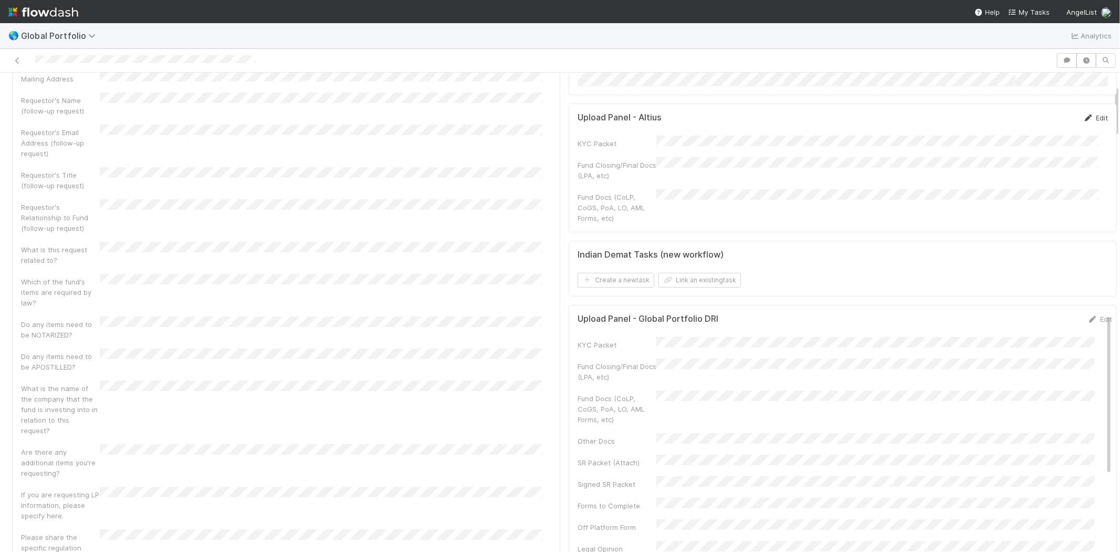
click at [1085, 122] on link "Edit" at bounding box center [1096, 117] width 25 height 8
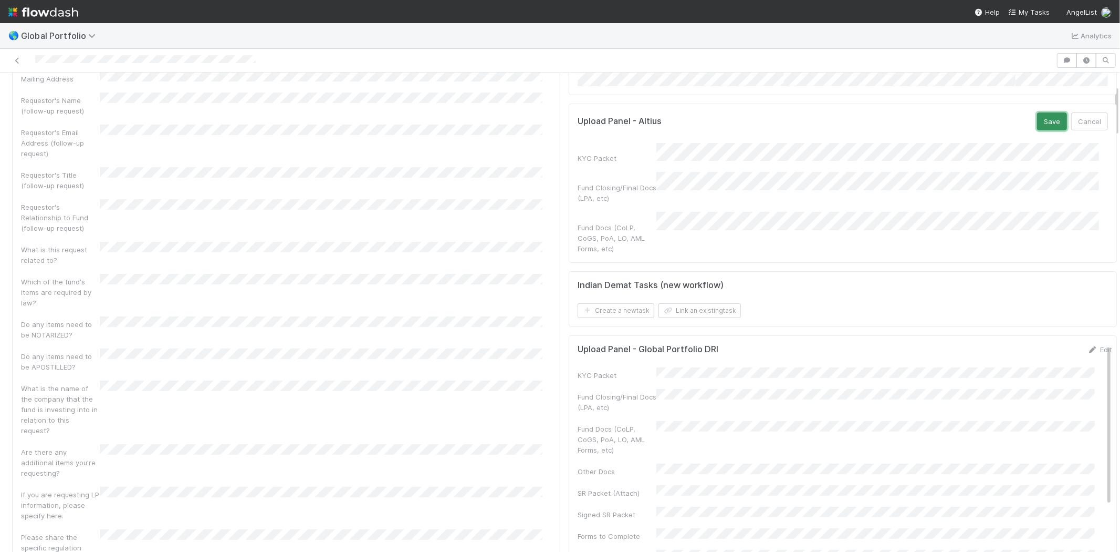
click at [1039, 130] on button "Save" at bounding box center [1052, 121] width 30 height 18
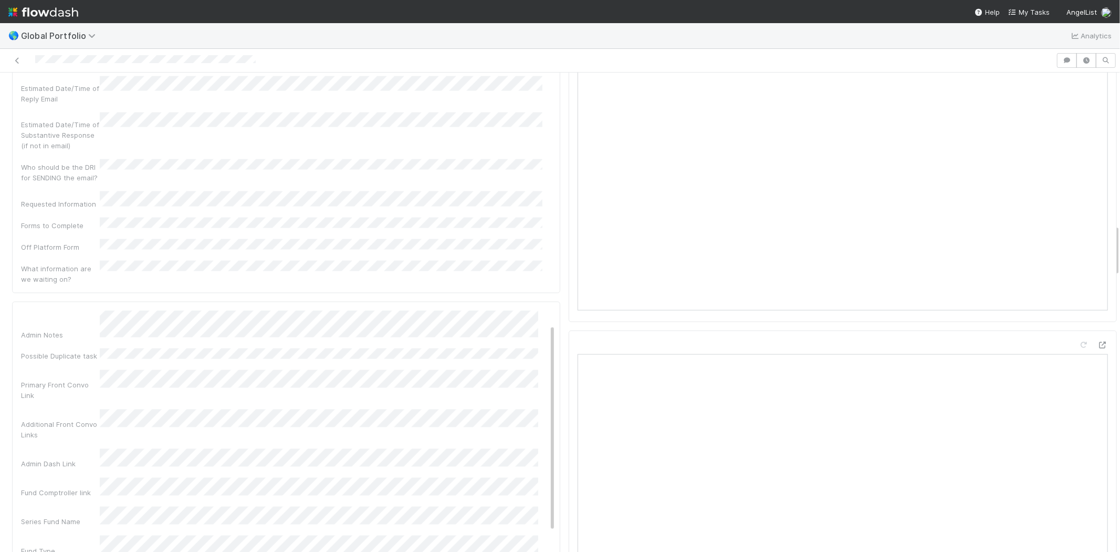
scroll to position [0, 0]
click at [485, 310] on button "Save" at bounding box center [500, 319] width 30 height 18
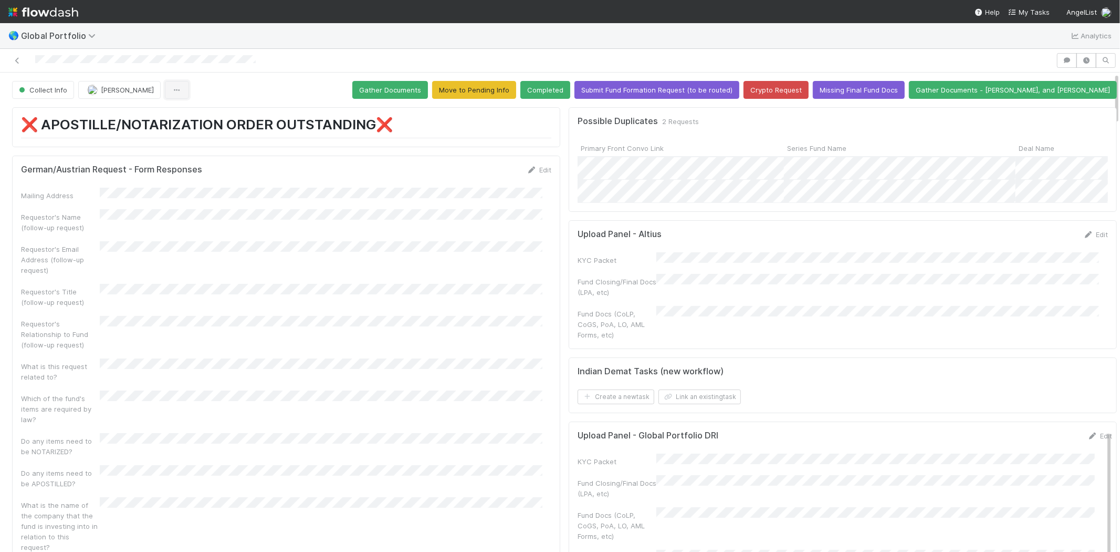
click at [181, 87] on icon "button" at bounding box center [177, 90] width 11 height 7
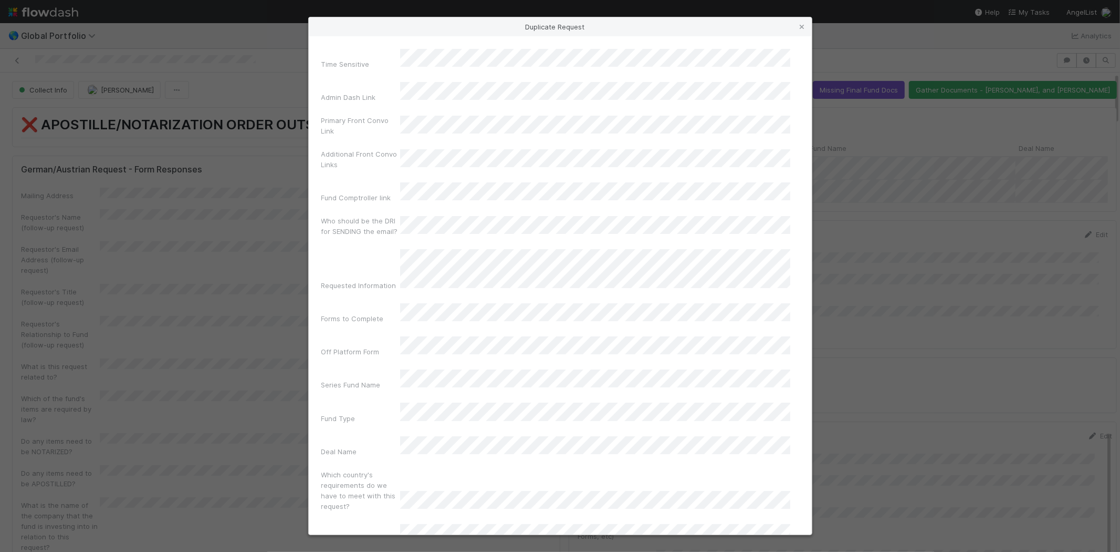
drag, startPoint x: 196, startPoint y: 111, endPoint x: 400, endPoint y: 71, distance: 207.2
click at [380, 182] on div "Fund Comptroller link" at bounding box center [560, 194] width 478 height 25
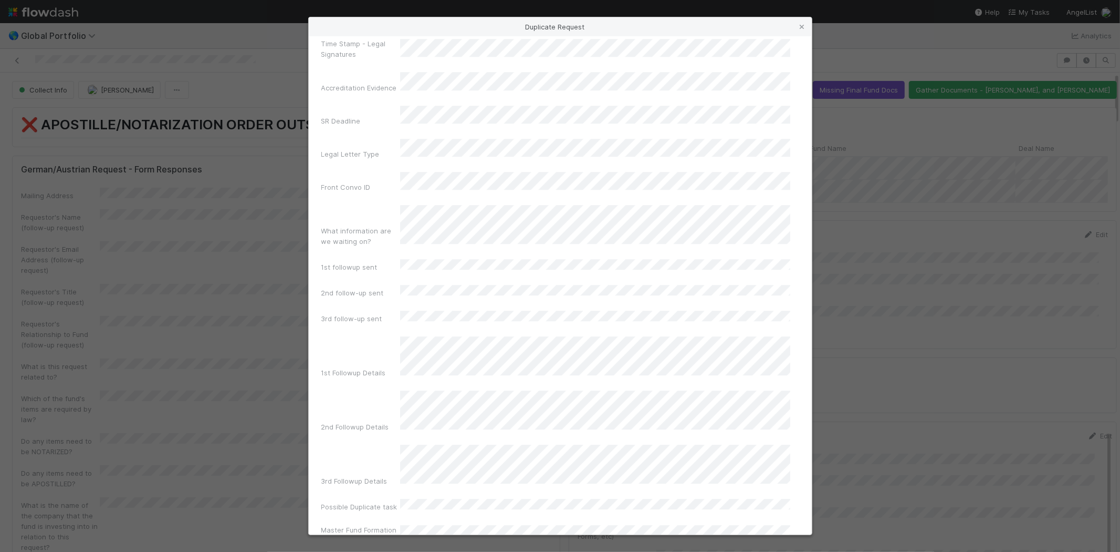
click at [394, 524] on div "Master Fund Formation Date" at bounding box center [560, 536] width 478 height 25
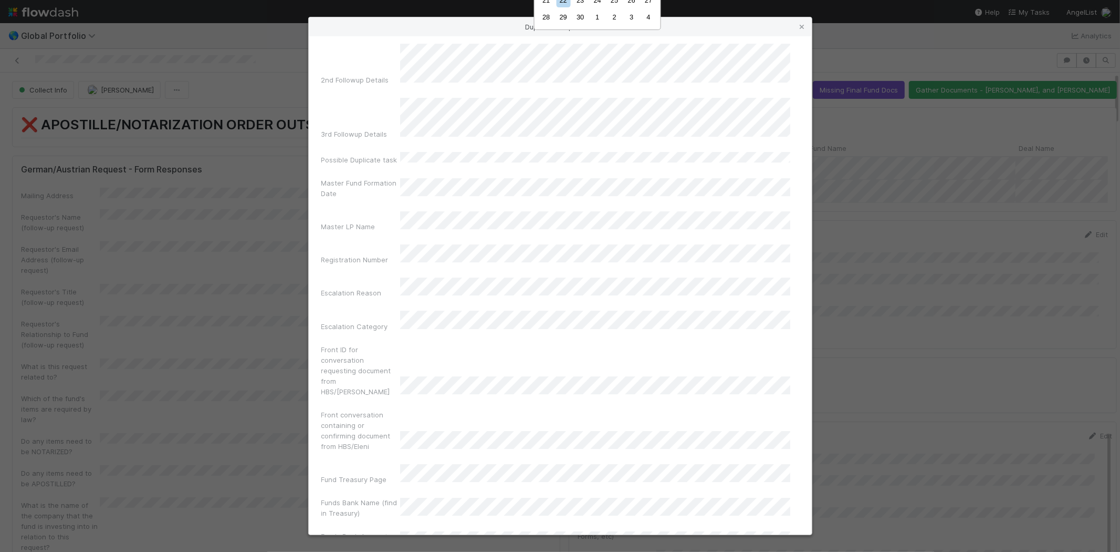
scroll to position [2743, 0]
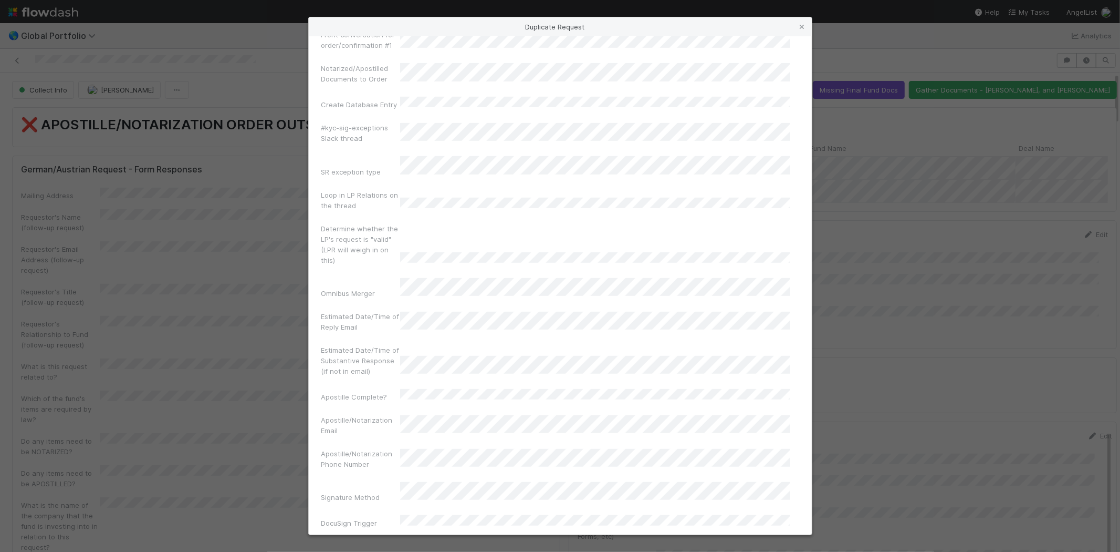
scroll to position [7176, 0]
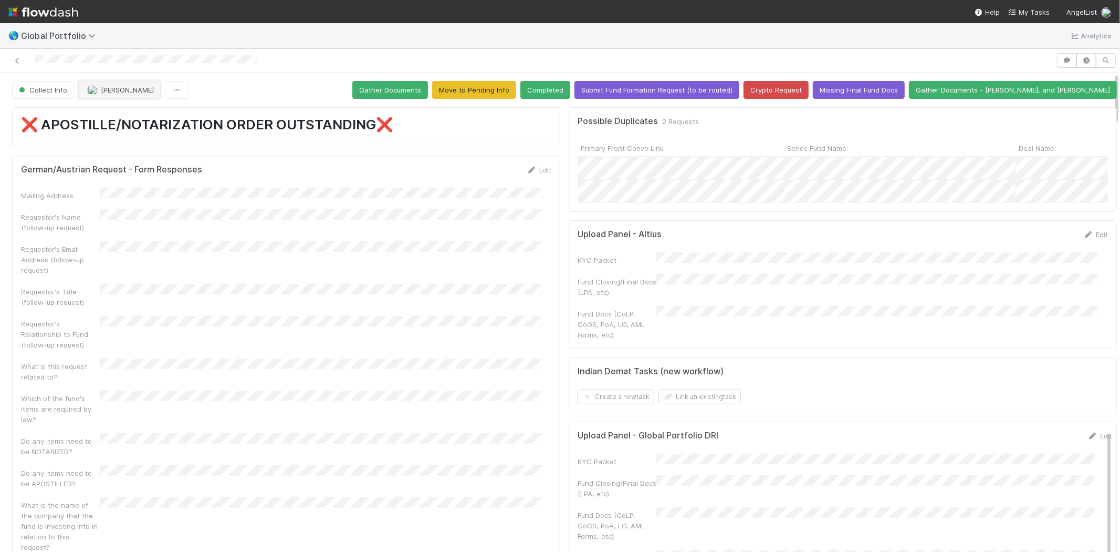
click at [114, 87] on span "Roselyn de Villa" at bounding box center [127, 90] width 53 height 8
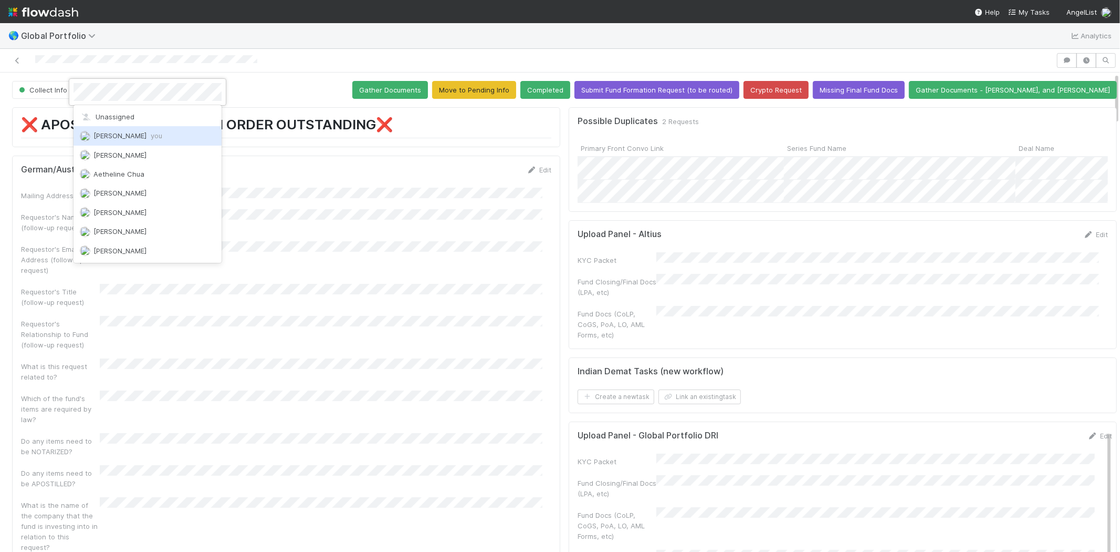
click at [157, 132] on span "you" at bounding box center [157, 135] width 12 height 8
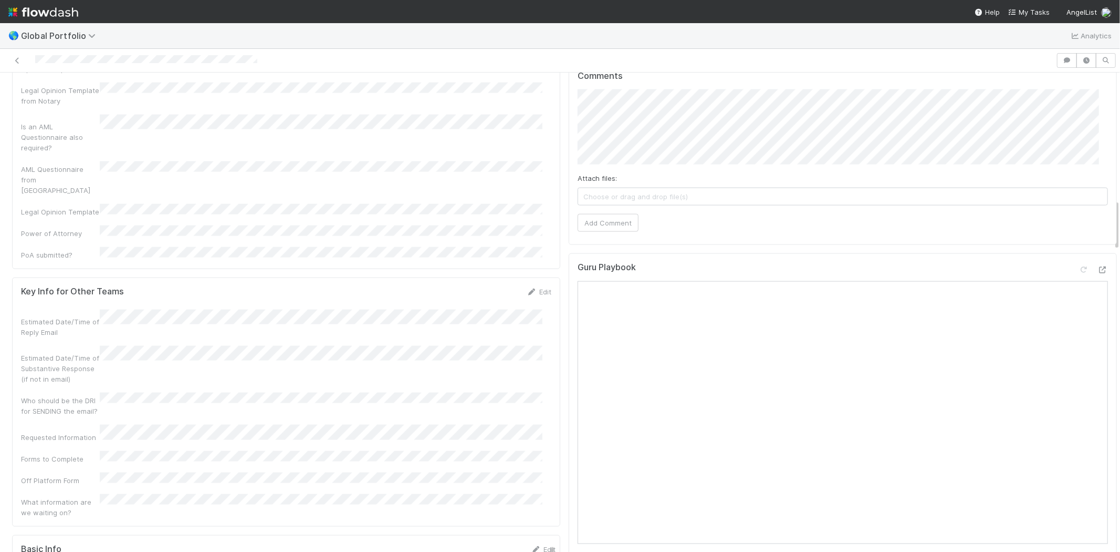
click at [531, 545] on link "Edit" at bounding box center [543, 549] width 25 height 8
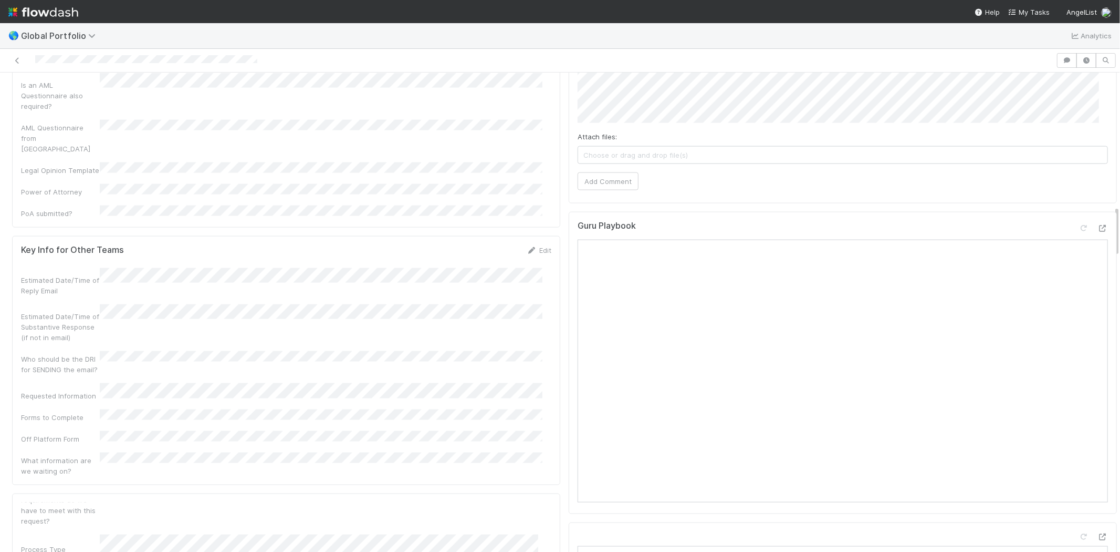
scroll to position [1225, 0]
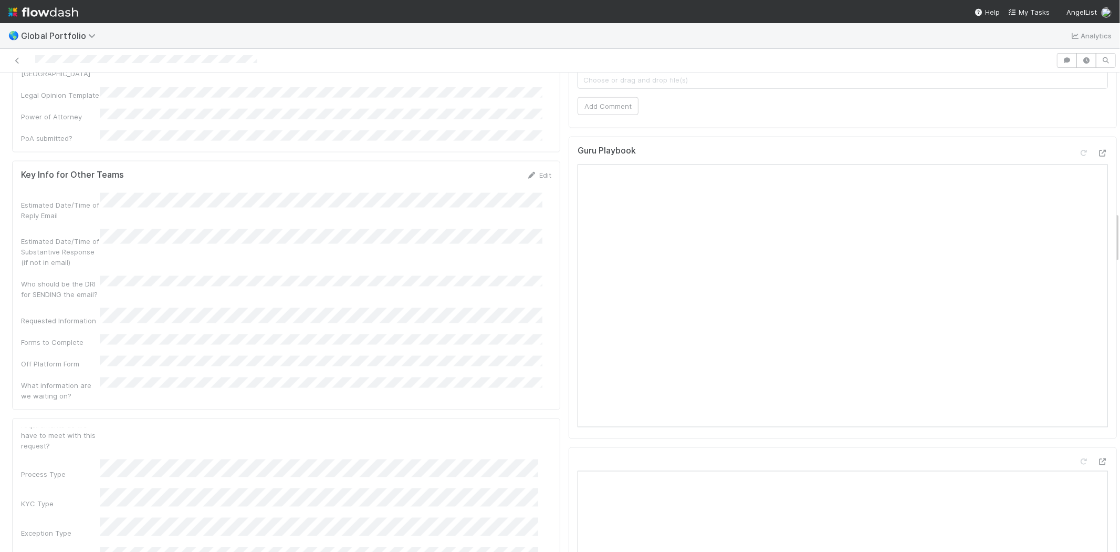
click at [487, 427] on button "Save" at bounding box center [500, 436] width 30 height 18
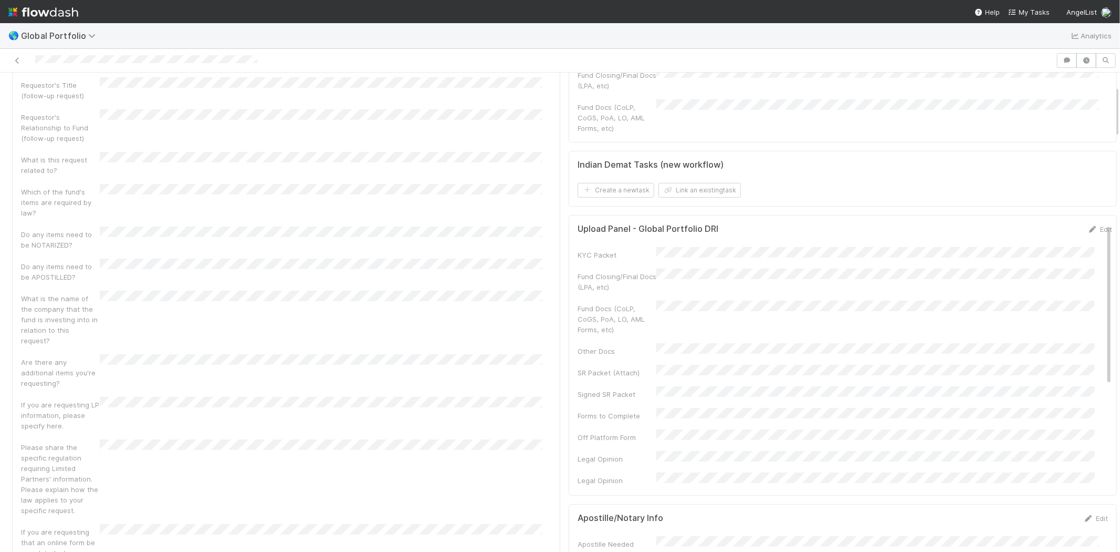
scroll to position [117, 0]
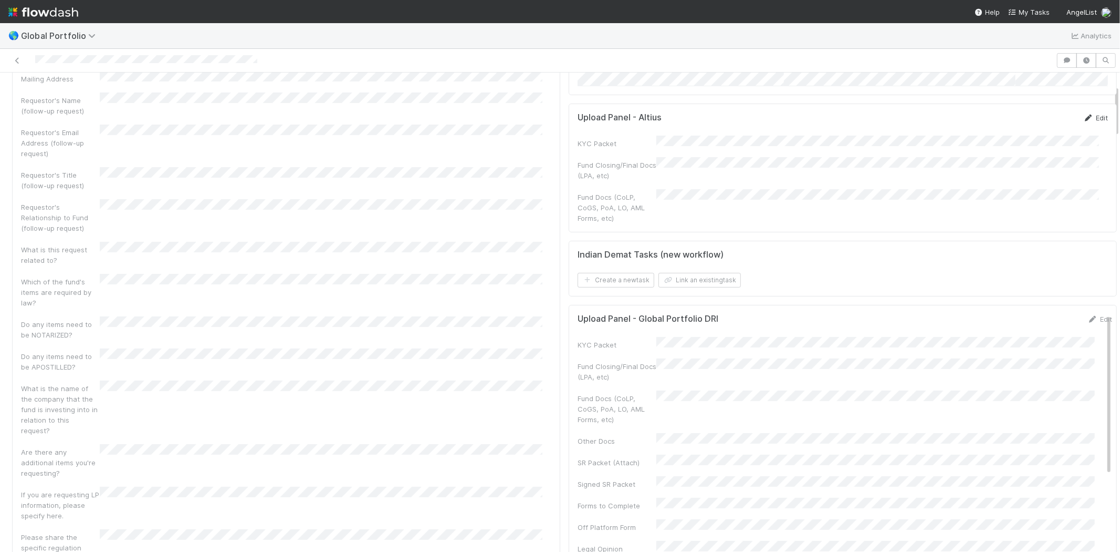
click at [1084, 121] on icon at bounding box center [1089, 118] width 11 height 7
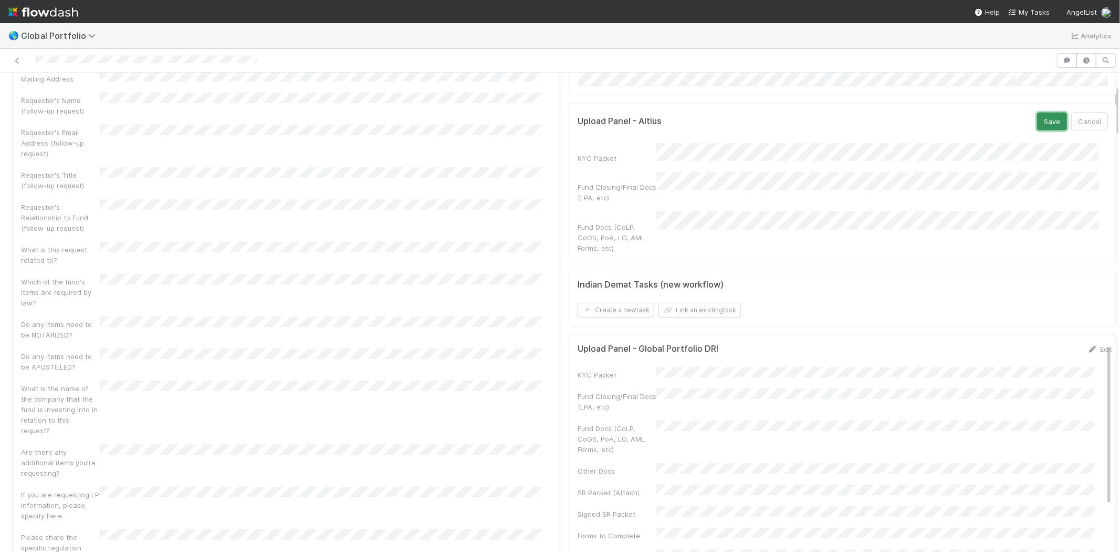
click at [1037, 128] on button "Save" at bounding box center [1052, 121] width 30 height 18
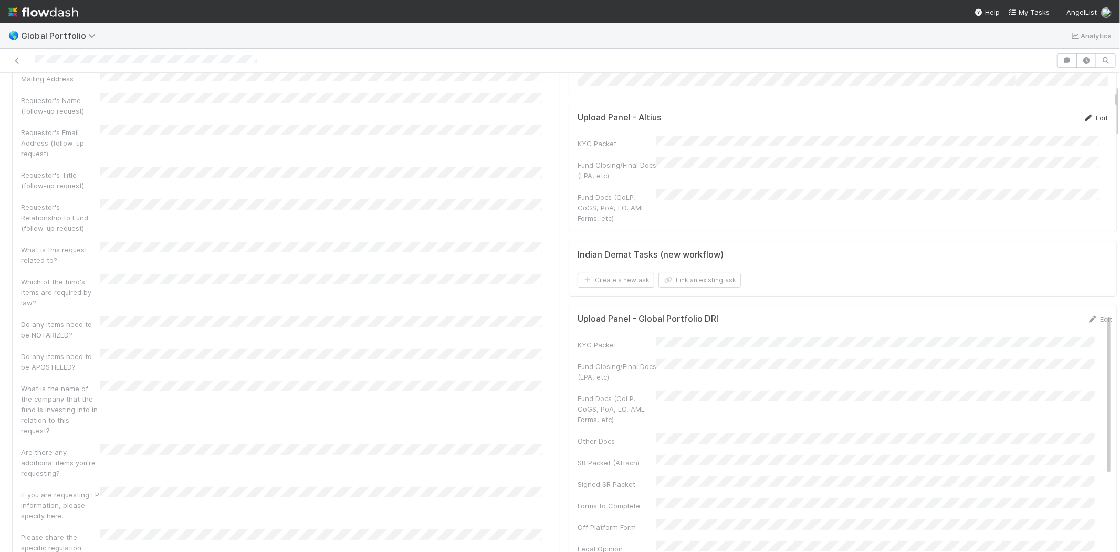
click at [1084, 122] on link "Edit" at bounding box center [1096, 117] width 25 height 8
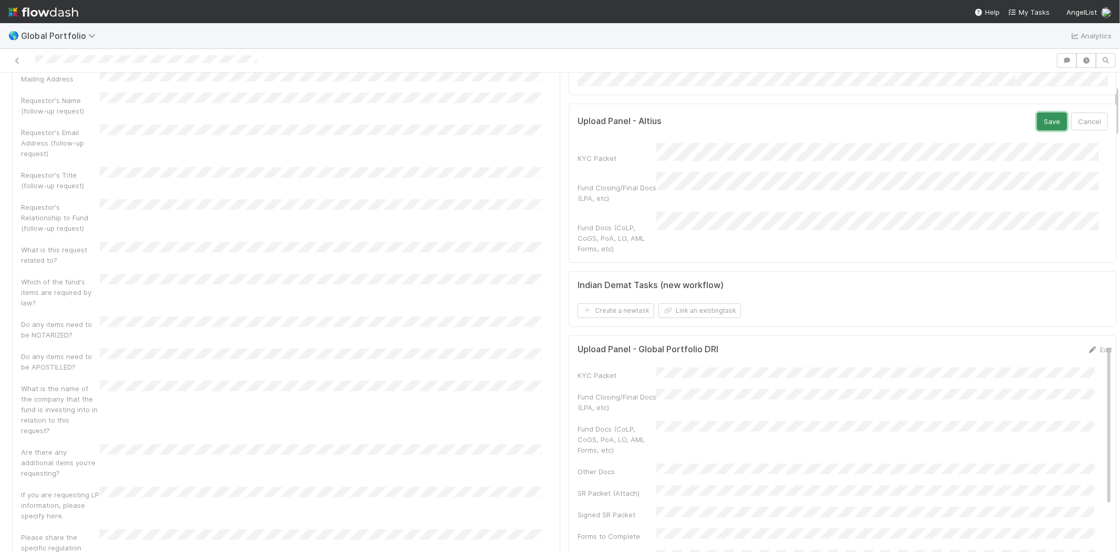
click at [1037, 129] on button "Save" at bounding box center [1052, 121] width 30 height 18
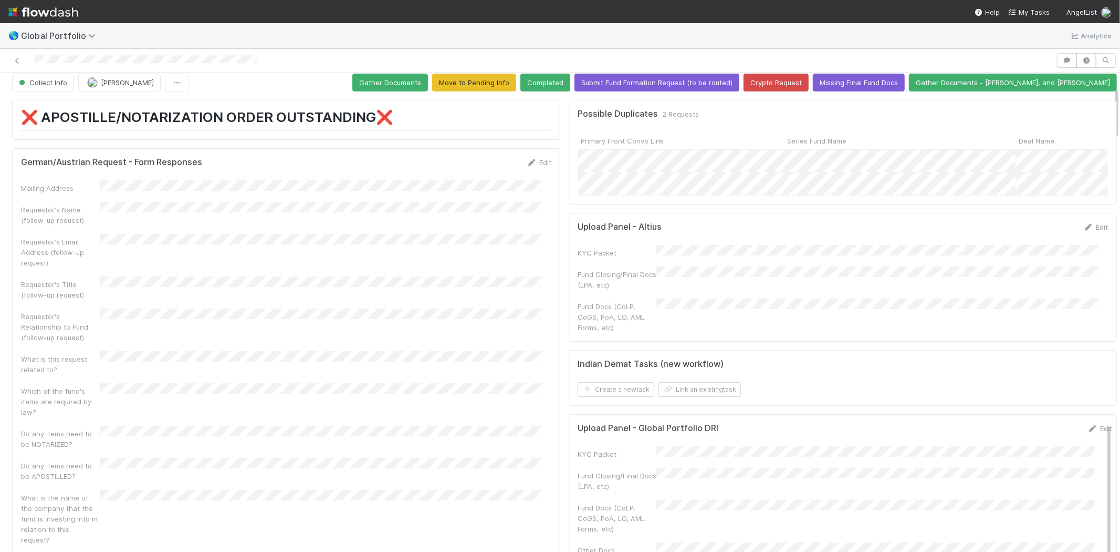
scroll to position [0, 0]
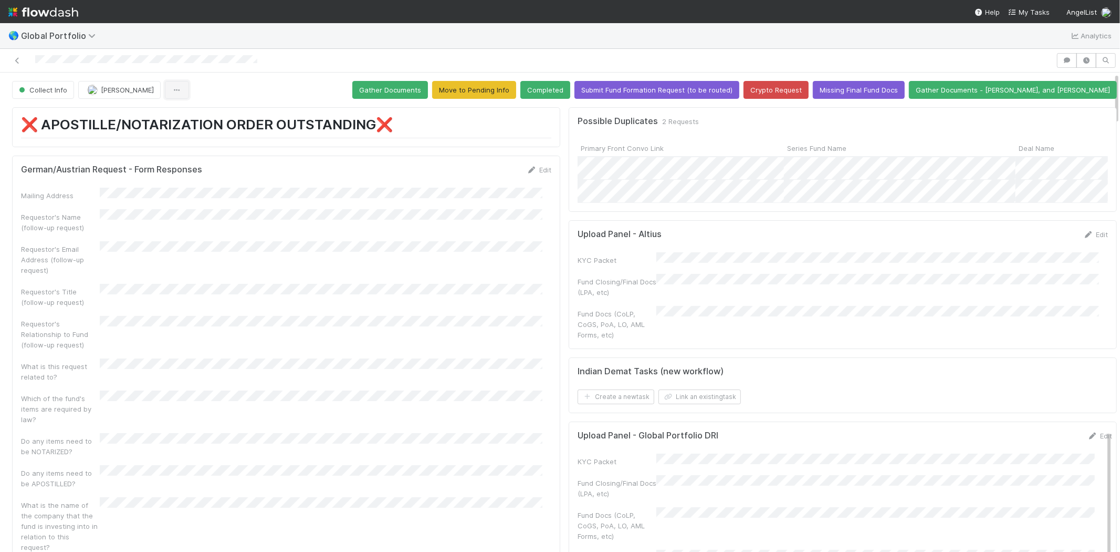
click at [175, 87] on icon "button" at bounding box center [177, 90] width 11 height 7
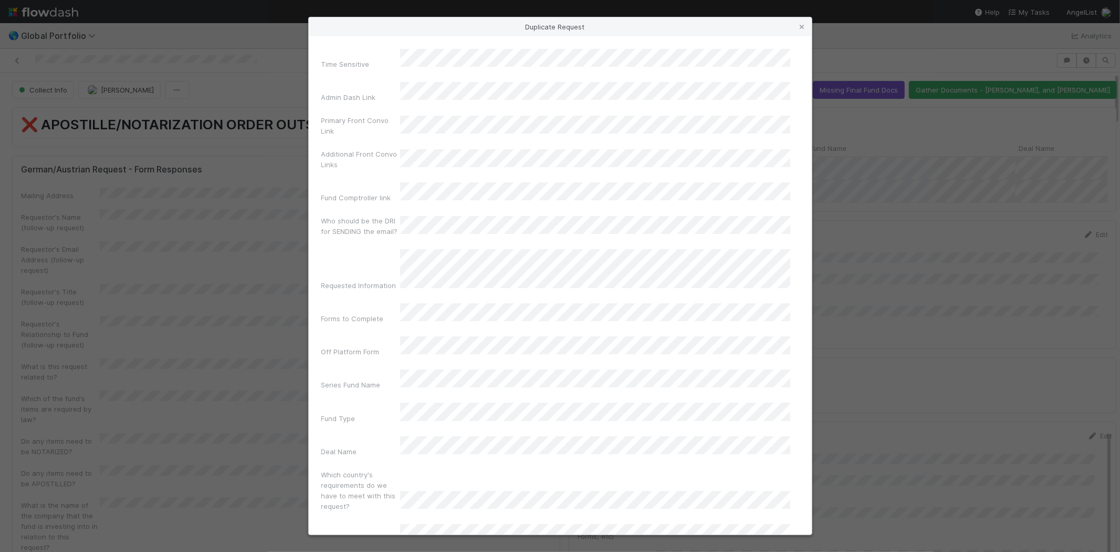
click at [393, 182] on div "Fund Comptroller link" at bounding box center [560, 194] width 478 height 25
click at [394, 369] on div "Series Fund Name" at bounding box center [560, 381] width 478 height 25
click at [380, 346] on div "Off Platform Form" at bounding box center [360, 353] width 79 height 15
click at [366, 500] on div "Master LP Name" at bounding box center [560, 512] width 478 height 25
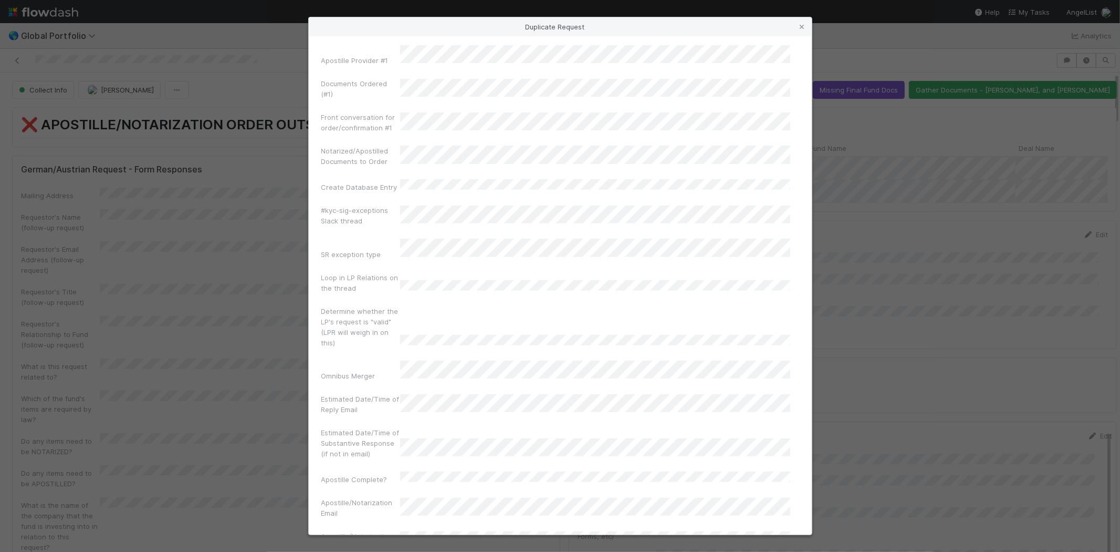
scroll to position [7176, 0]
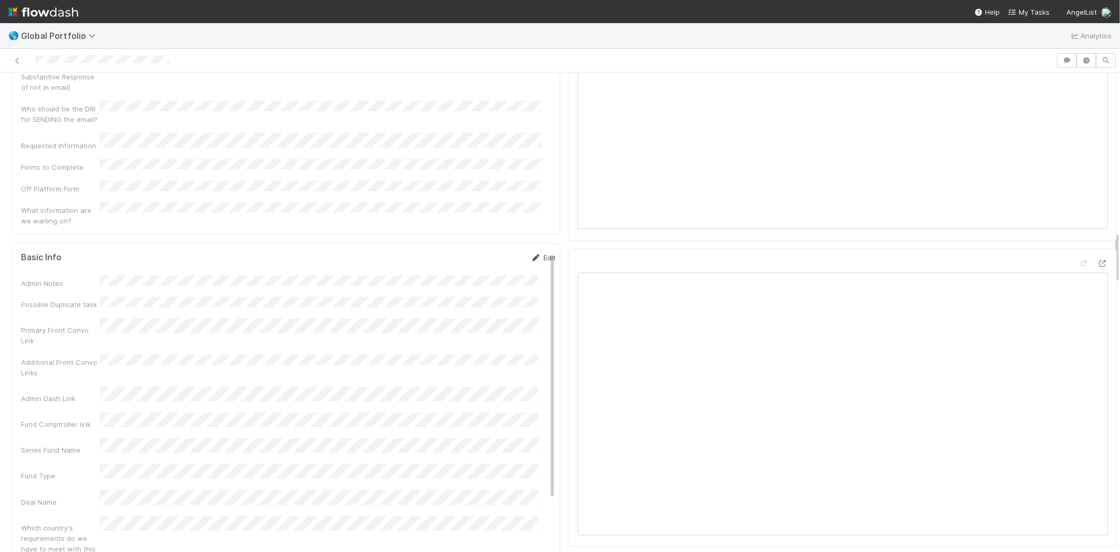
click at [531, 253] on link "Edit" at bounding box center [543, 257] width 25 height 8
click at [64, 532] on div "Tax ID (EIN)" at bounding box center [60, 537] width 79 height 11
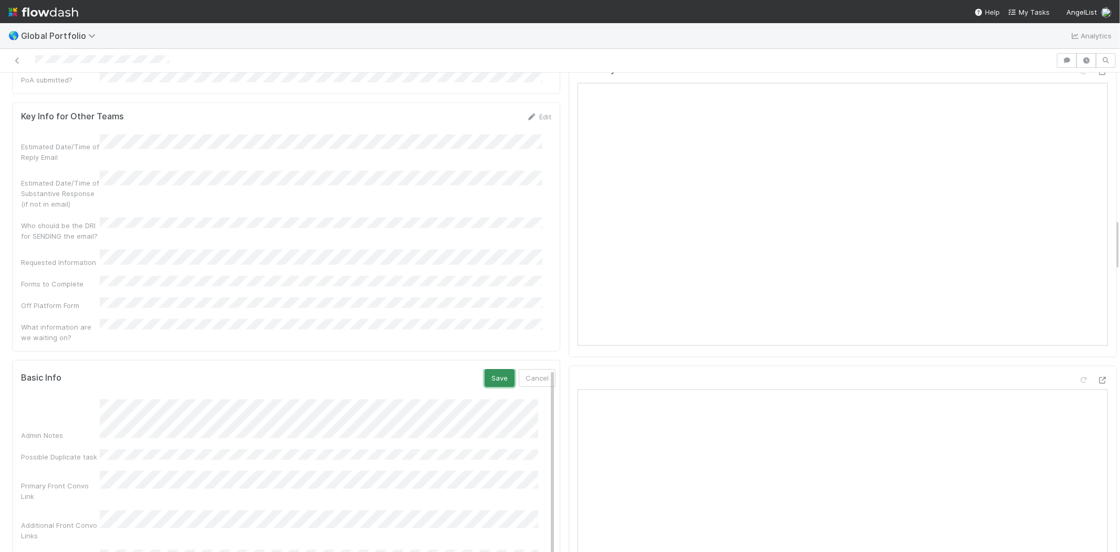
click at [485, 369] on button "Save" at bounding box center [500, 378] width 30 height 18
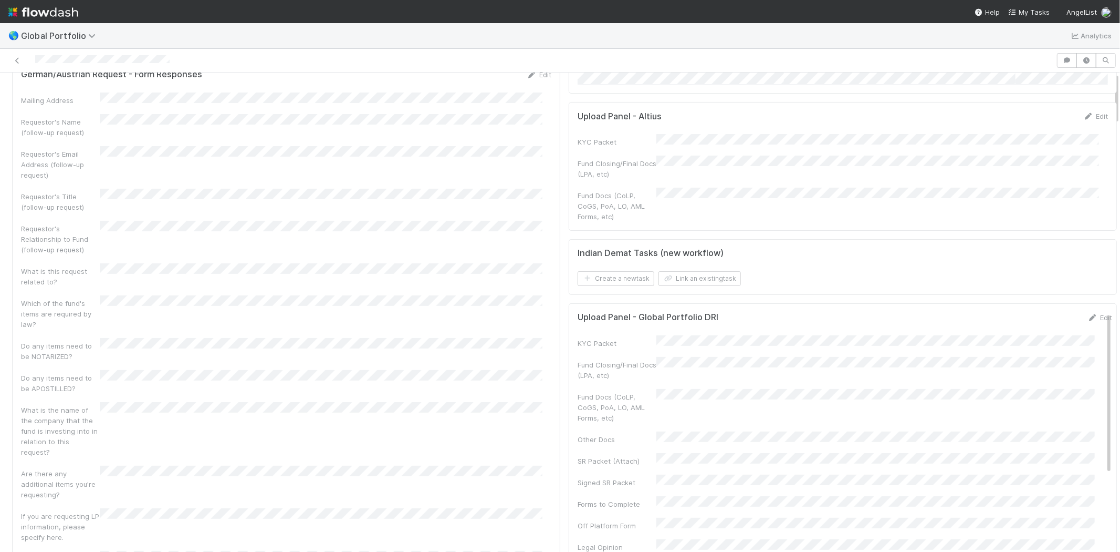
scroll to position [0, 0]
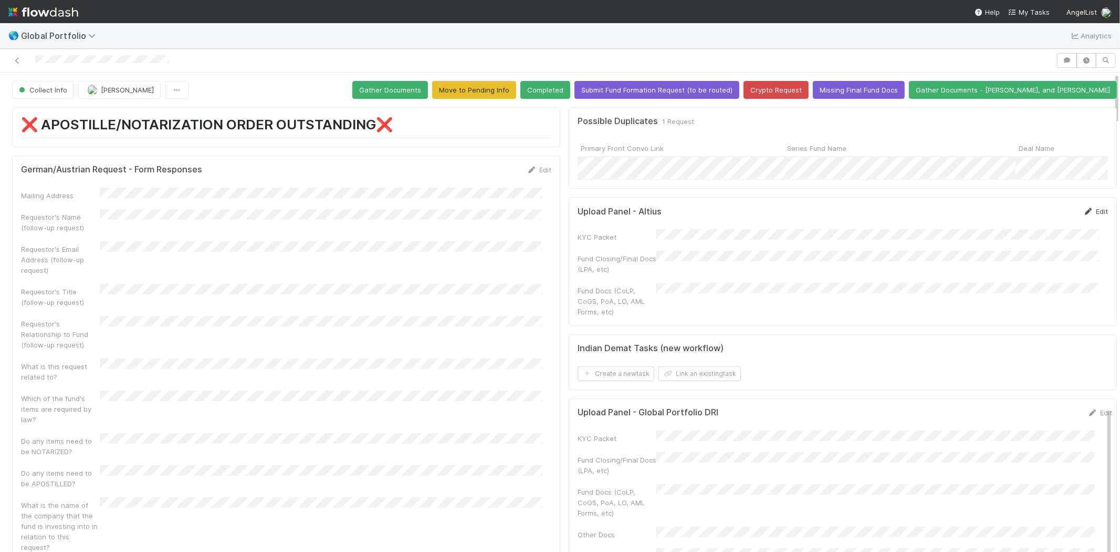
click at [1084, 215] on link "Edit" at bounding box center [1096, 211] width 25 height 8
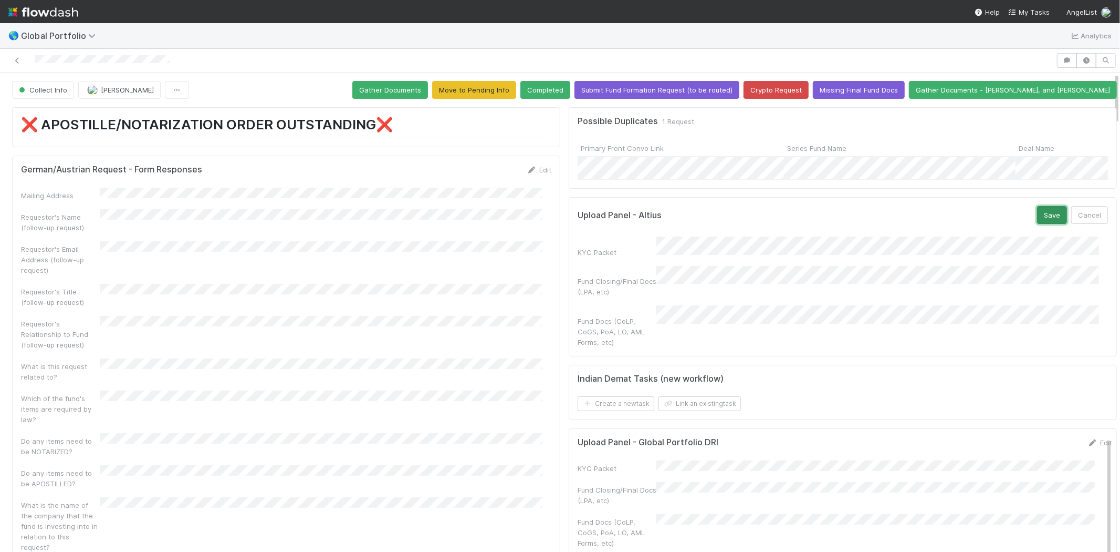
click at [1037, 222] on button "Save" at bounding box center [1052, 215] width 30 height 18
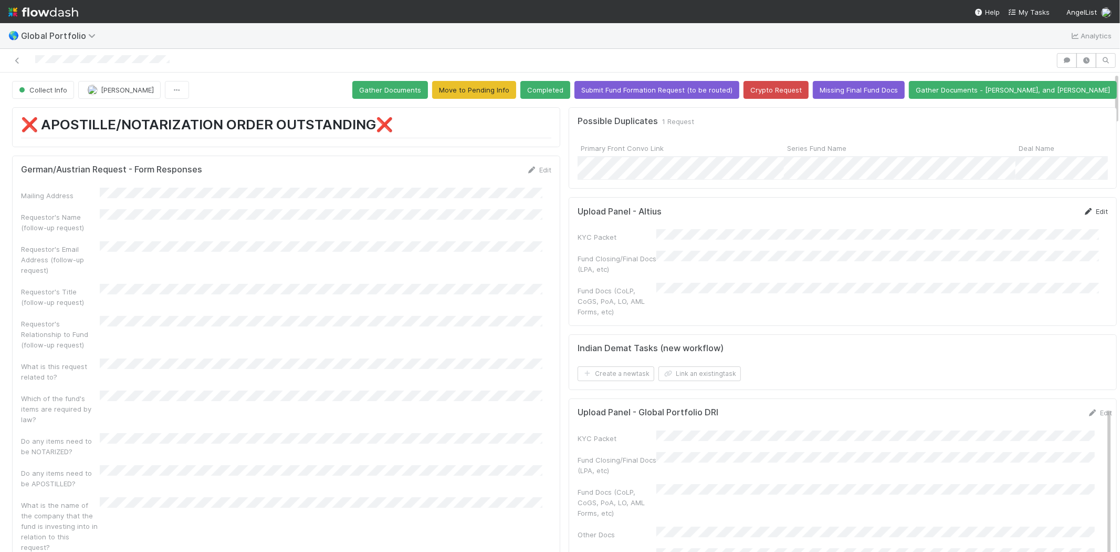
click at [1084, 215] on icon at bounding box center [1089, 211] width 11 height 7
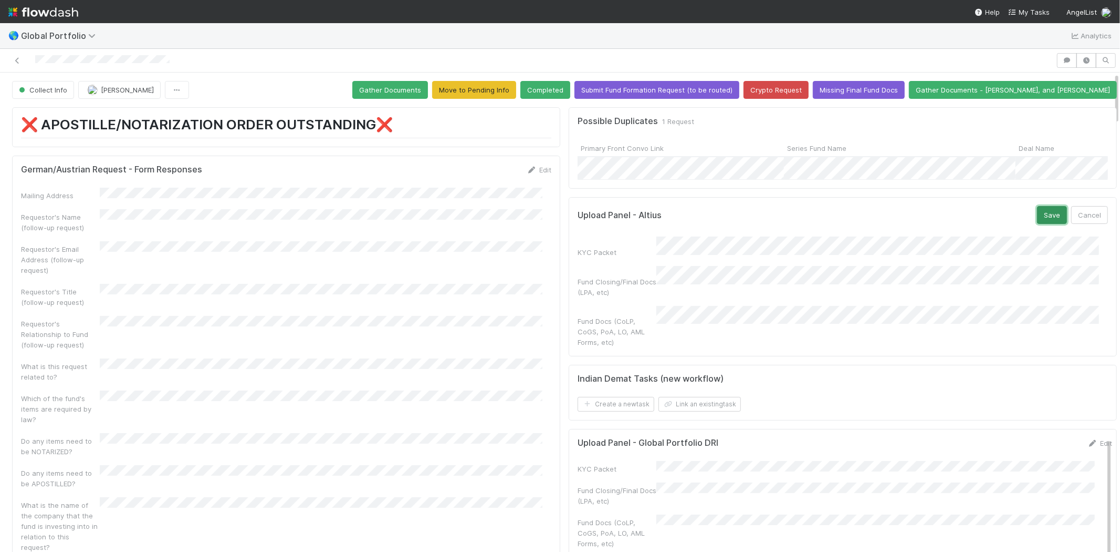
click at [1037, 224] on button "Save" at bounding box center [1052, 215] width 30 height 18
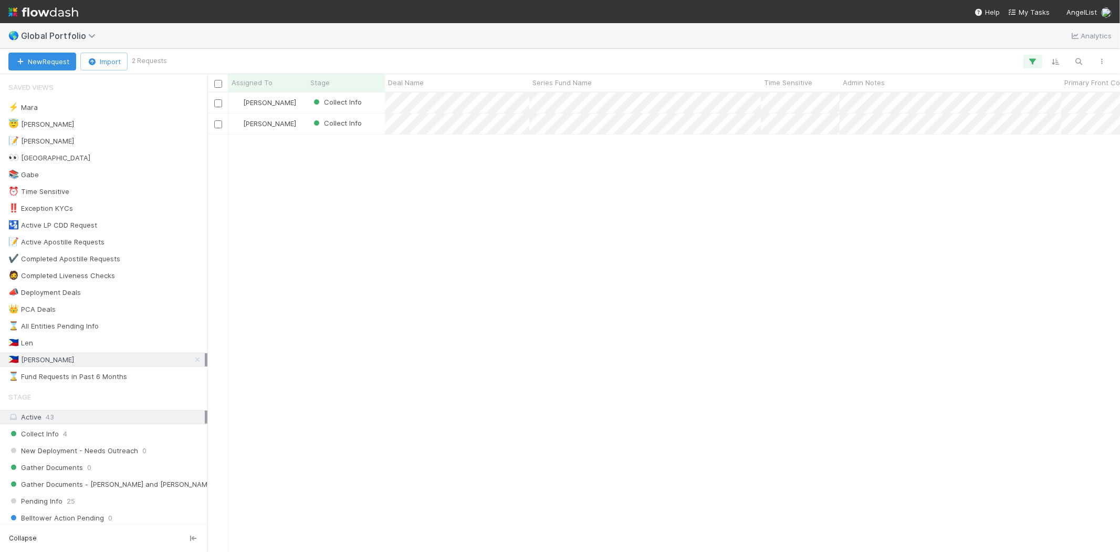
scroll to position [450, 904]
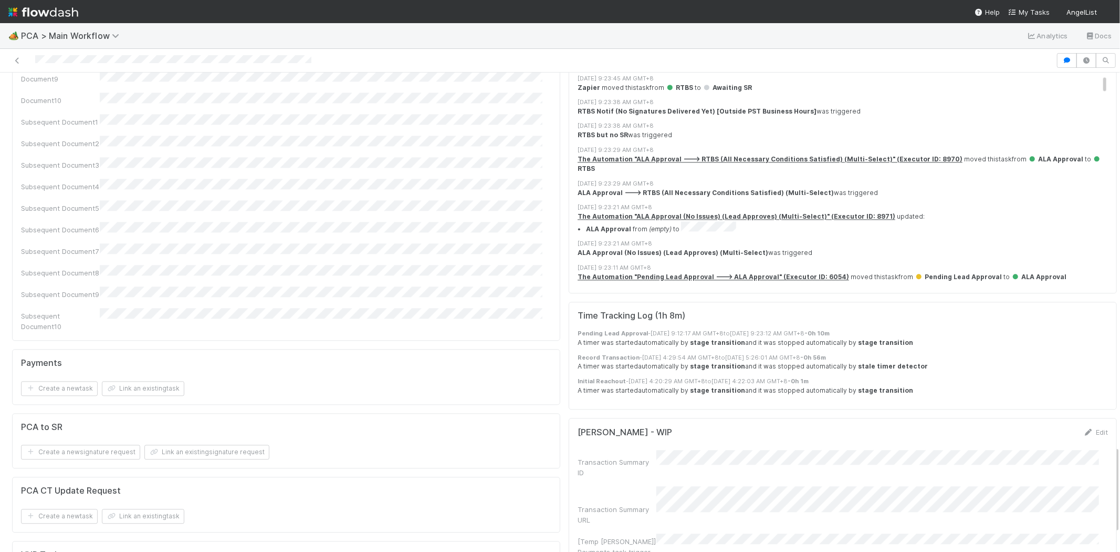
scroll to position [2042, 0]
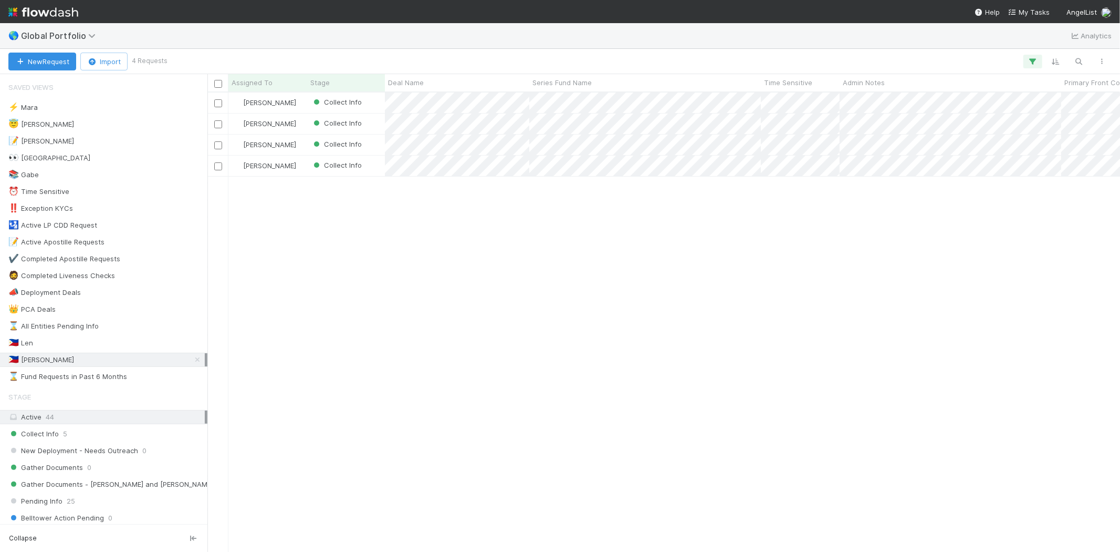
scroll to position [450, 904]
click at [1033, 7] on link "My Tasks" at bounding box center [1029, 12] width 41 height 11
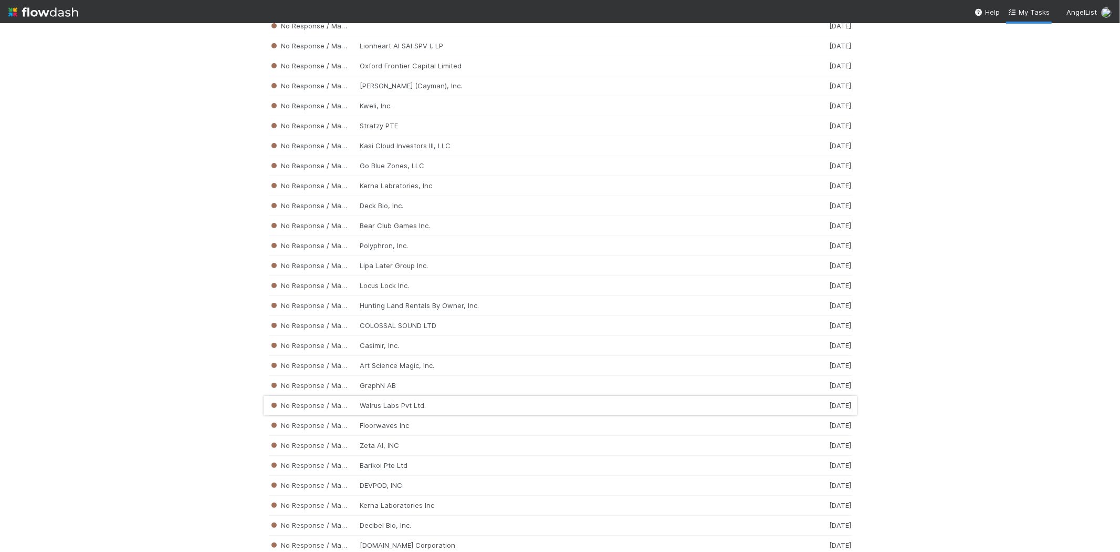
scroll to position [2685, 0]
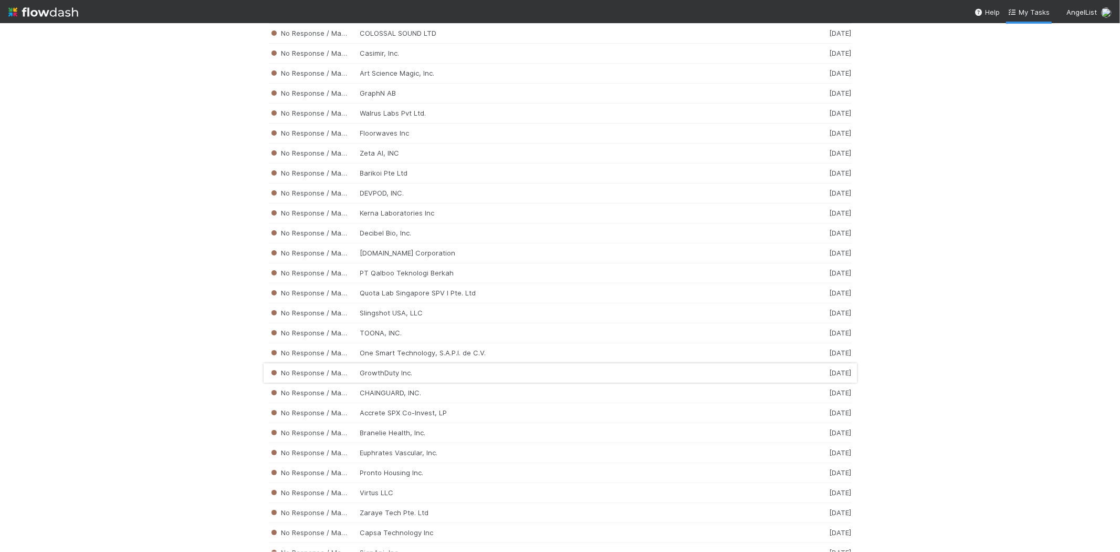
click at [437, 382] on div "No Response / Manual Review GrowthDuty Inc. 2 weeks ago" at bounding box center [560, 373] width 583 height 20
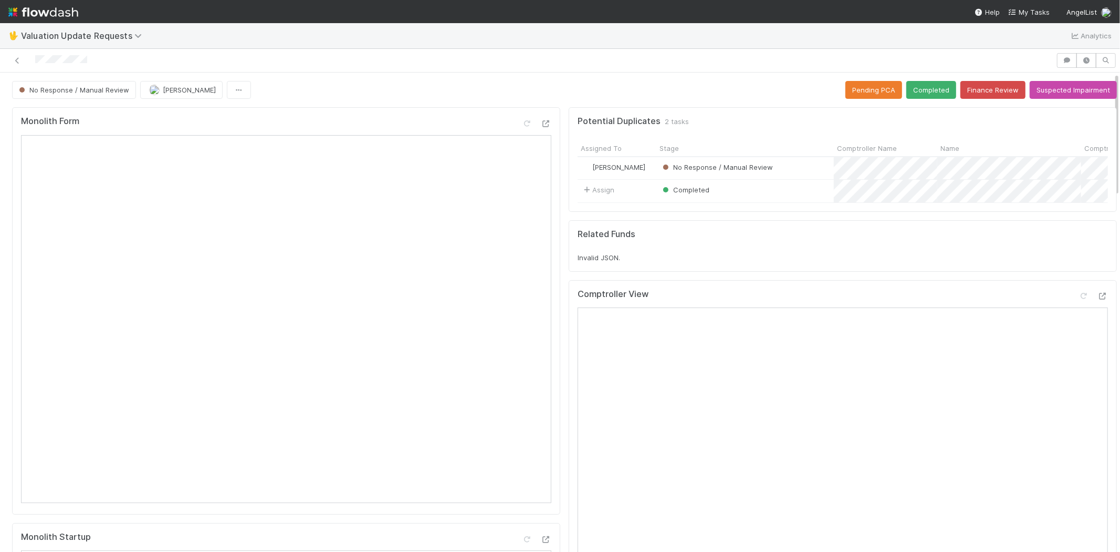
drag, startPoint x: 100, startPoint y: 61, endPoint x: 28, endPoint y: 56, distance: 72.2
click at [28, 56] on div at bounding box center [528, 60] width 1048 height 15
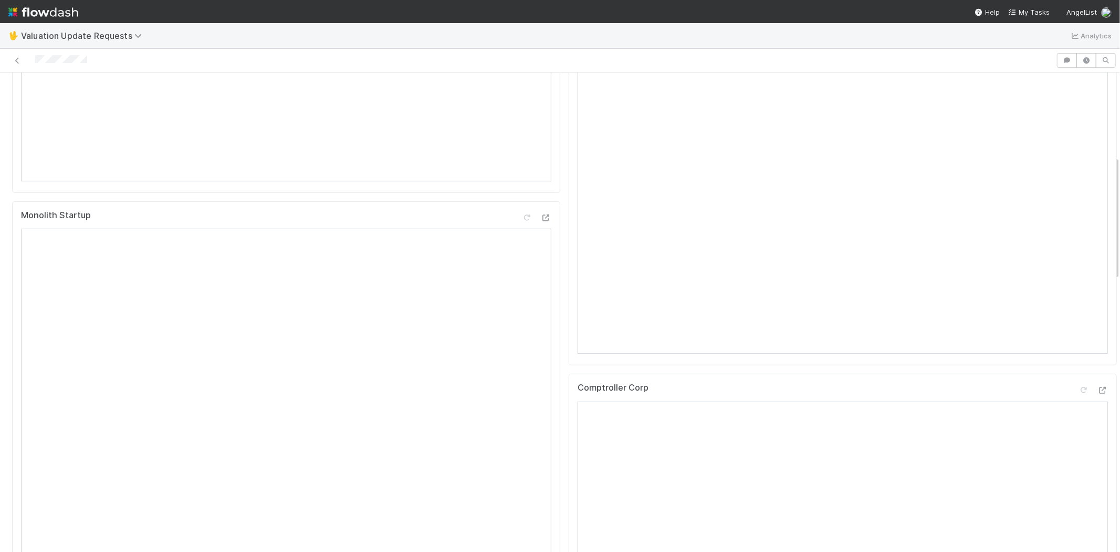
scroll to position [350, 0]
drag, startPoint x: 121, startPoint y: 64, endPoint x: 114, endPoint y: 61, distance: 7.8
click at [121, 63] on div at bounding box center [528, 60] width 1048 height 15
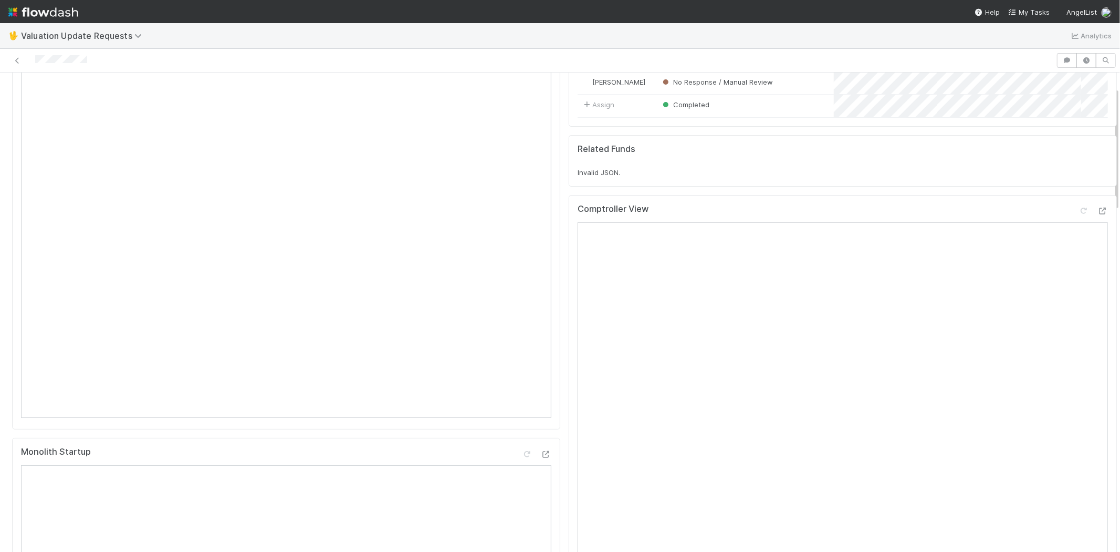
scroll to position [117, 0]
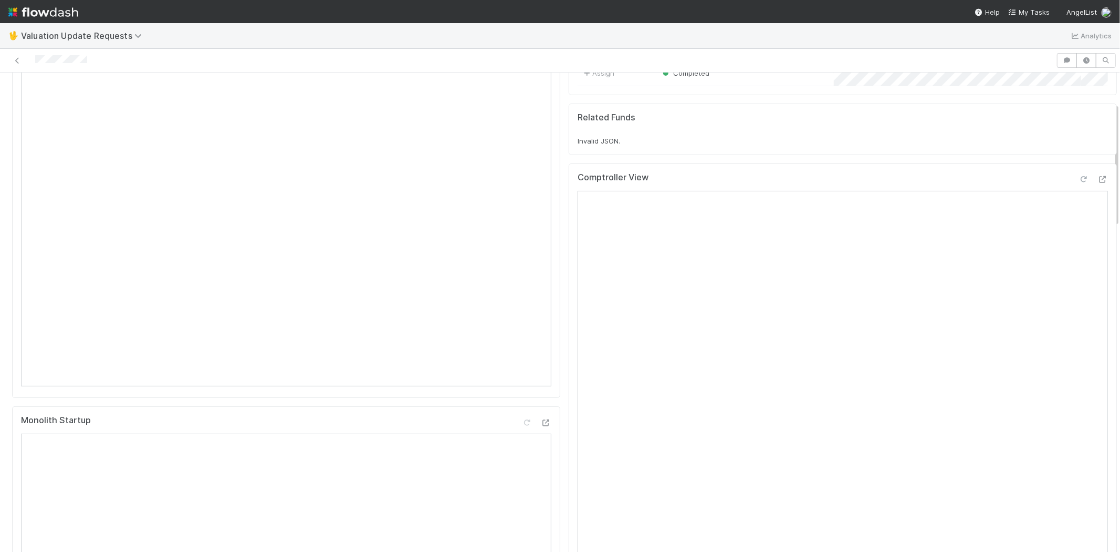
click at [1079, 183] on div at bounding box center [1084, 179] width 11 height 11
click at [1079, 248] on div at bounding box center [1084, 245] width 11 height 11
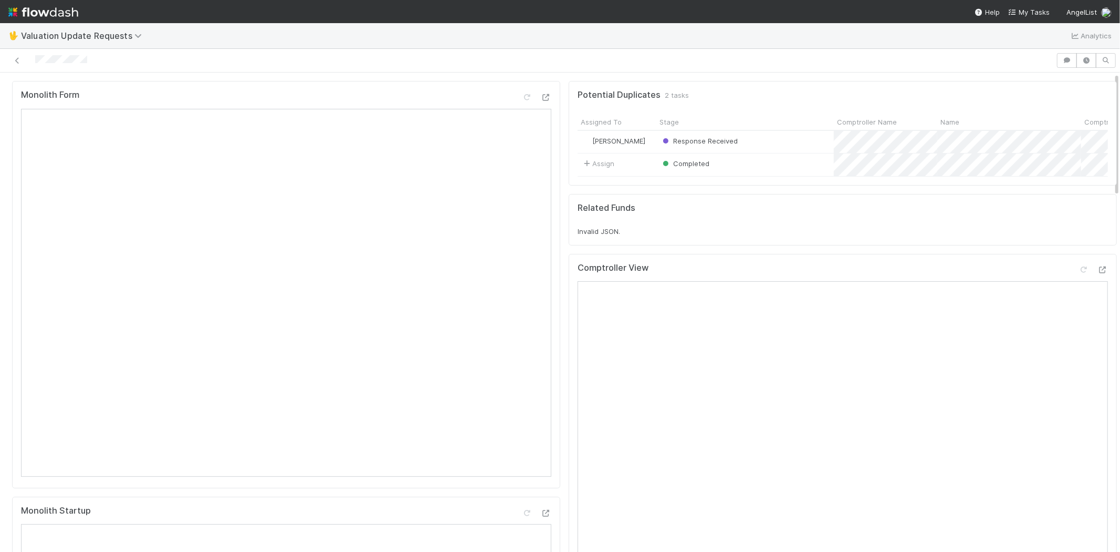
scroll to position [0, 0]
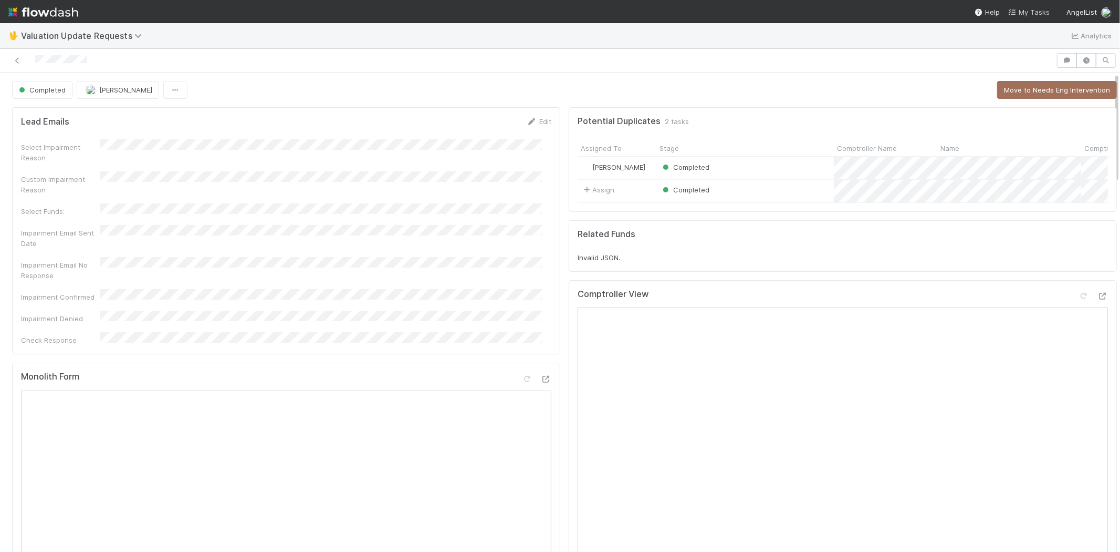
click at [1043, 13] on span "My Tasks" at bounding box center [1029, 12] width 41 height 8
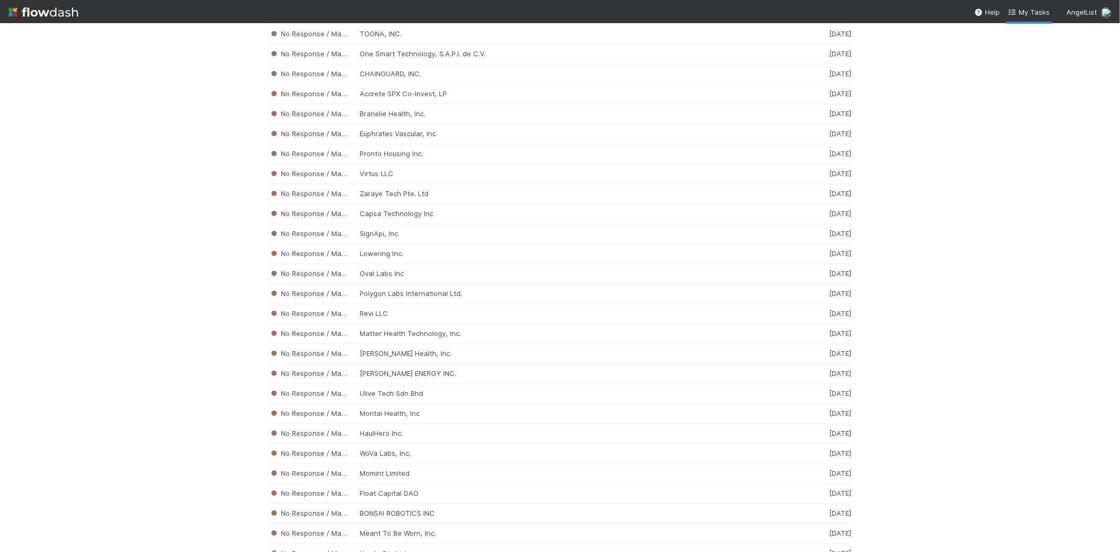
scroll to position [3185, 0]
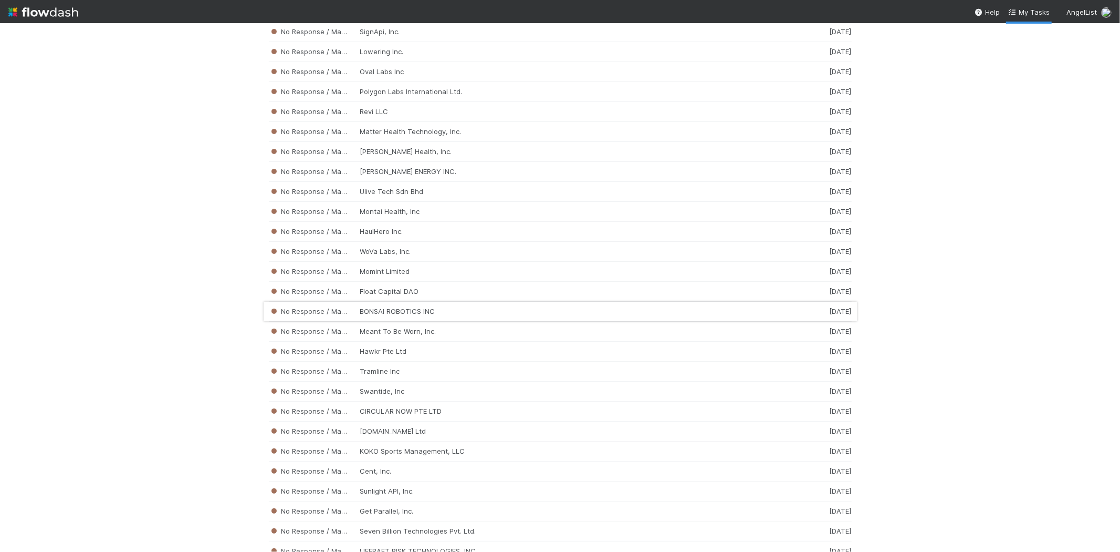
click at [401, 321] on div "No Response / Manual Review BONSAI ROBOTICS INC 2 weeks ago" at bounding box center [560, 312] width 583 height 20
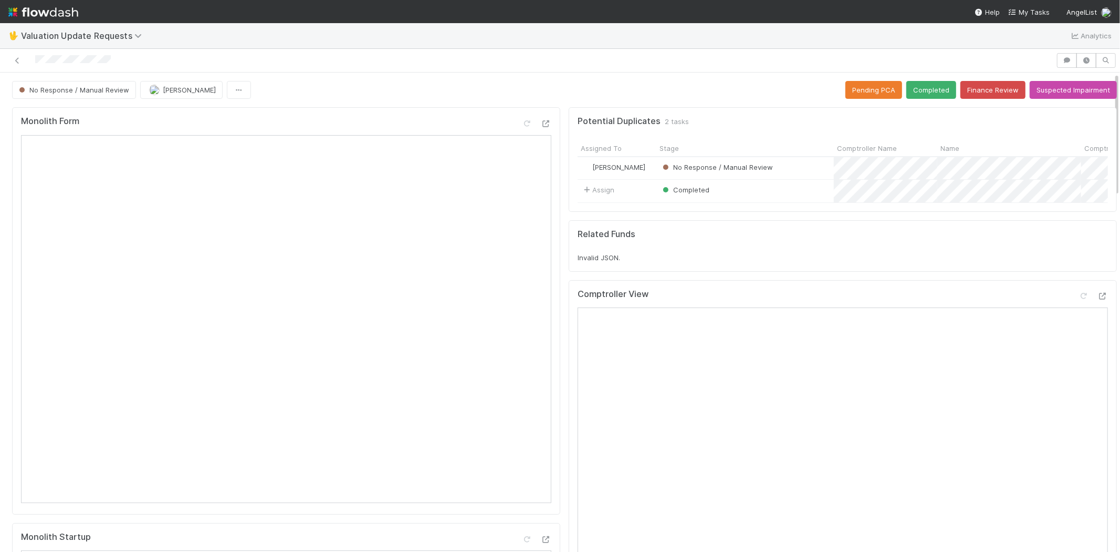
drag, startPoint x: 122, startPoint y: 63, endPoint x: 34, endPoint y: 63, distance: 88.2
click at [34, 63] on div at bounding box center [528, 60] width 1048 height 15
click at [522, 123] on icon at bounding box center [527, 123] width 11 height 7
click at [963, 90] on button "Finance Review" at bounding box center [993, 90] width 65 height 18
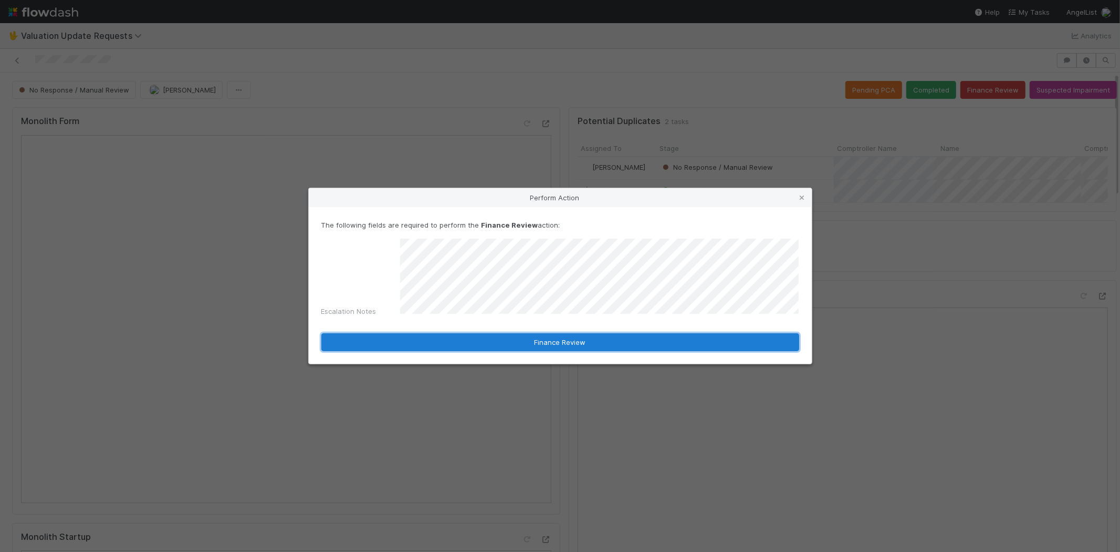
click at [569, 339] on button "Finance Review" at bounding box center [560, 342] width 478 height 18
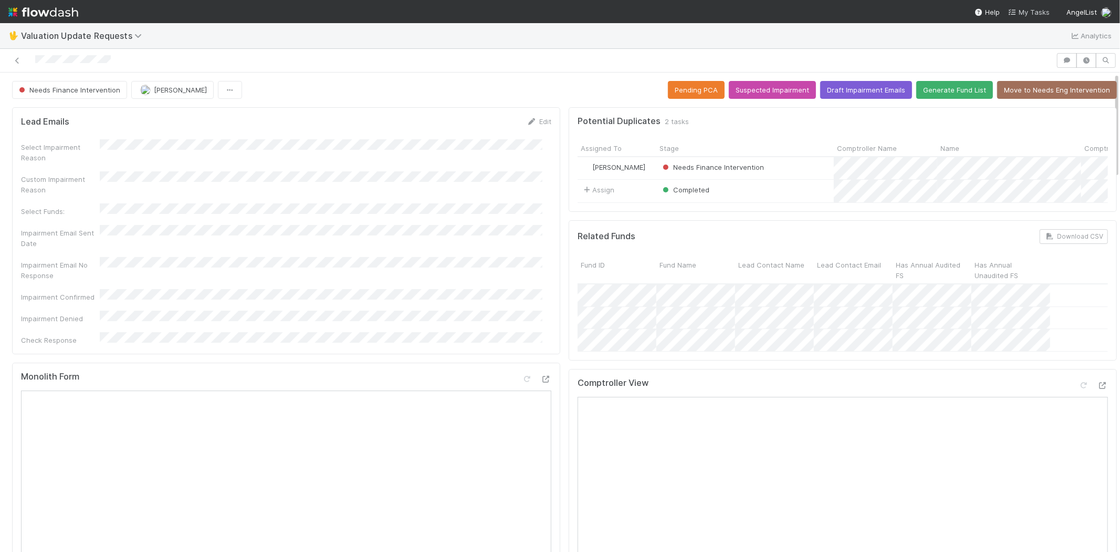
click at [1025, 12] on span "My Tasks" at bounding box center [1029, 12] width 41 height 8
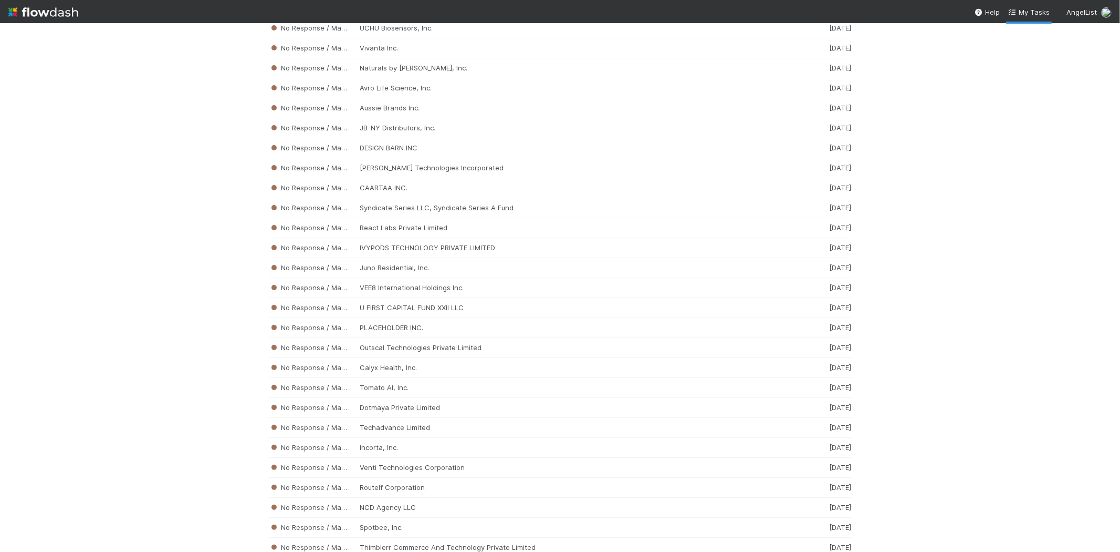
scroll to position [4631, 0]
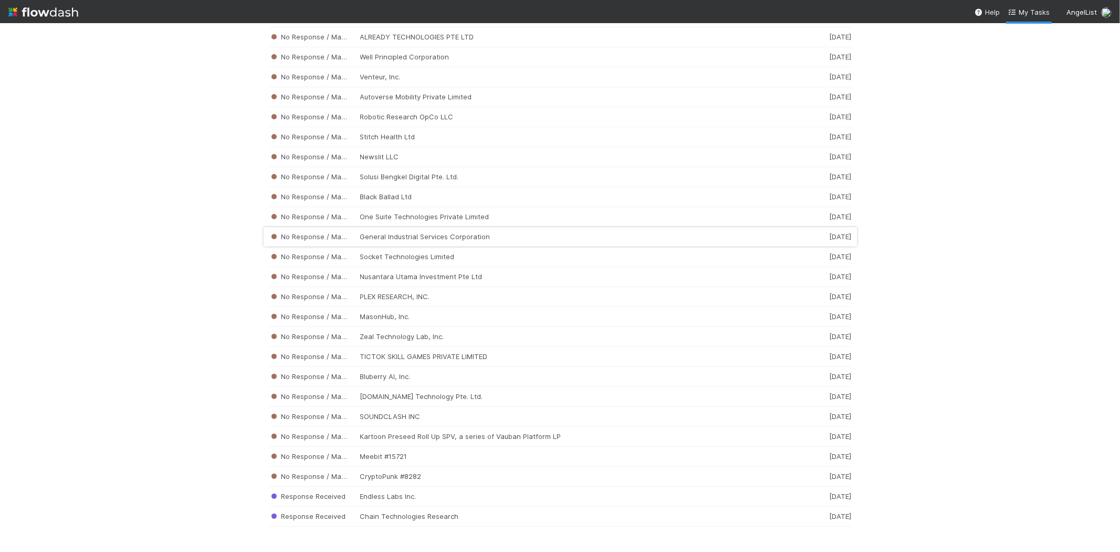
click at [407, 236] on div "No Response / Manual Review General Industrial Services Corporation 2 weeks ago" at bounding box center [560, 237] width 583 height 20
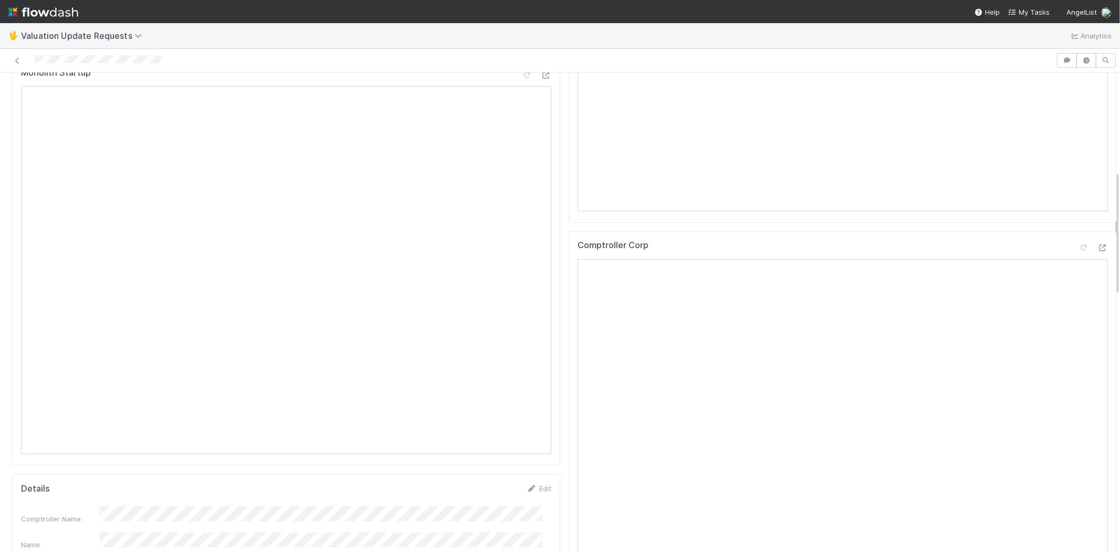
scroll to position [584, 0]
drag, startPoint x: 165, startPoint y: 59, endPoint x: 34, endPoint y: 65, distance: 130.9
click at [34, 65] on div at bounding box center [528, 60] width 1048 height 15
click at [180, 66] on div at bounding box center [528, 60] width 1048 height 15
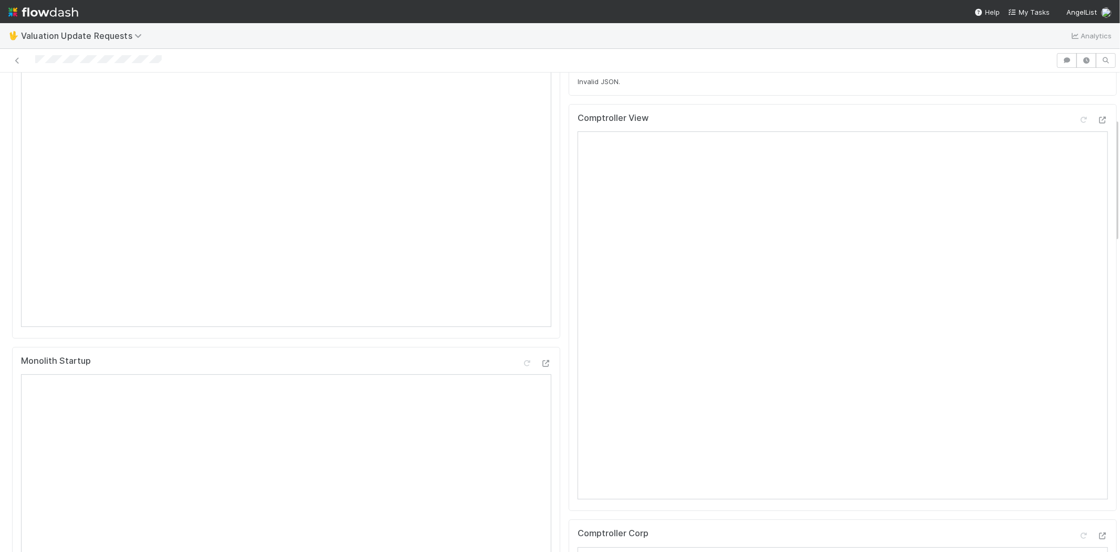
click at [37, 59] on div at bounding box center [528, 60] width 1048 height 15
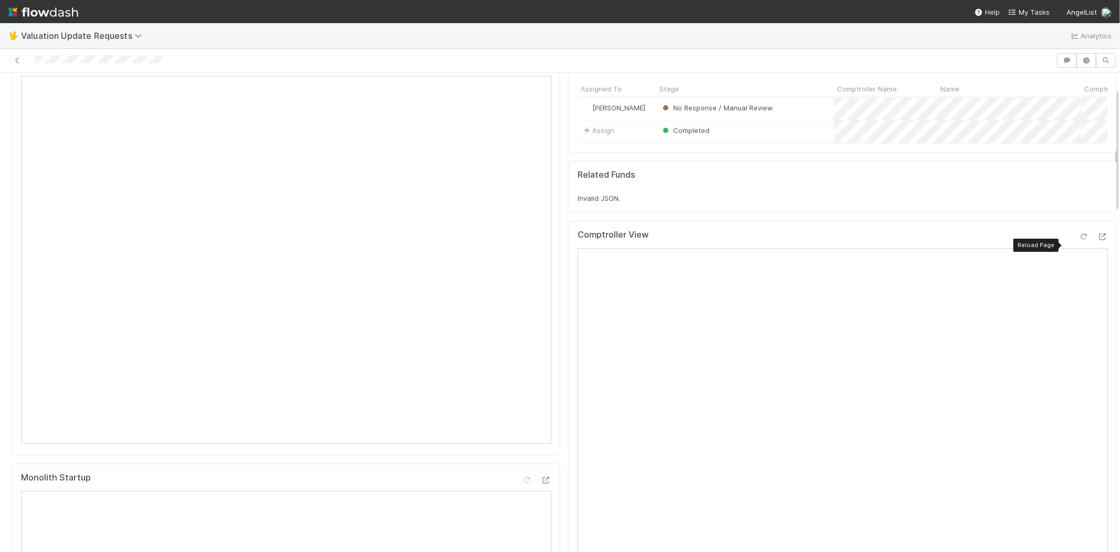
click at [1079, 241] on div at bounding box center [1084, 236] width 11 height 11
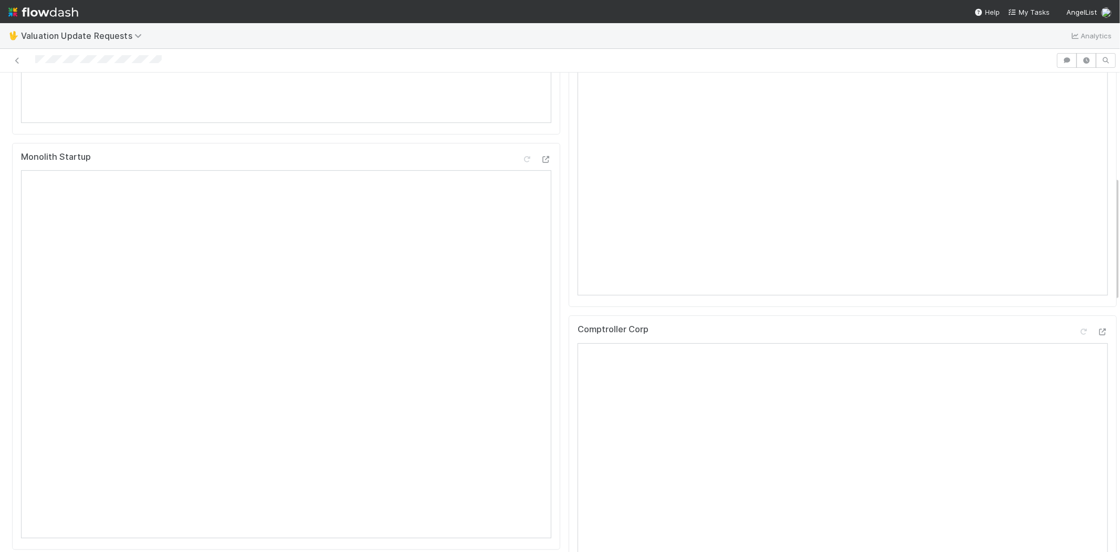
scroll to position [351, 0]
click at [1079, 364] on icon at bounding box center [1084, 360] width 11 height 7
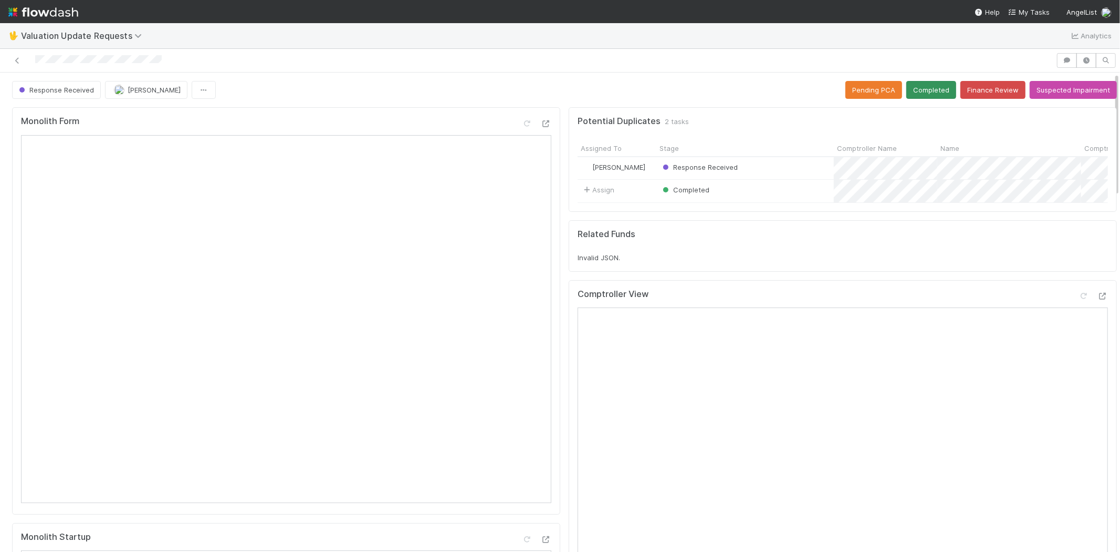
scroll to position [0, 0]
click at [912, 89] on button "Completed" at bounding box center [932, 90] width 50 height 18
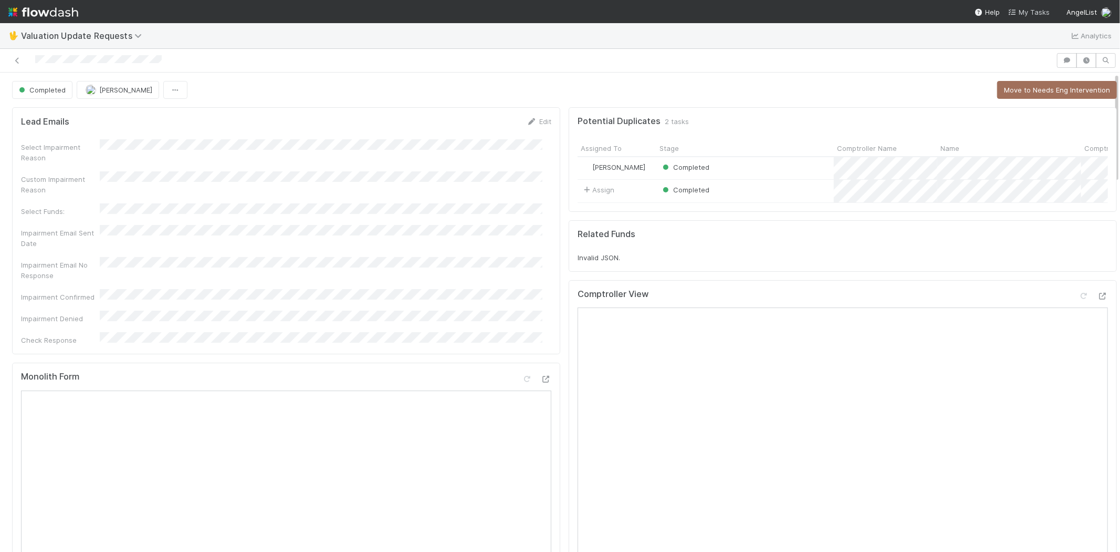
click at [1032, 11] on span "My Tasks" at bounding box center [1029, 12] width 41 height 8
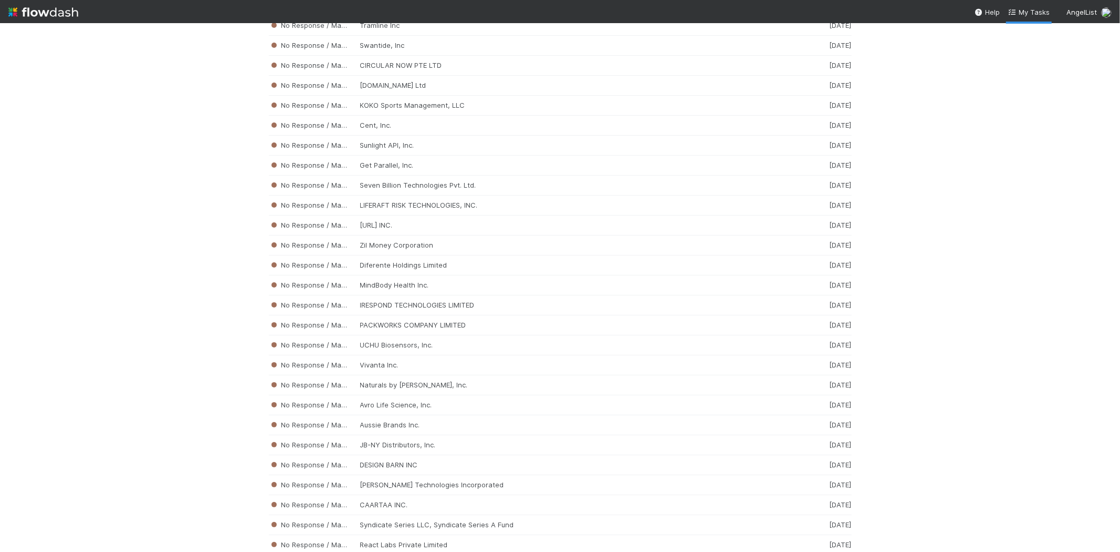
scroll to position [3543, 0]
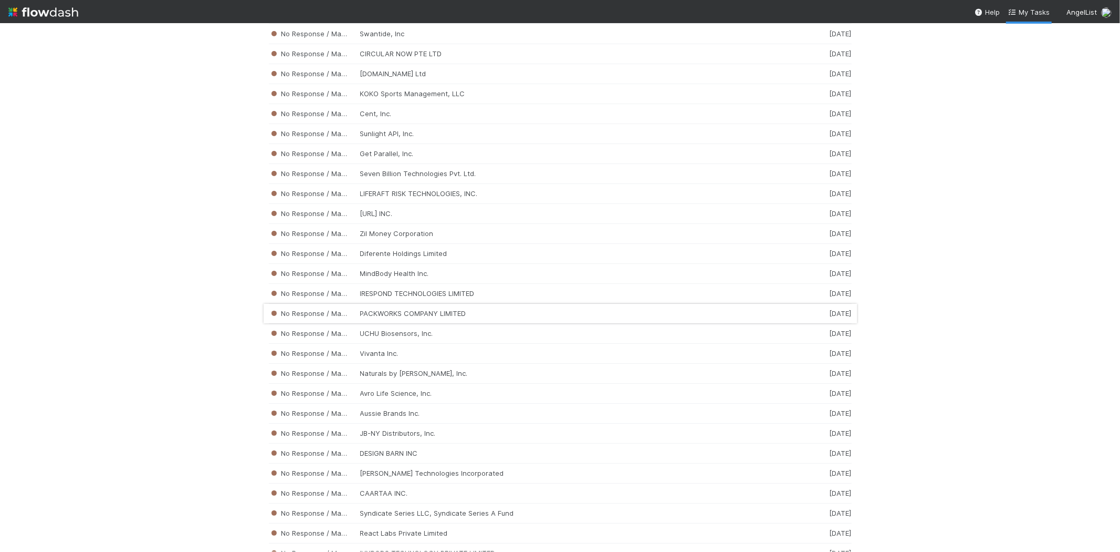
click at [418, 319] on div "No Response / Manual Review PACKWORKS COMPANY LIMITED 2 weeks ago" at bounding box center [560, 314] width 583 height 20
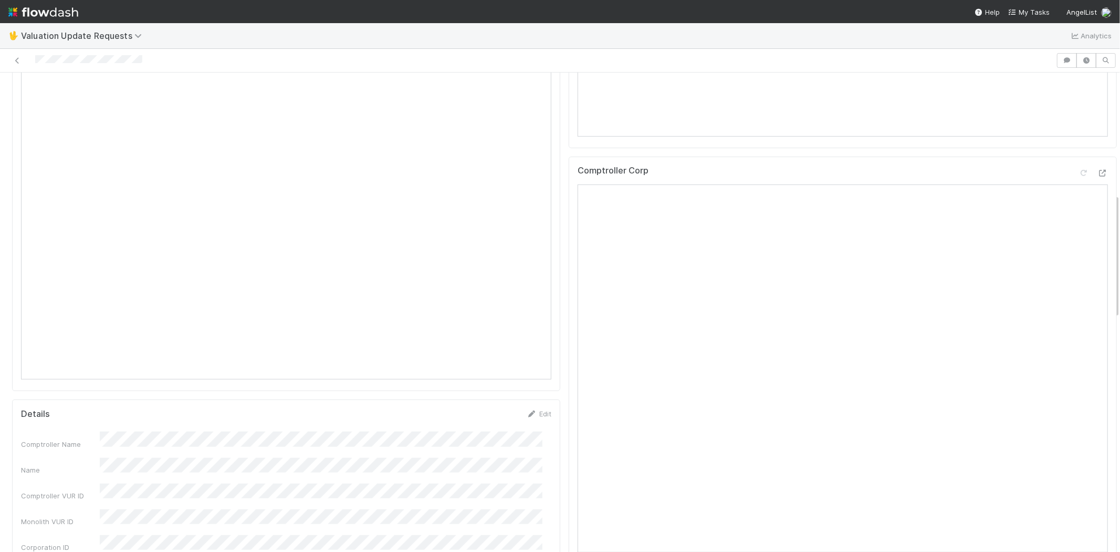
scroll to position [466, 0]
drag, startPoint x: 150, startPoint y: 55, endPoint x: 34, endPoint y: 64, distance: 116.4
click at [34, 64] on div at bounding box center [528, 60] width 1048 height 15
click at [153, 54] on div at bounding box center [528, 60] width 1048 height 15
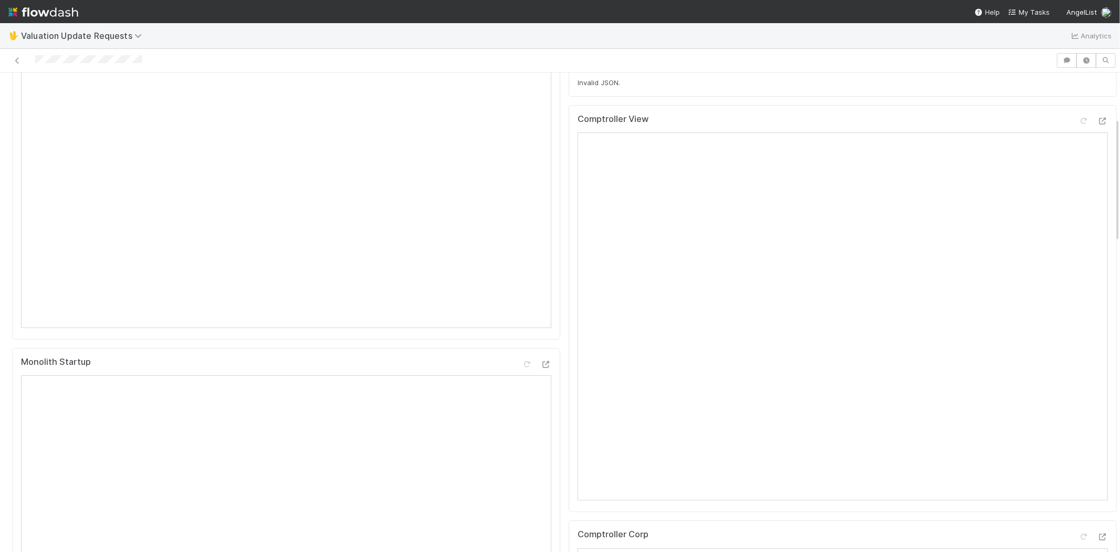
drag, startPoint x: 167, startPoint y: 56, endPoint x: 37, endPoint y: 51, distance: 129.9
click at [37, 51] on div at bounding box center [560, 61] width 1120 height 24
click at [1079, 125] on div at bounding box center [1084, 121] width 11 height 11
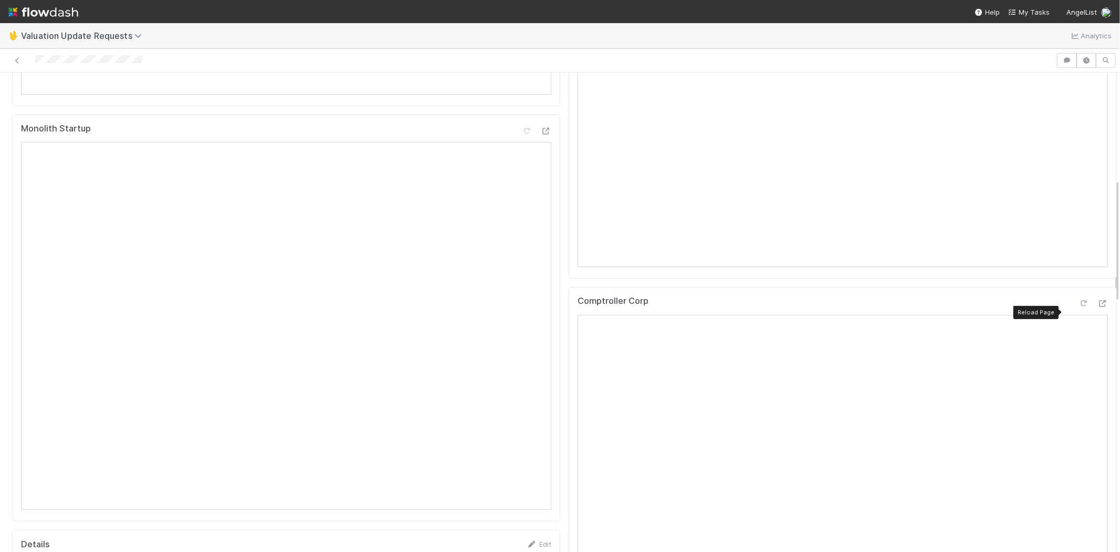
click at [1079, 306] on div at bounding box center [1084, 303] width 11 height 11
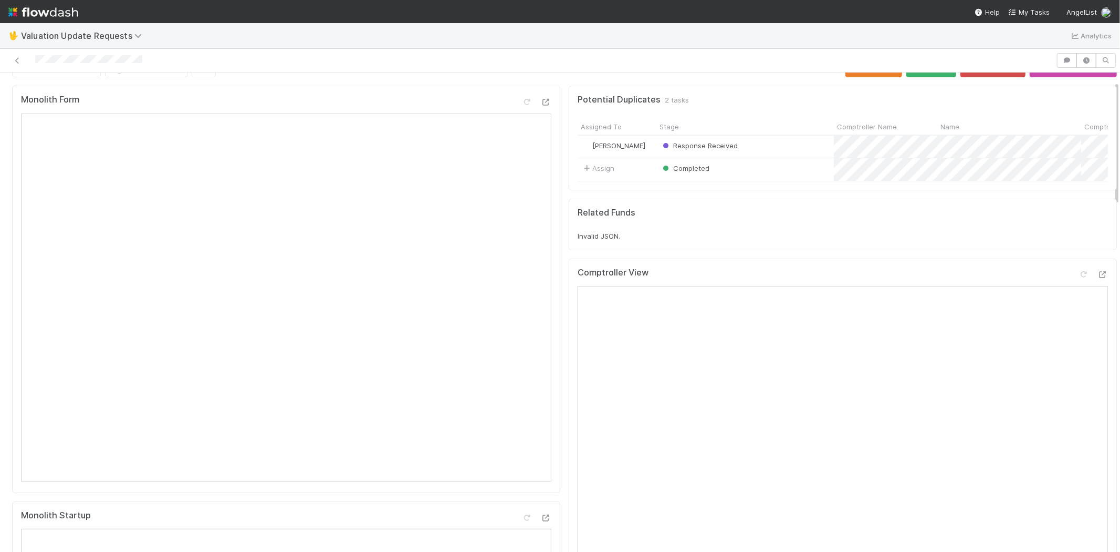
scroll to position [0, 0]
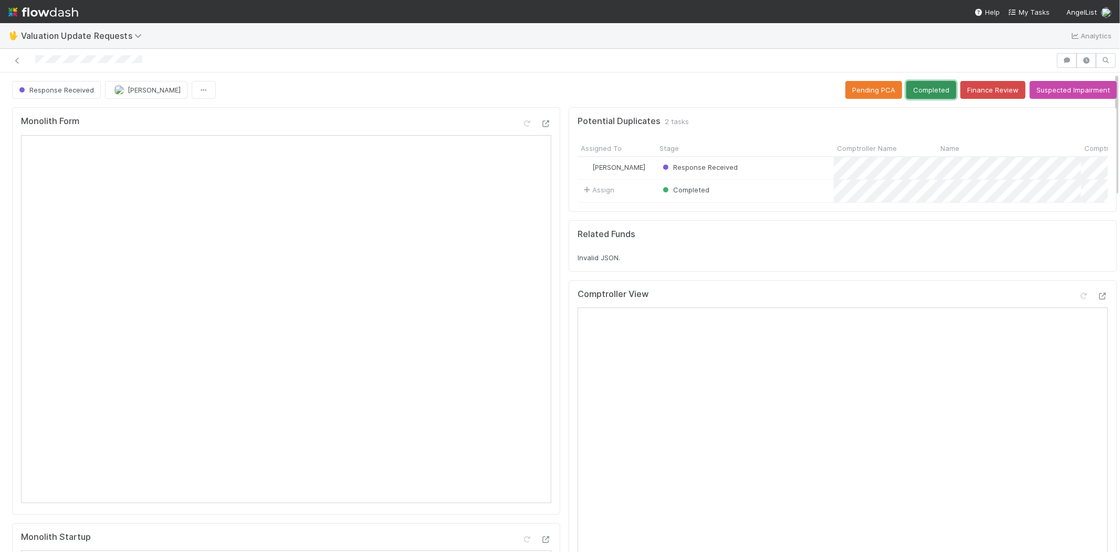
click at [910, 81] on button "Completed" at bounding box center [932, 90] width 50 height 18
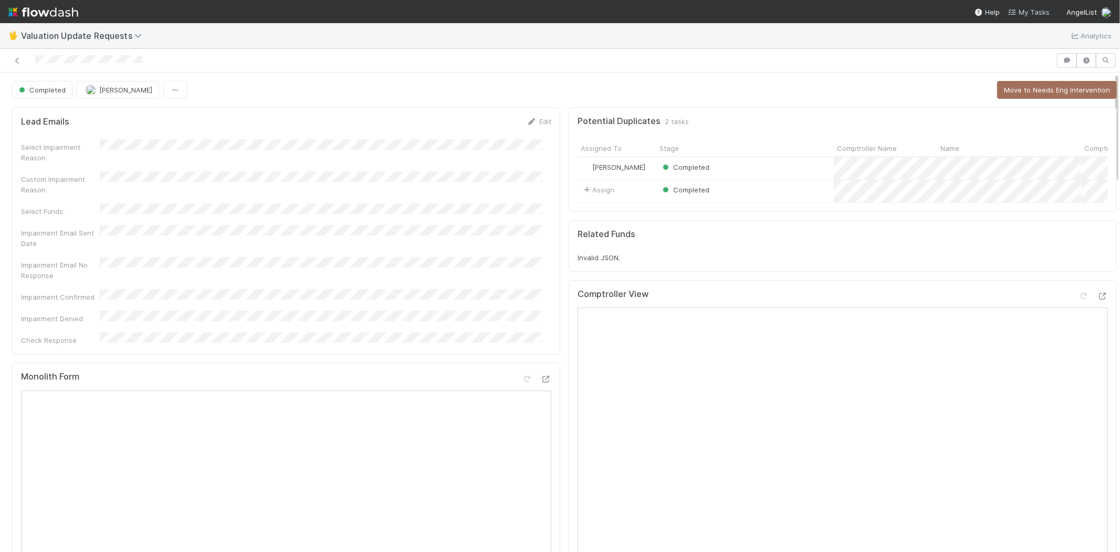
click at [1036, 12] on span "My Tasks" at bounding box center [1029, 12] width 41 height 8
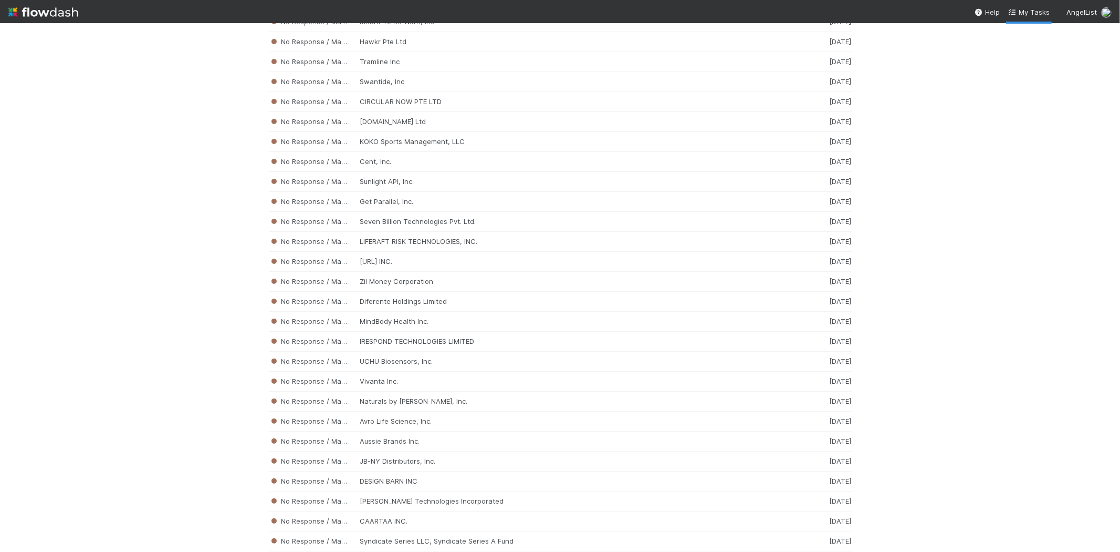
scroll to position [3662, 0]
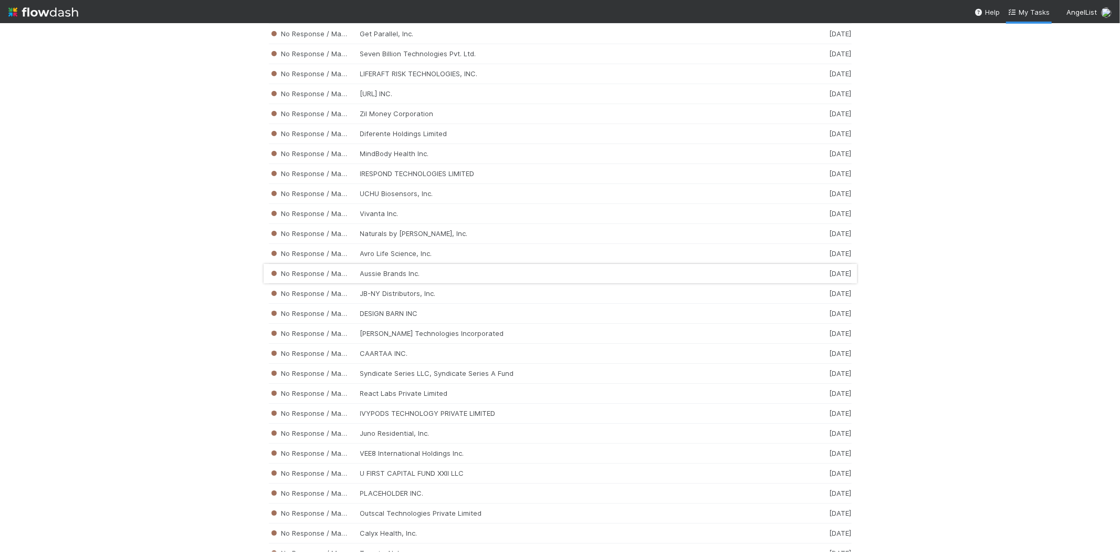
click at [427, 284] on div "No Response / Manual Review Aussie Brands Inc. 2 weeks ago" at bounding box center [560, 274] width 583 height 20
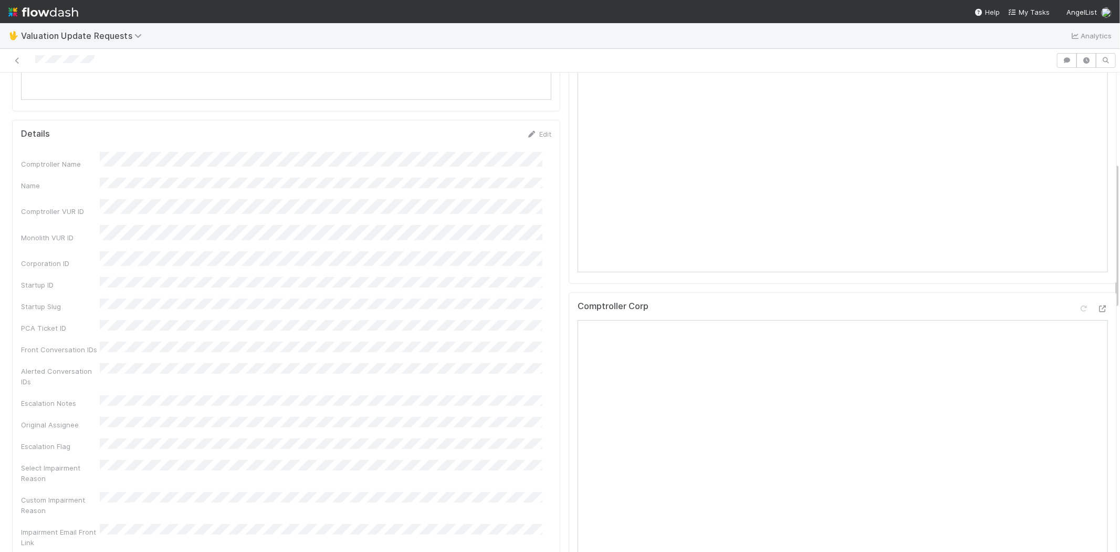
scroll to position [525, 0]
click at [36, 62] on div at bounding box center [528, 60] width 1048 height 15
click at [105, 61] on div at bounding box center [528, 60] width 1048 height 15
click at [35, 59] on div at bounding box center [528, 60] width 1048 height 15
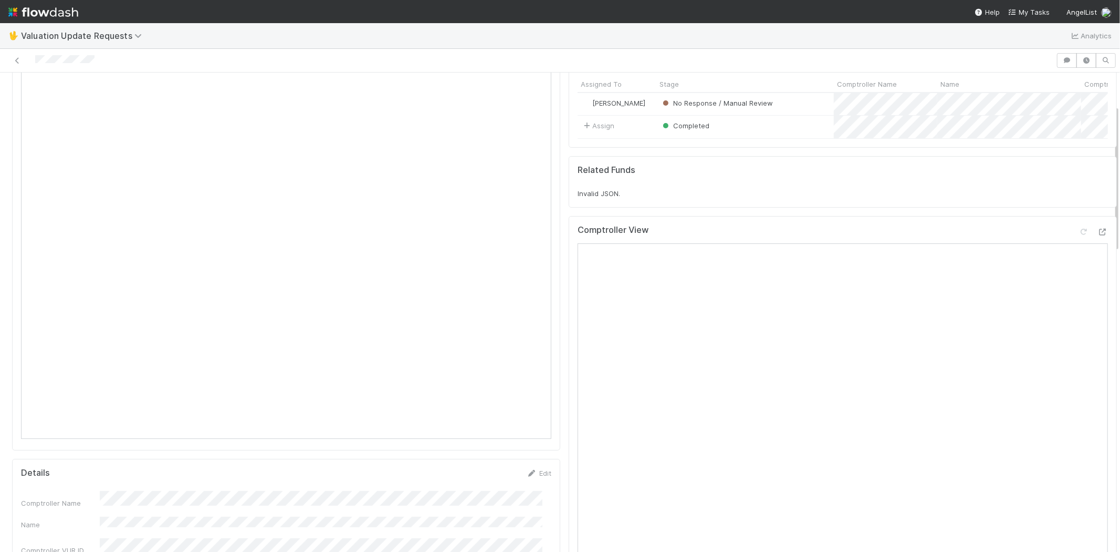
scroll to position [117, 0]
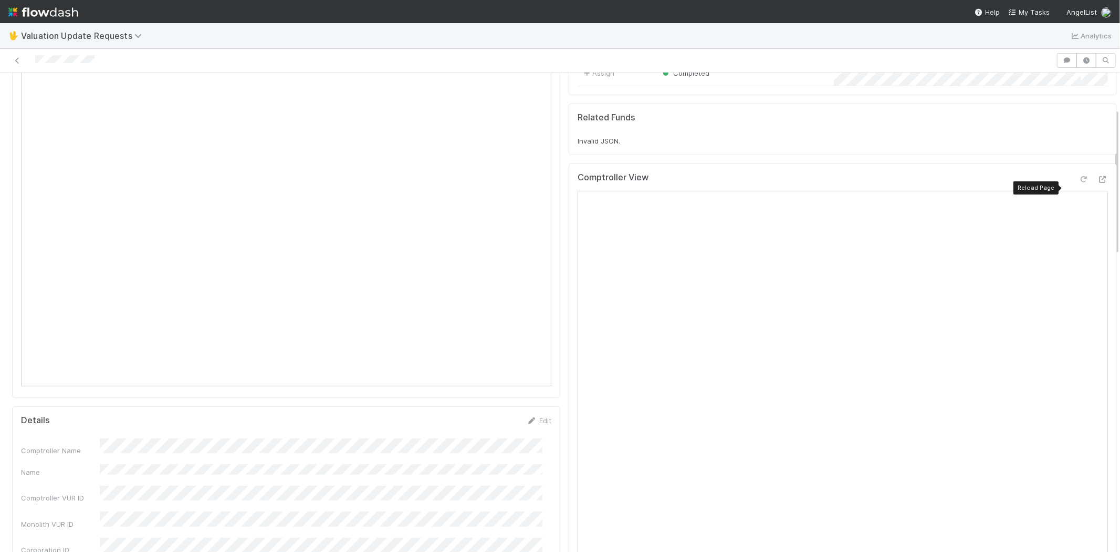
click at [1079, 183] on icon at bounding box center [1084, 179] width 11 height 7
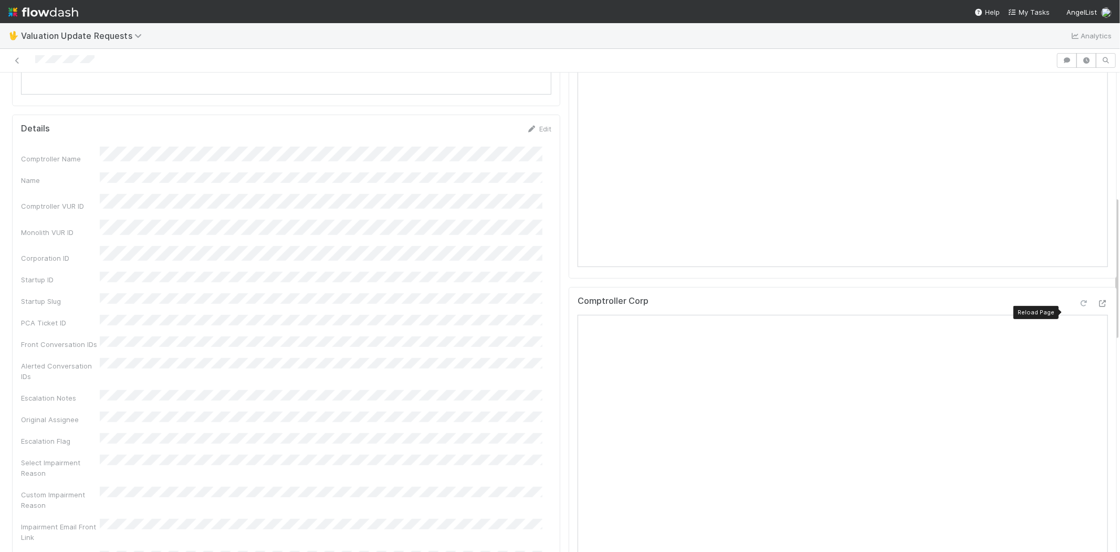
click at [1079, 307] on icon at bounding box center [1084, 303] width 11 height 7
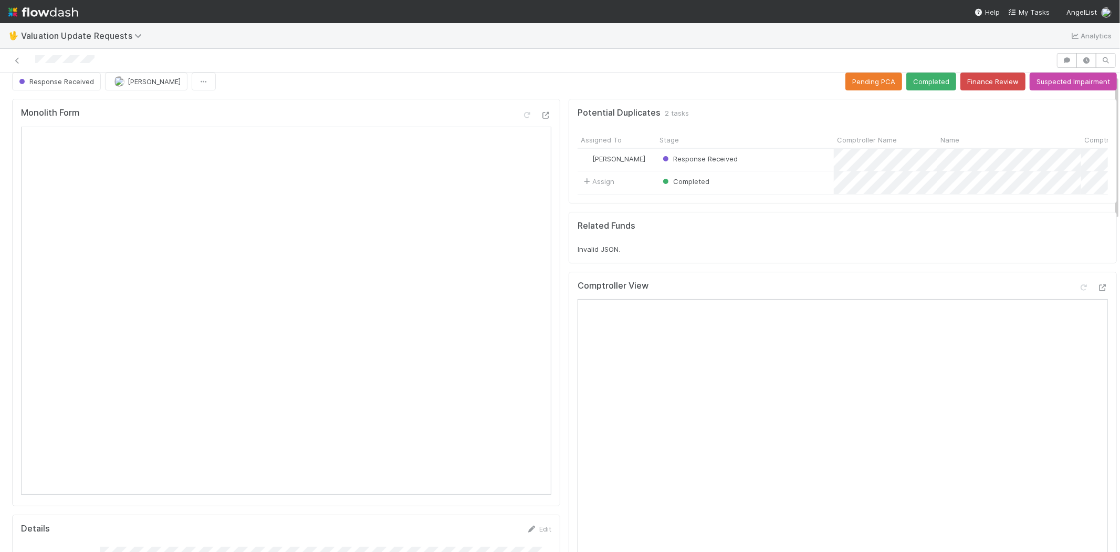
scroll to position [0, 0]
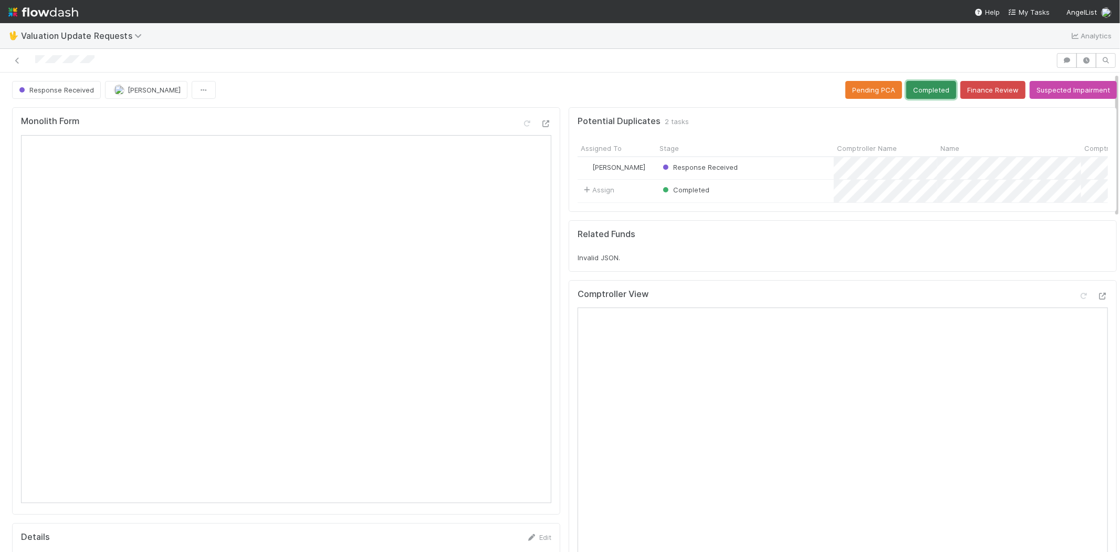
click at [916, 81] on button "Completed" at bounding box center [932, 90] width 50 height 18
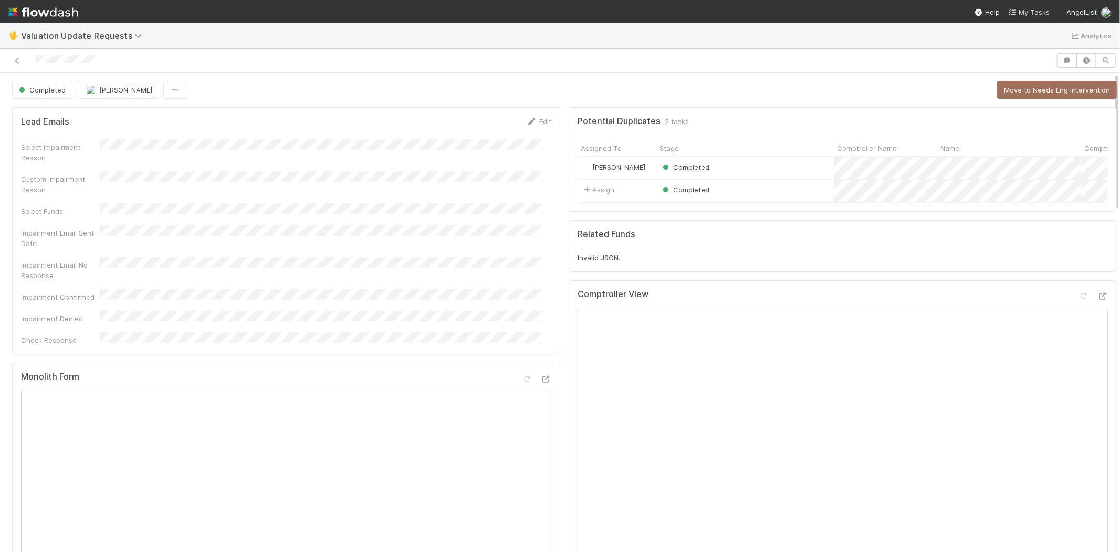
click at [1036, 9] on span "My Tasks" at bounding box center [1029, 12] width 41 height 8
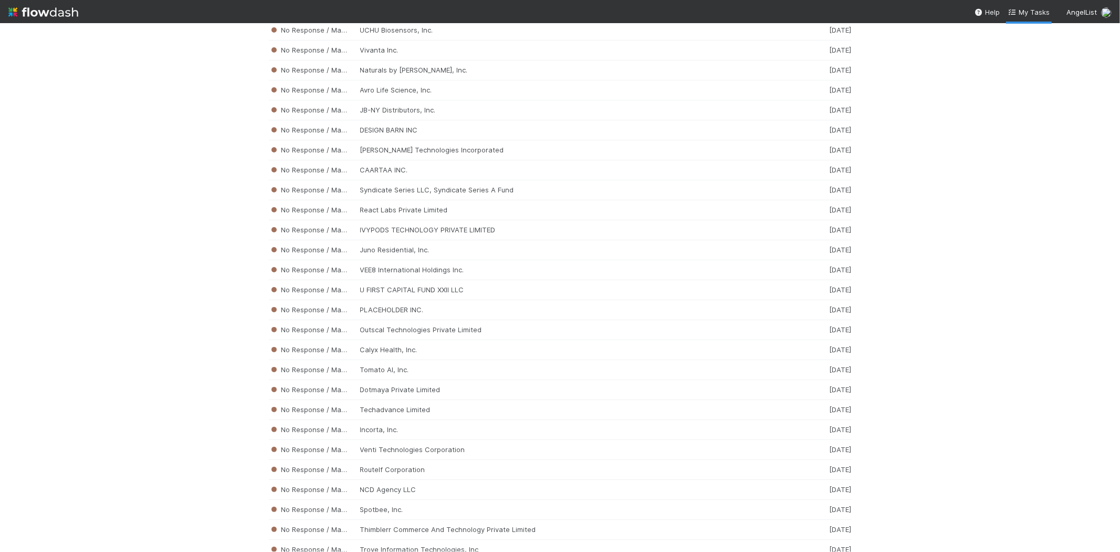
scroll to position [3851, 0]
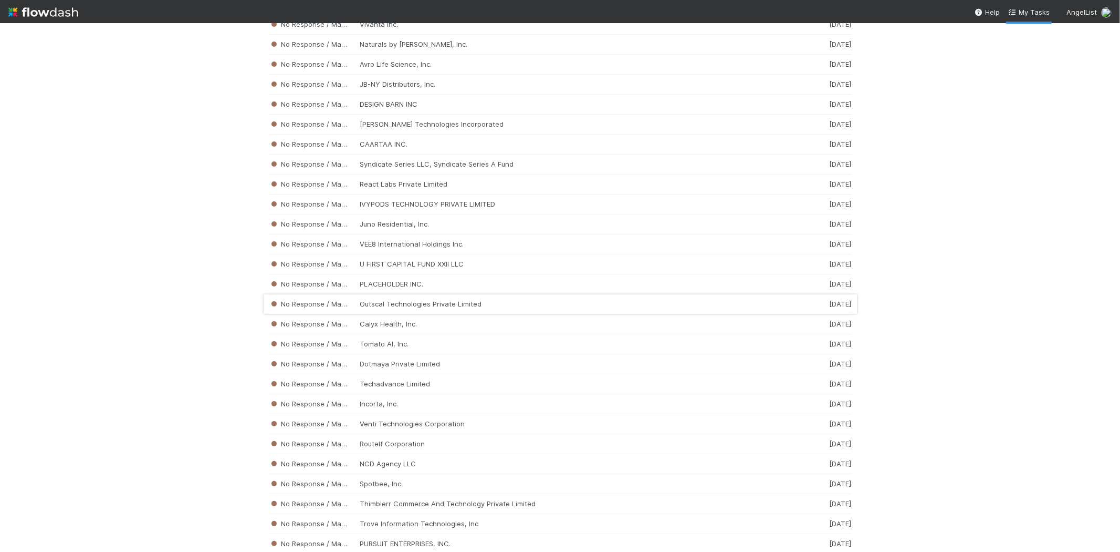
click at [443, 314] on div "No Response / Manual Review Outscal Technologies Private Limited 2 weeks ago" at bounding box center [560, 304] width 583 height 20
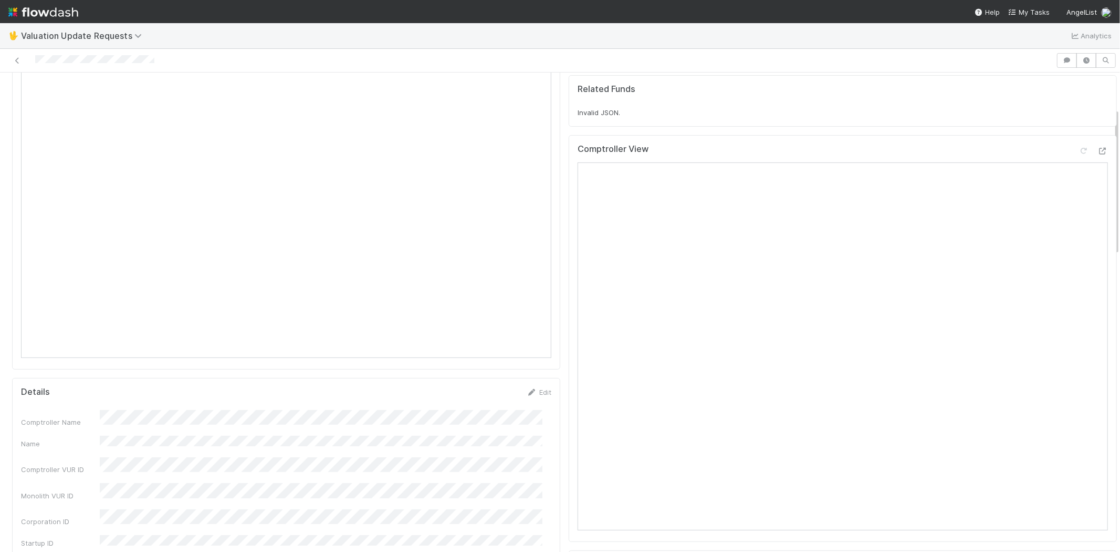
scroll to position [58, 0]
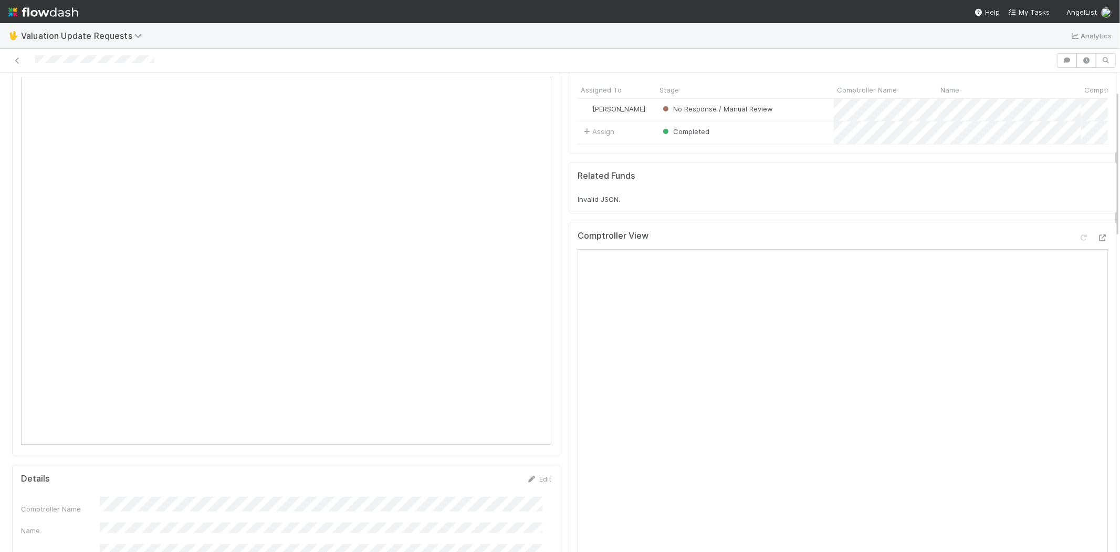
drag, startPoint x: 162, startPoint y: 60, endPoint x: 33, endPoint y: 62, distance: 129.2
click at [33, 62] on div at bounding box center [528, 60] width 1048 height 15
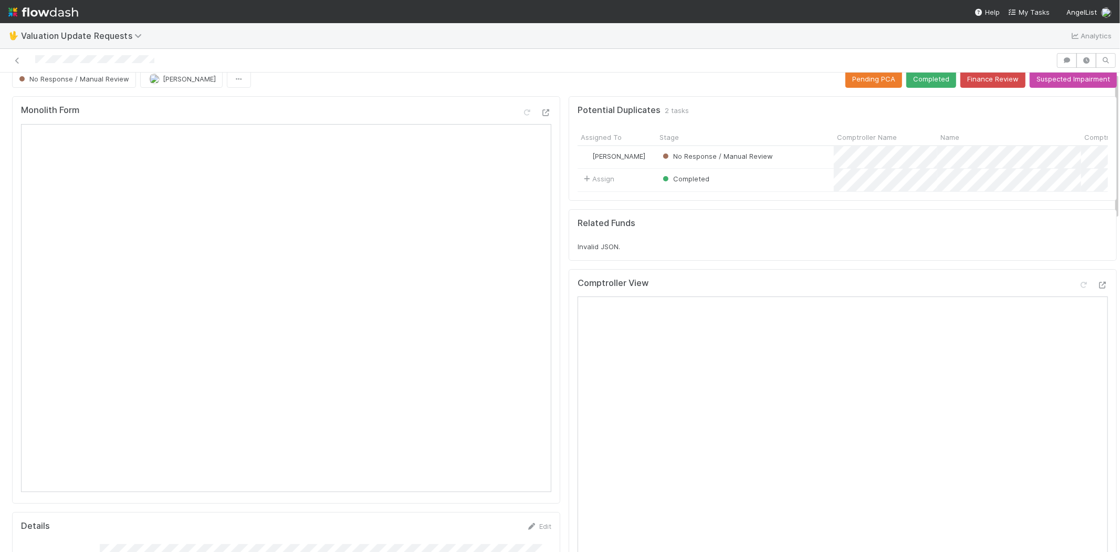
scroll to position [0, 0]
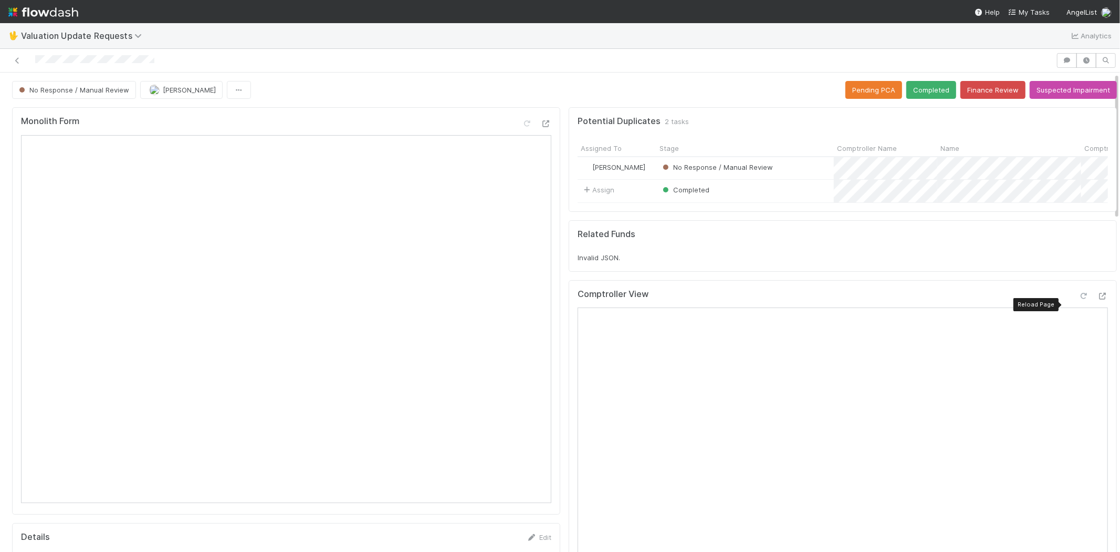
click at [1079, 299] on icon at bounding box center [1084, 296] width 11 height 7
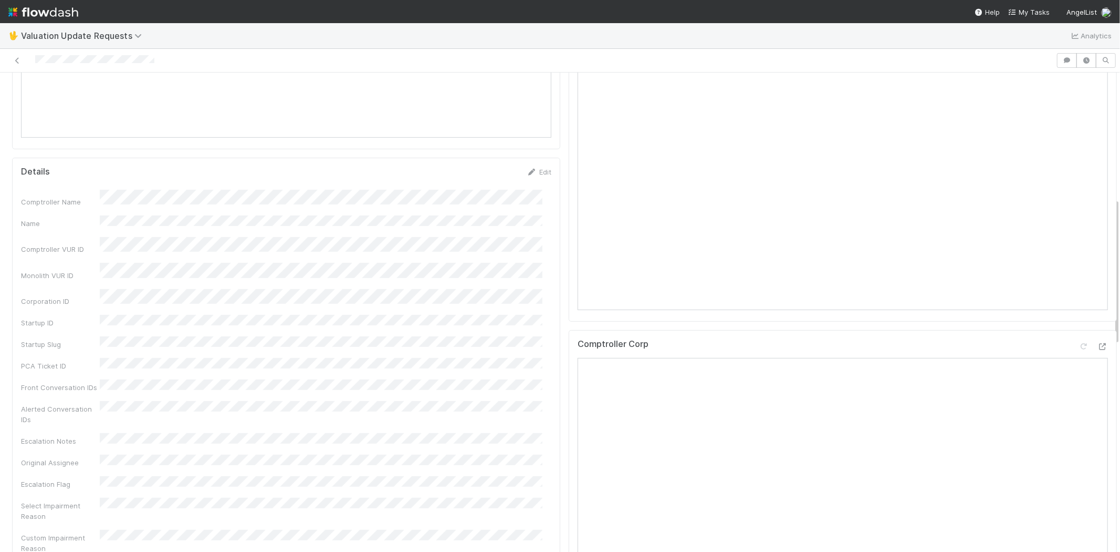
scroll to position [408, 0]
click at [1079, 307] on div at bounding box center [1093, 305] width 29 height 15
click at [1079, 307] on icon at bounding box center [1084, 303] width 11 height 7
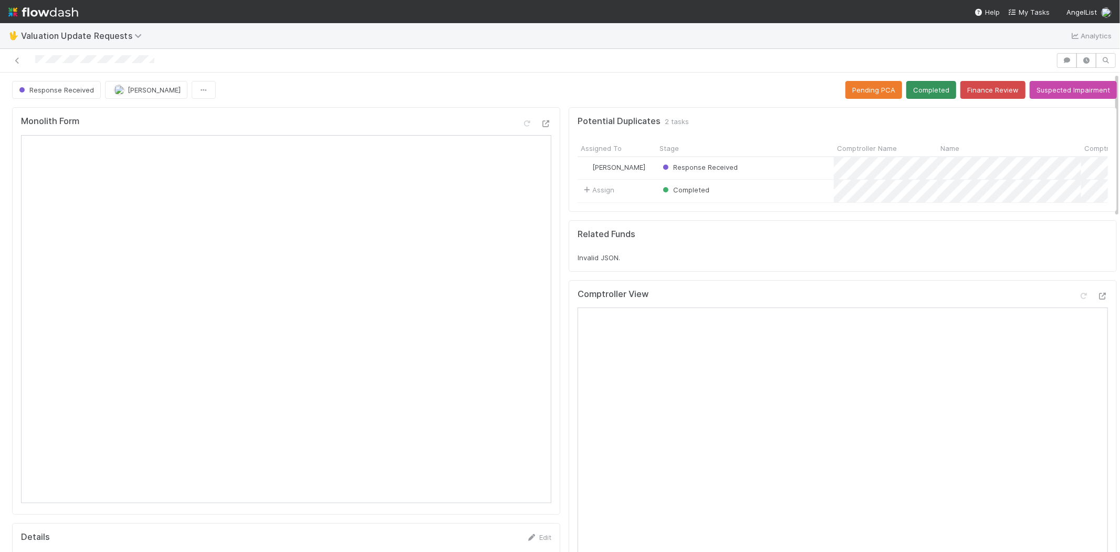
scroll to position [0, 0]
click at [910, 89] on button "Completed" at bounding box center [932, 90] width 50 height 18
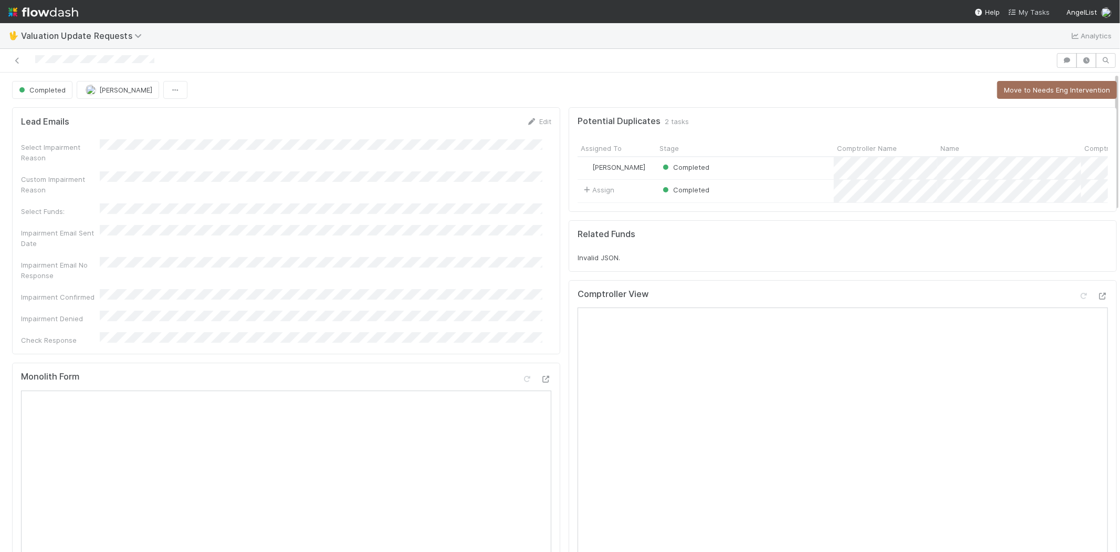
click at [1036, 12] on span "My Tasks" at bounding box center [1029, 12] width 41 height 8
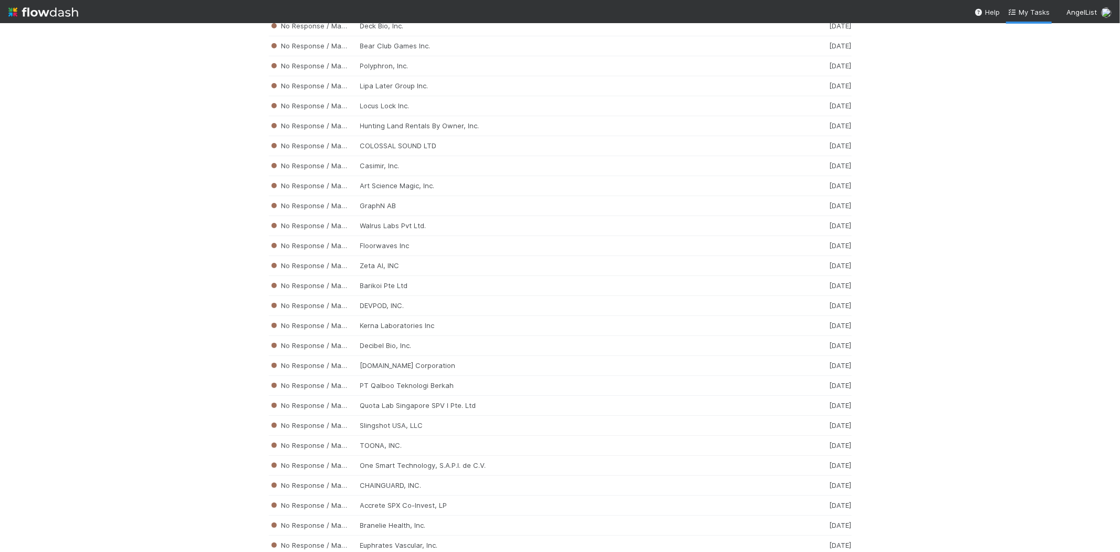
scroll to position [2908, 0]
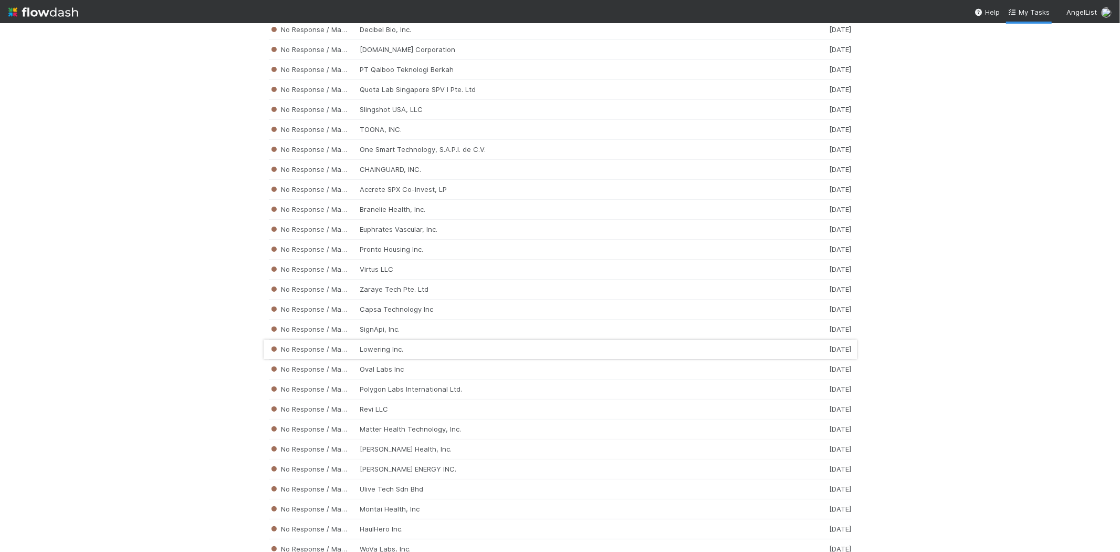
click at [400, 359] on div "No Response / Manual Review Lowering Inc. 2 weeks ago" at bounding box center [560, 349] width 583 height 20
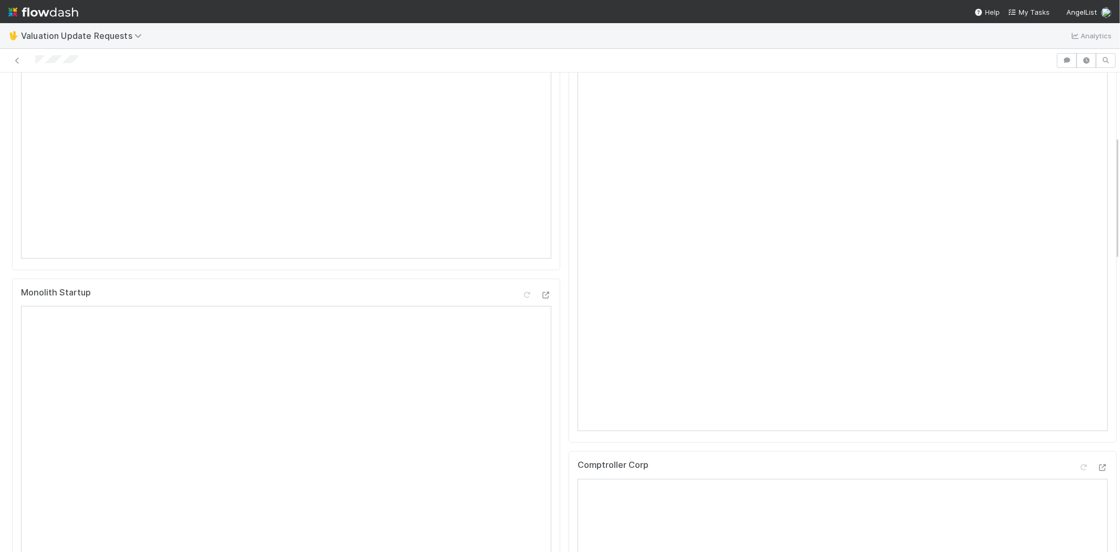
scroll to position [292, 0]
click at [35, 56] on div at bounding box center [528, 60] width 1048 height 15
click at [88, 58] on div at bounding box center [528, 60] width 1048 height 15
click at [35, 59] on div at bounding box center [528, 60] width 1048 height 15
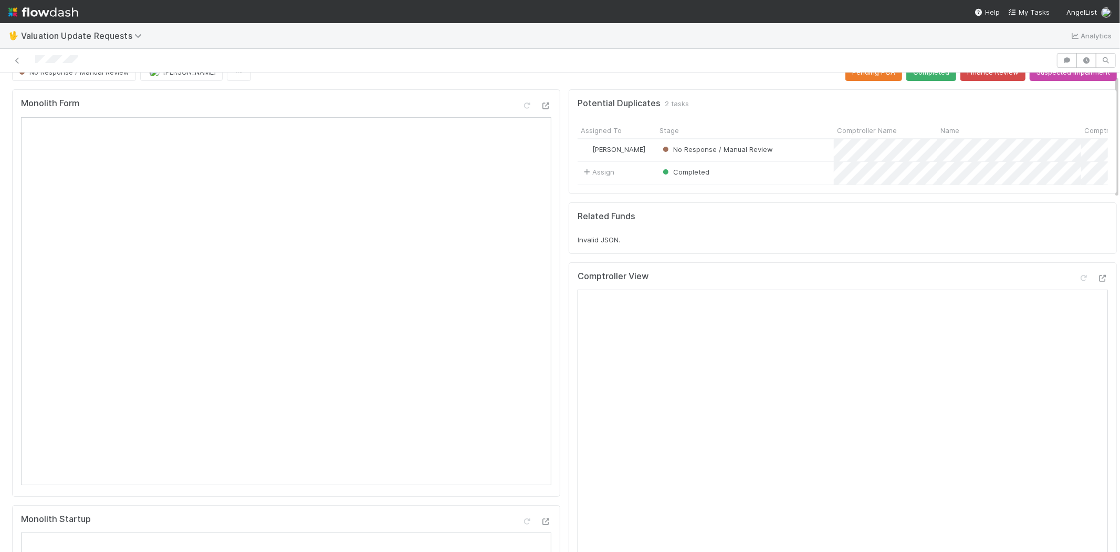
scroll to position [0, 0]
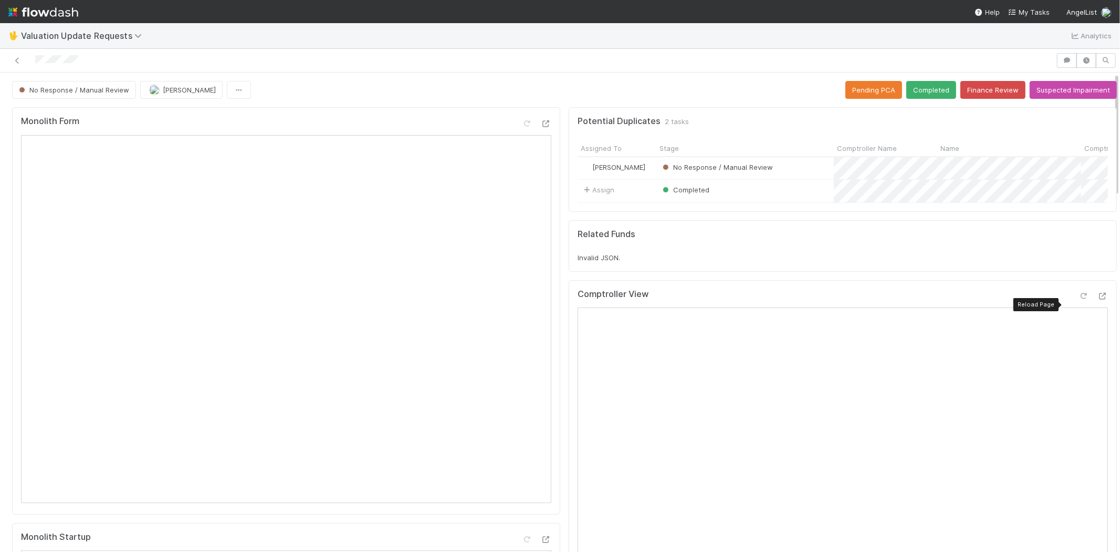
click at [1079, 299] on icon at bounding box center [1084, 296] width 11 height 7
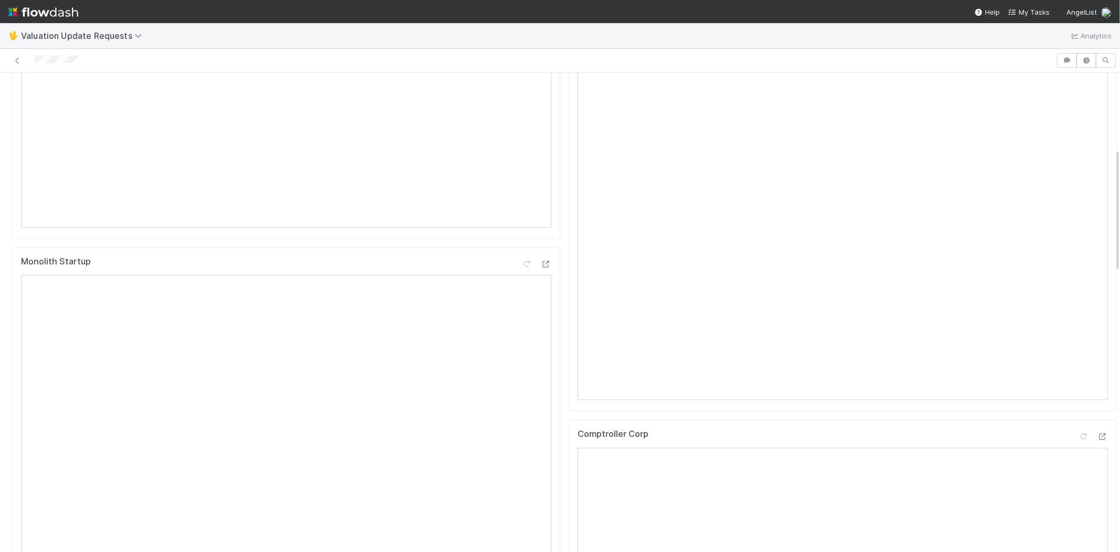
scroll to position [292, 0]
click at [1079, 423] on icon at bounding box center [1084, 420] width 11 height 7
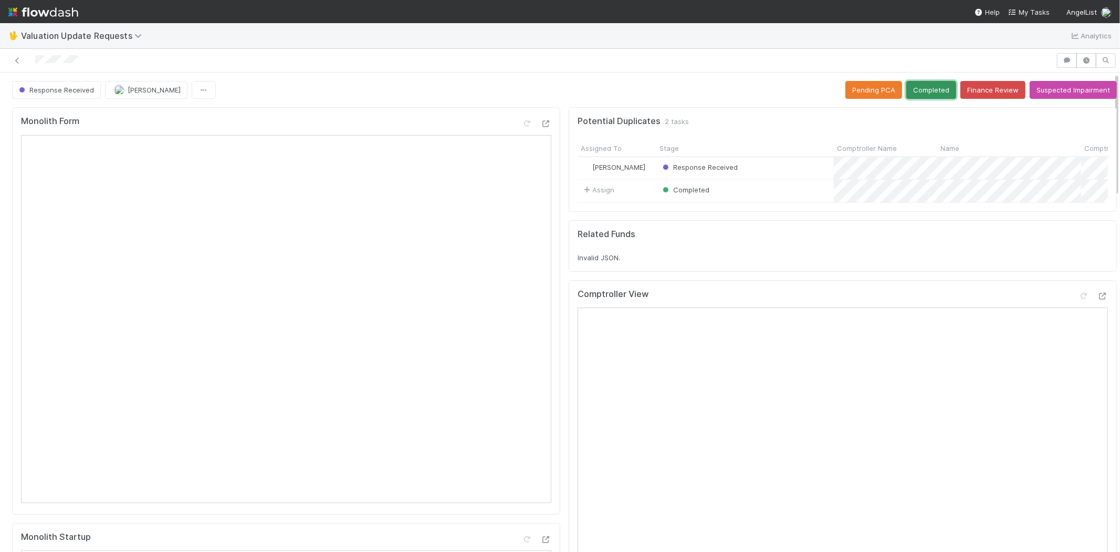
click at [920, 83] on button "Completed" at bounding box center [932, 90] width 50 height 18
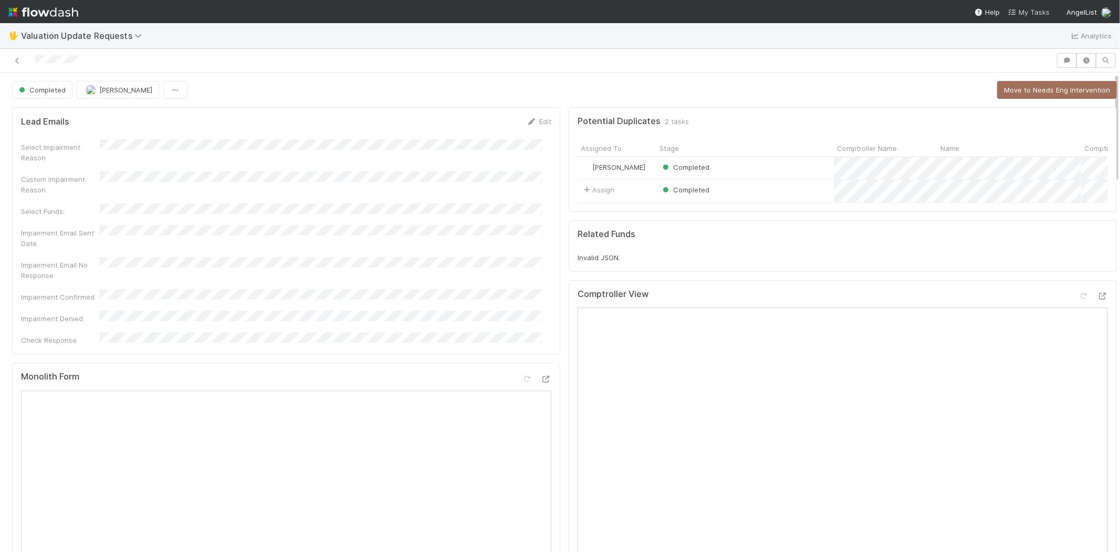
click at [1021, 11] on span "My Tasks" at bounding box center [1029, 12] width 41 height 8
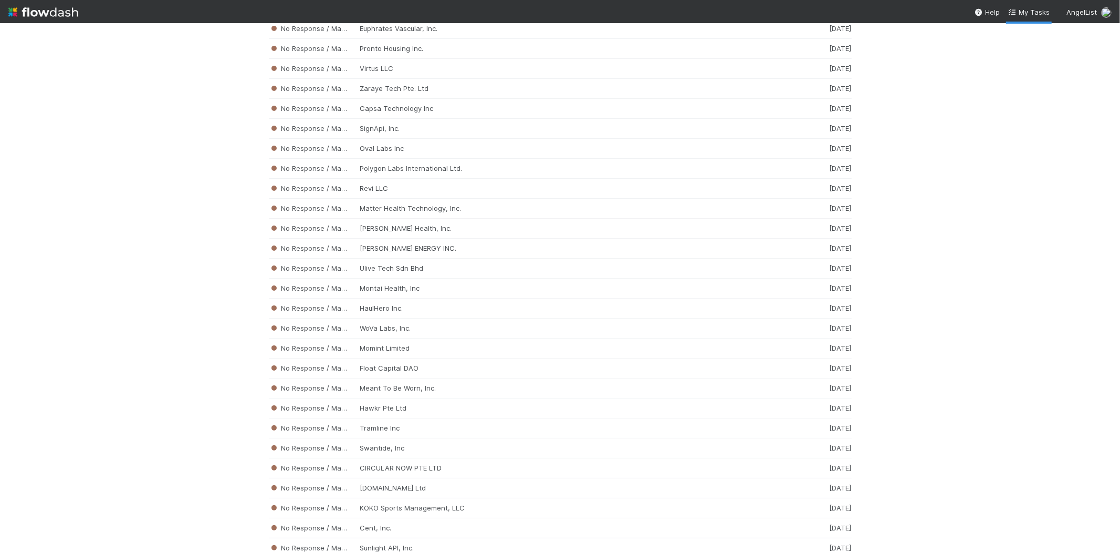
scroll to position [3644, 0]
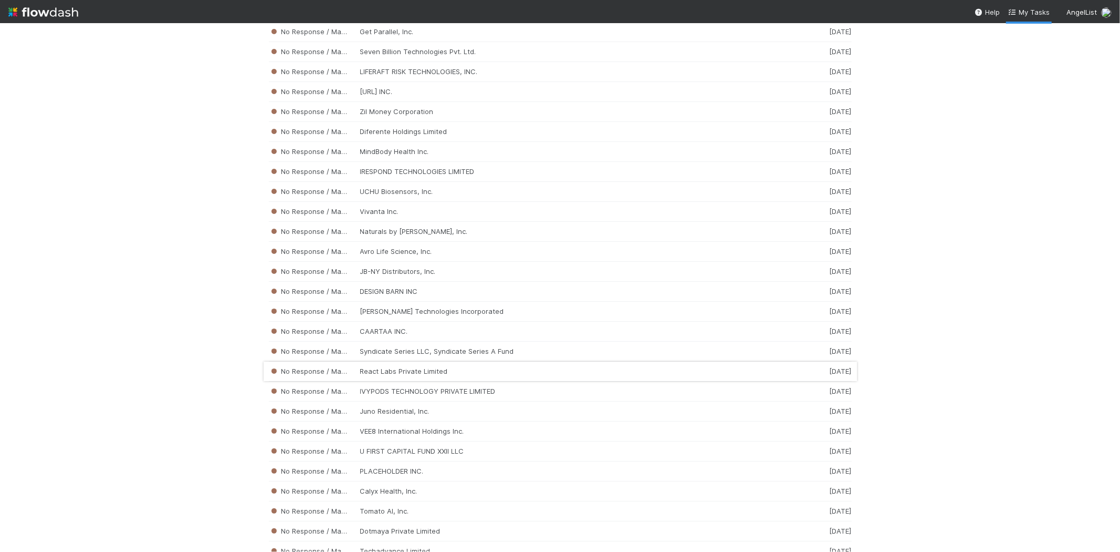
click at [412, 381] on div "No Response / Manual Review React Labs Private Limited 2 weeks ago" at bounding box center [560, 371] width 583 height 20
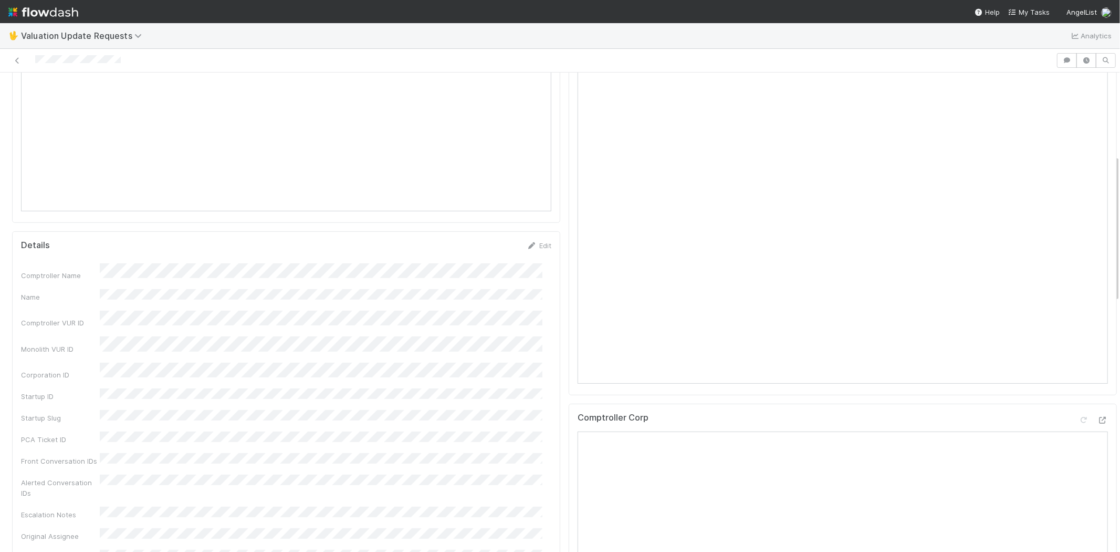
scroll to position [58, 0]
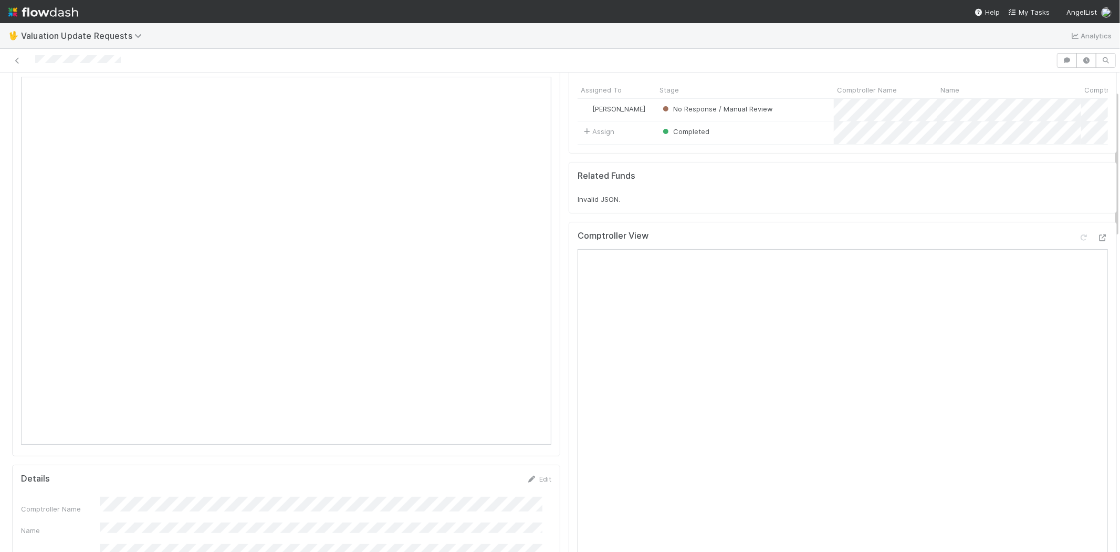
drag, startPoint x: 123, startPoint y: 60, endPoint x: 27, endPoint y: 65, distance: 96.7
click at [27, 65] on div at bounding box center [528, 60] width 1048 height 15
click at [124, 62] on div at bounding box center [528, 60] width 1048 height 15
click at [37, 63] on div at bounding box center [528, 60] width 1048 height 15
click at [1079, 241] on icon at bounding box center [1084, 237] width 11 height 7
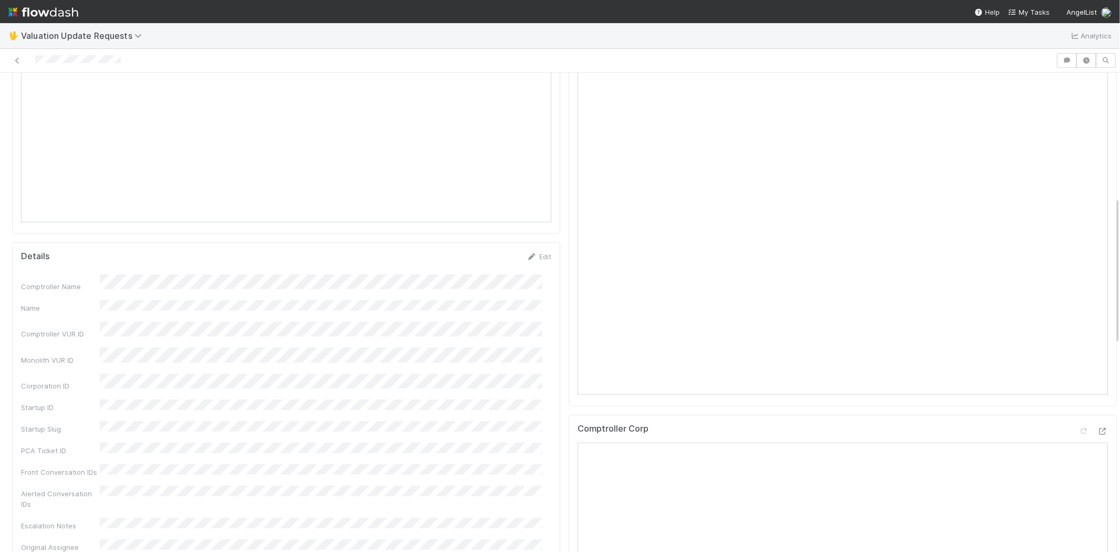
scroll to position [408, 0]
click at [1079, 307] on icon at bounding box center [1084, 303] width 11 height 7
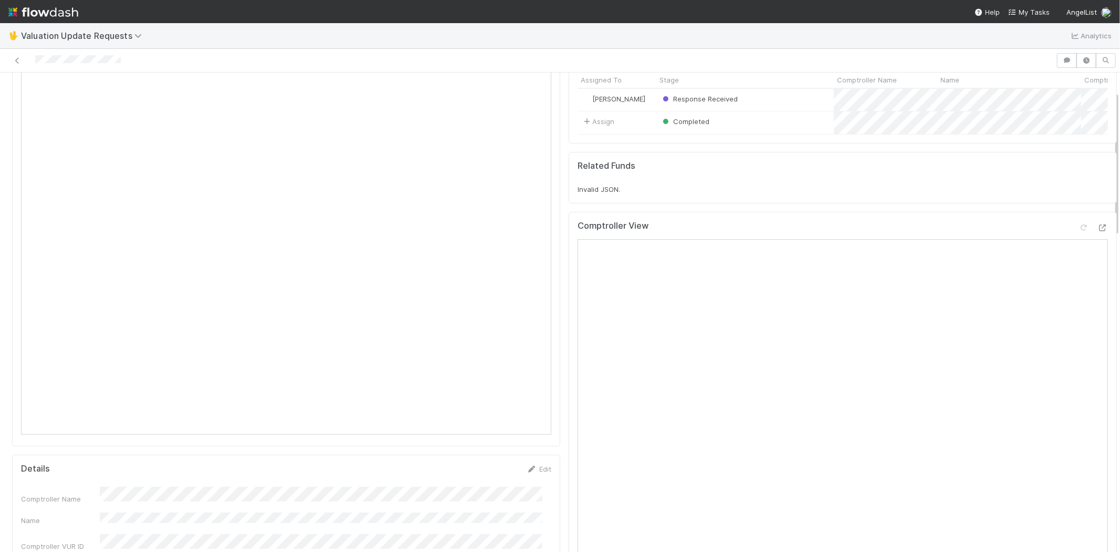
scroll to position [0, 0]
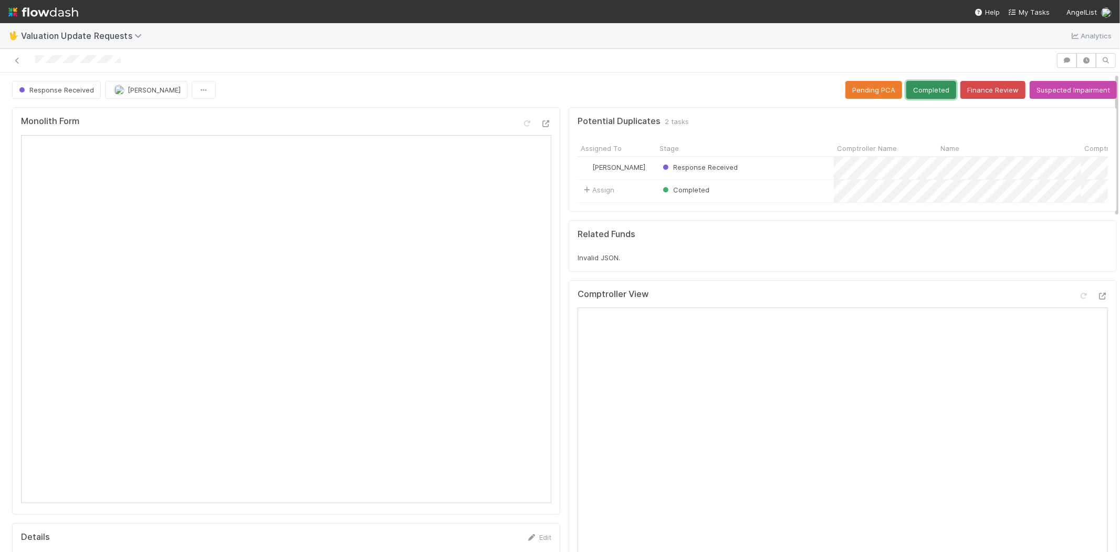
click at [913, 81] on button "Completed" at bounding box center [932, 90] width 50 height 18
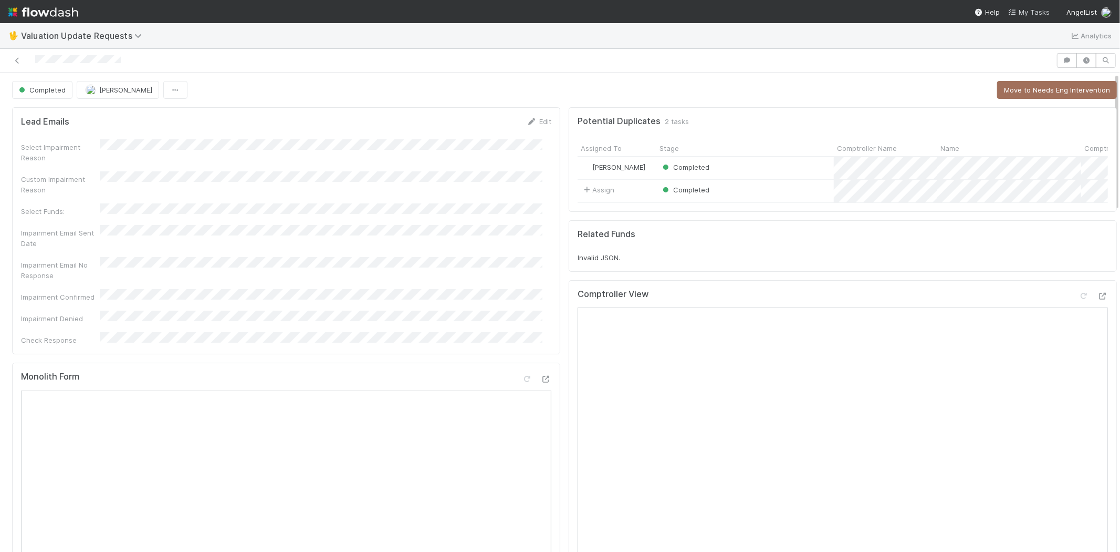
click at [1032, 11] on span "My Tasks" at bounding box center [1029, 12] width 41 height 8
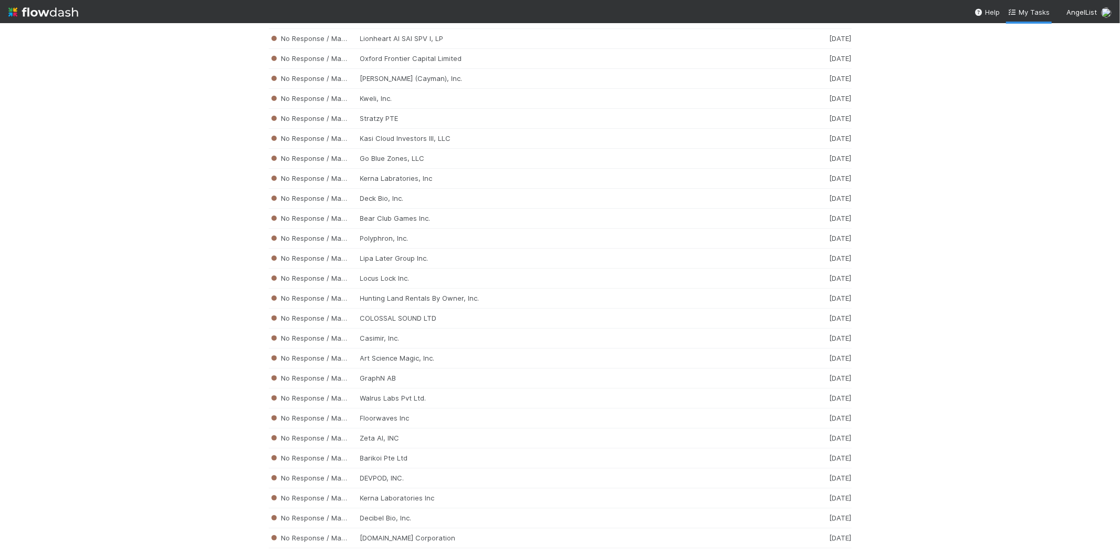
scroll to position [3493, 0]
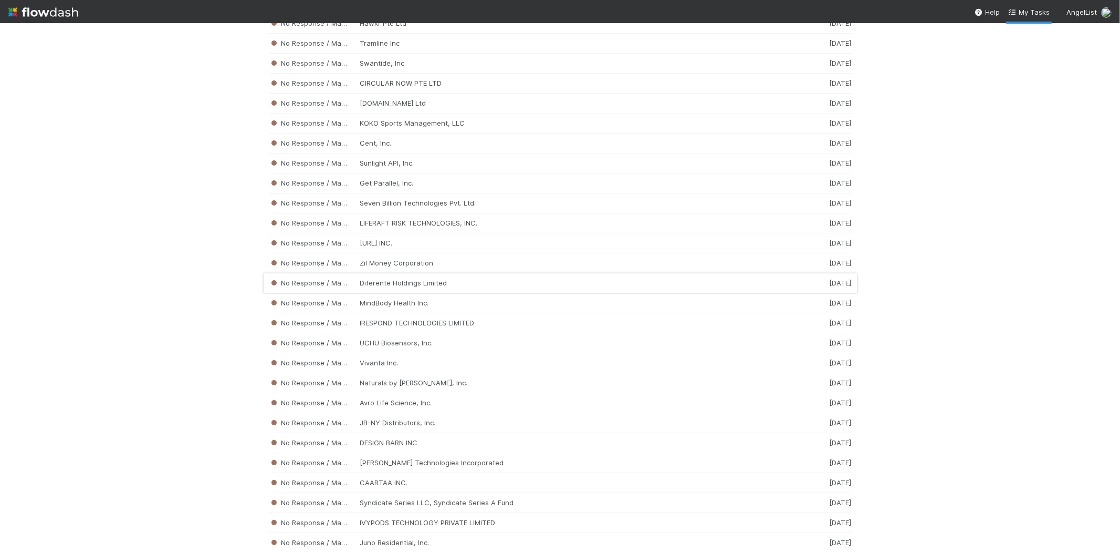
click at [361, 293] on div "No Response / Manual Review Diferente Holdings Limited 2 weeks ago" at bounding box center [560, 283] width 583 height 20
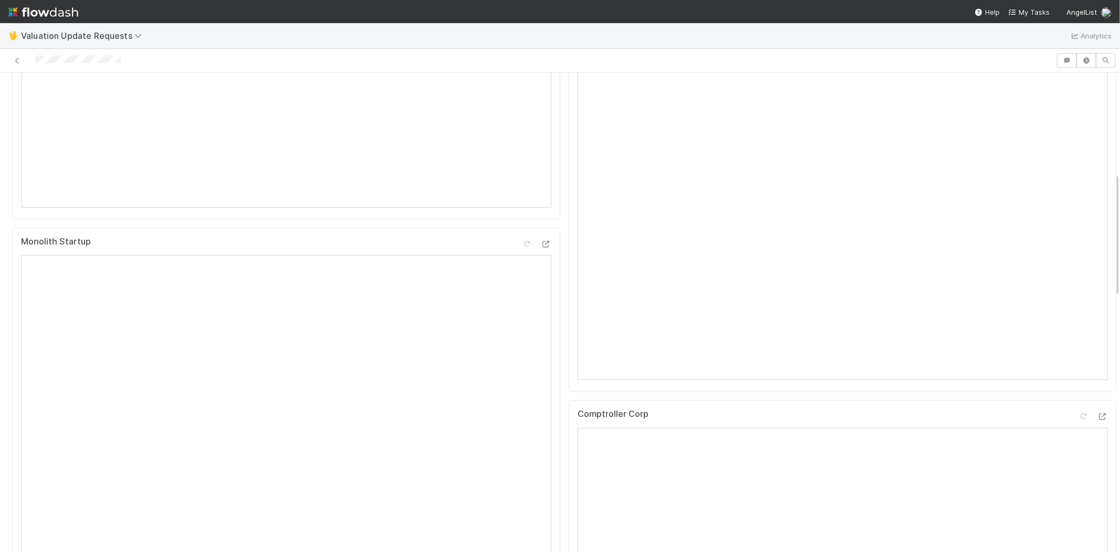
scroll to position [408, 0]
drag, startPoint x: 129, startPoint y: 61, endPoint x: 33, endPoint y: 62, distance: 96.1
click at [33, 62] on div at bounding box center [528, 60] width 1048 height 15
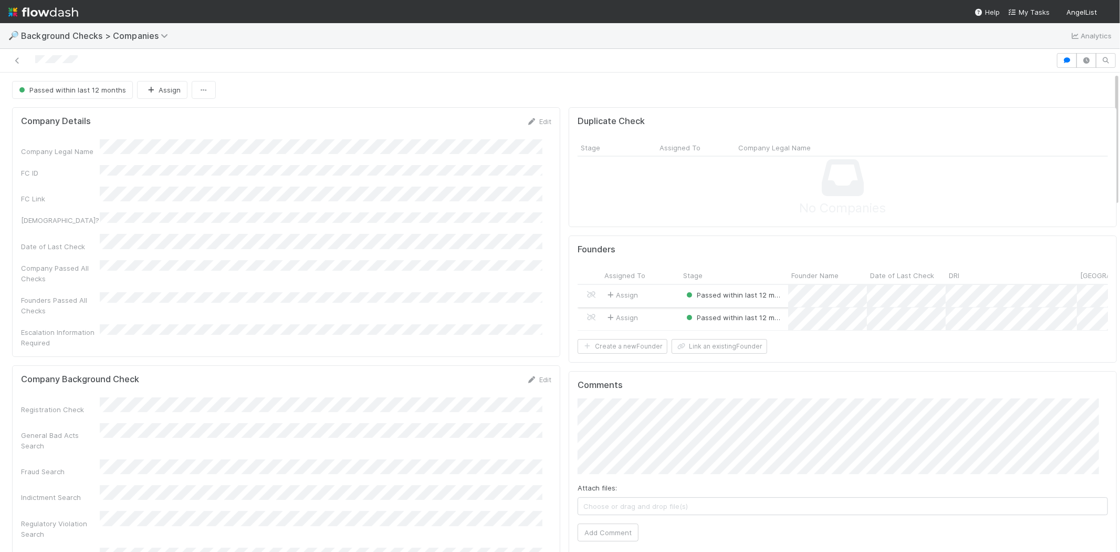
click at [655, 292] on div "Assign" at bounding box center [640, 296] width 79 height 23
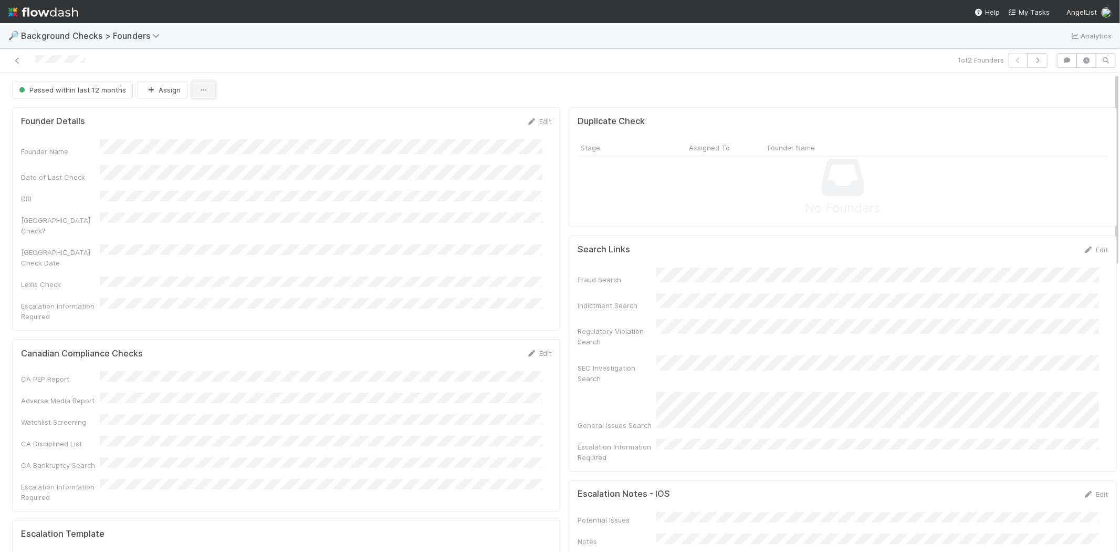
click at [201, 84] on button "button" at bounding box center [204, 90] width 24 height 18
click at [321, 70] on div "Duplicate Delete" at bounding box center [560, 276] width 1120 height 552
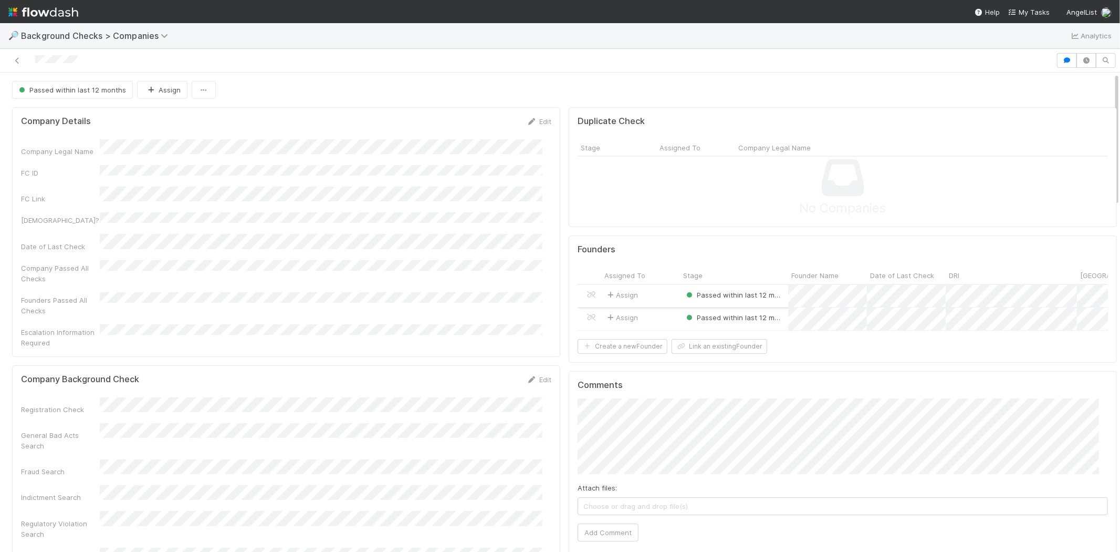
click at [654, 289] on div "Assign" at bounding box center [640, 296] width 79 height 23
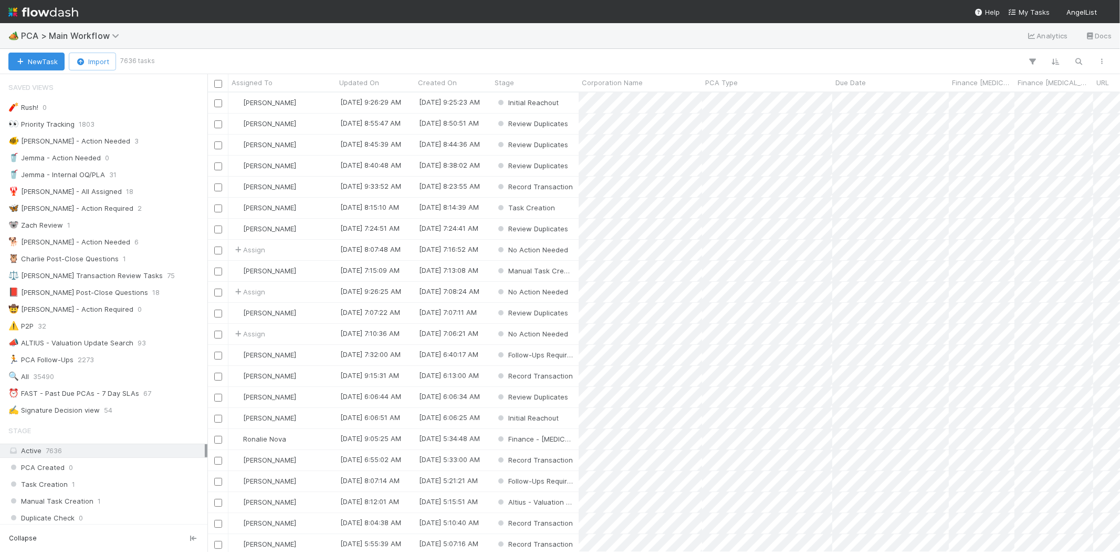
scroll to position [450, 904]
click at [1030, 4] on nav "Help My Tasks AngelList" at bounding box center [560, 11] width 1120 height 23
click at [1032, 8] on span "My Tasks" at bounding box center [1029, 12] width 41 height 8
